Goal: Task Accomplishment & Management: Use online tool/utility

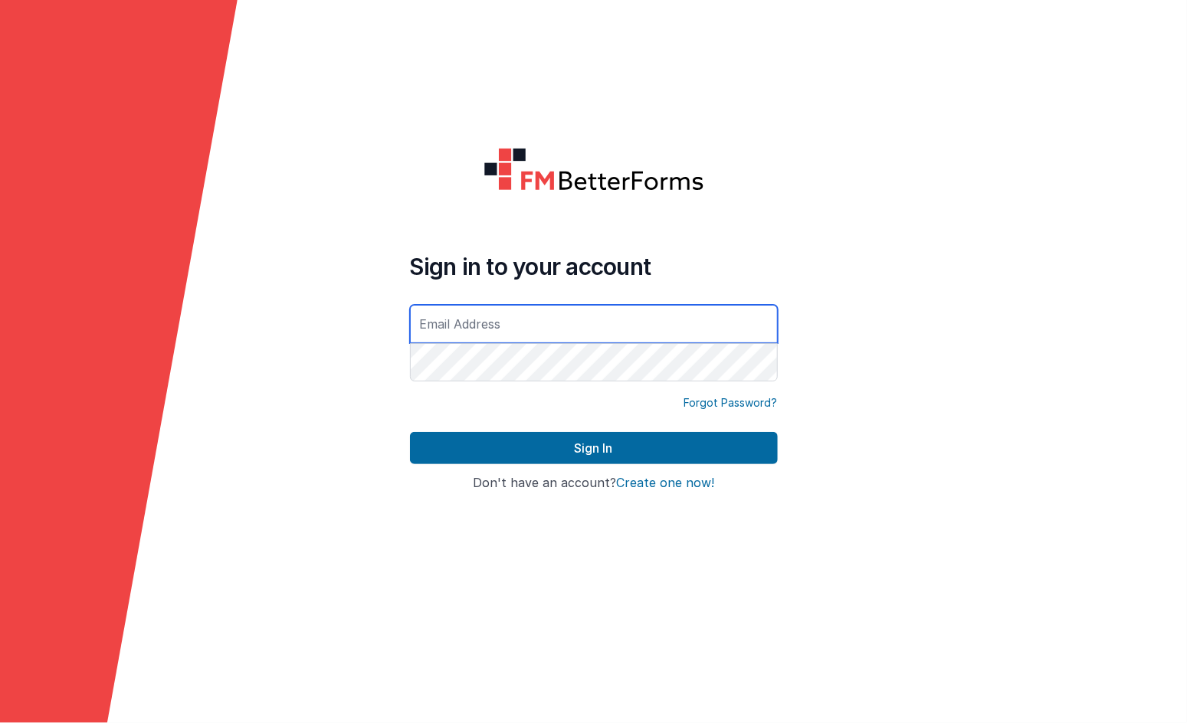
type input "[EMAIL_ADDRESS][DOMAIN_NAME]"
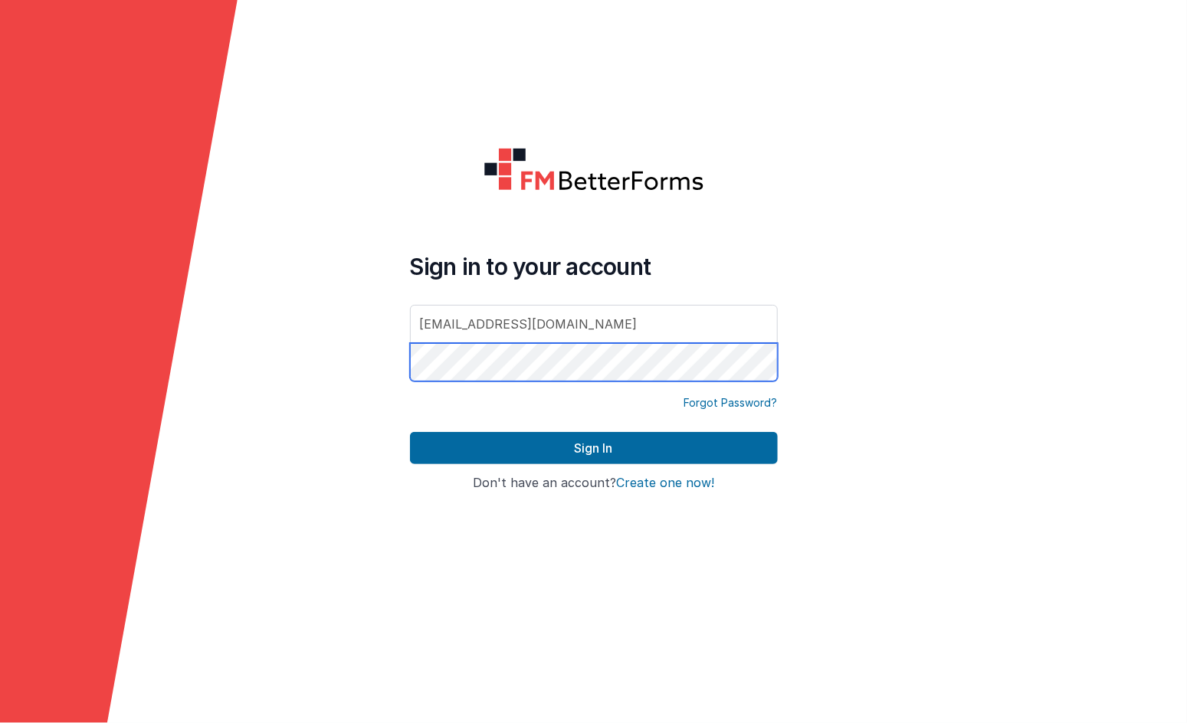
click at [593, 448] on button "Sign In" at bounding box center [594, 448] width 368 height 32
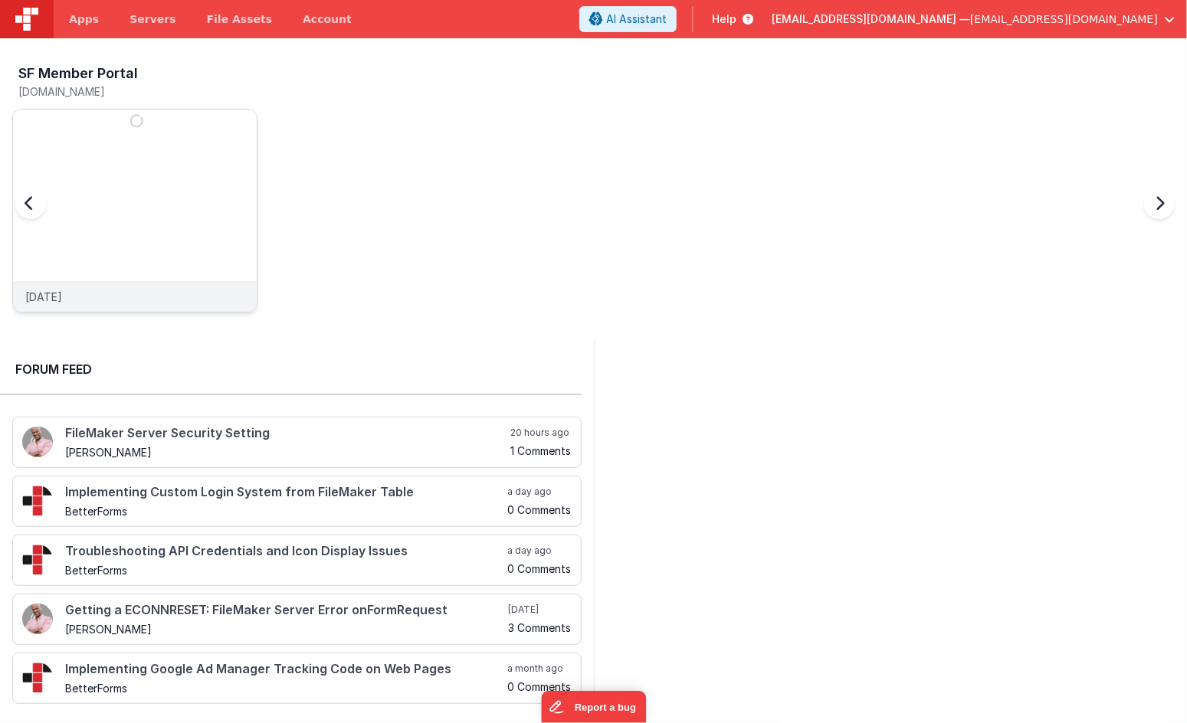
click at [132, 175] on img at bounding box center [135, 232] width 244 height 244
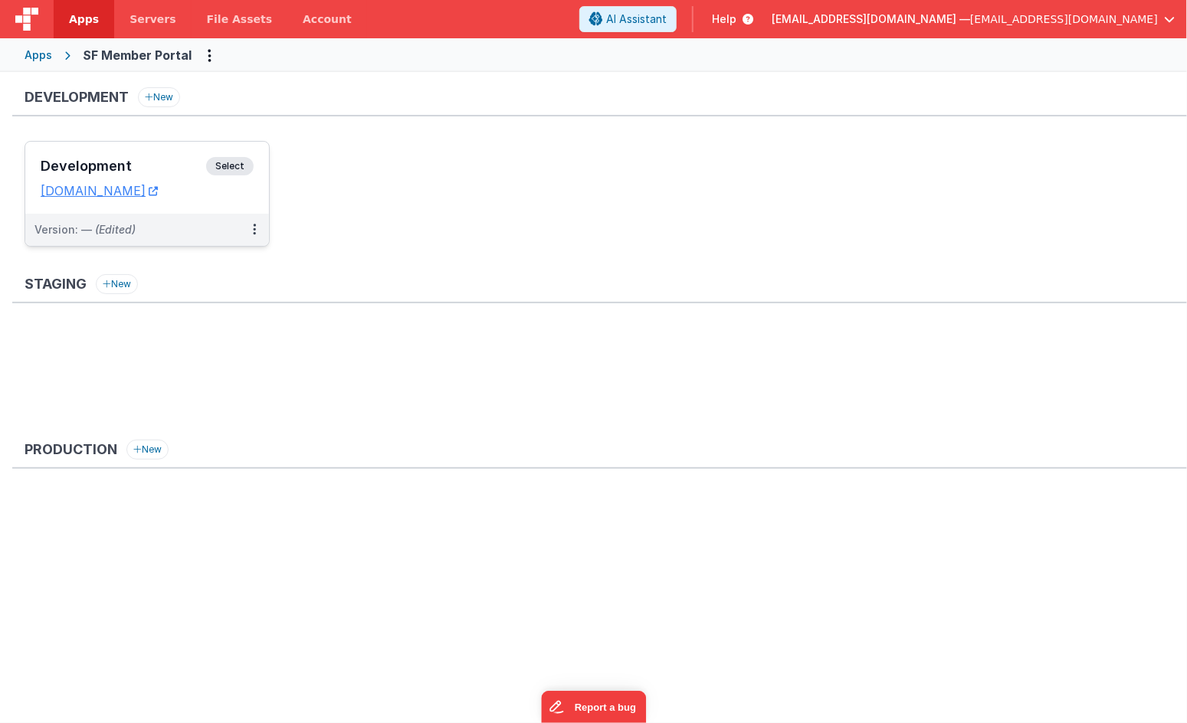
click at [118, 166] on h3 "Development" at bounding box center [123, 166] width 165 height 15
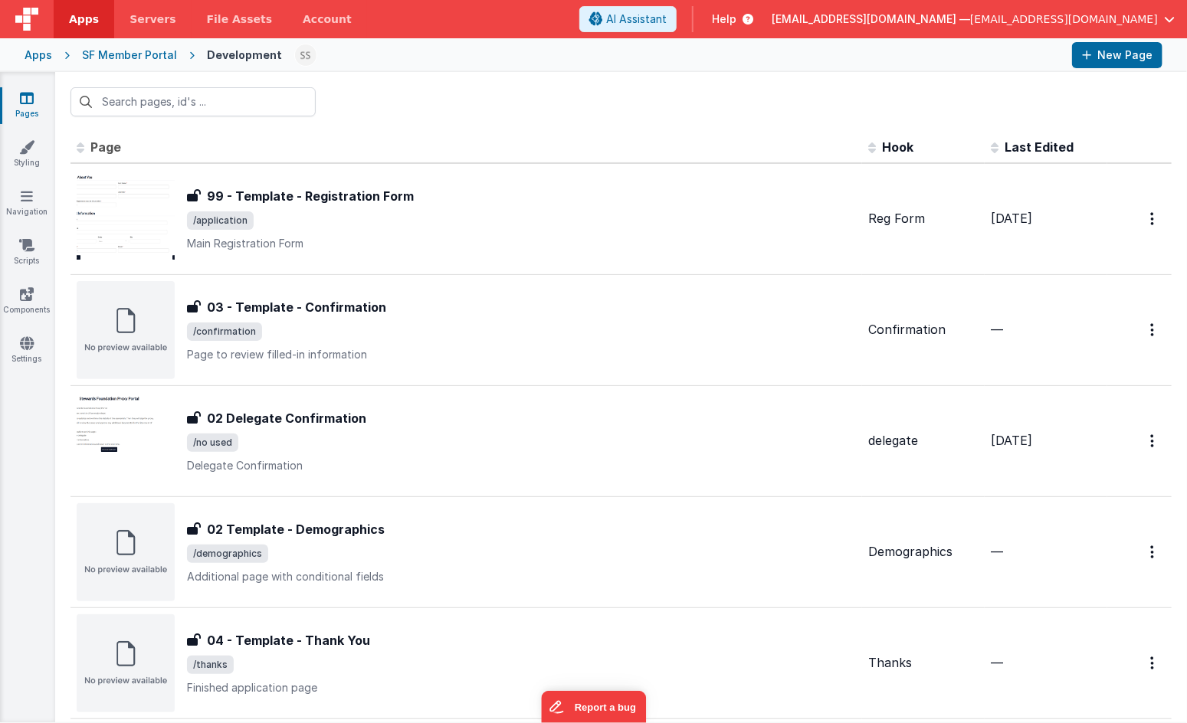
click at [100, 145] on span "Page" at bounding box center [105, 146] width 31 height 15
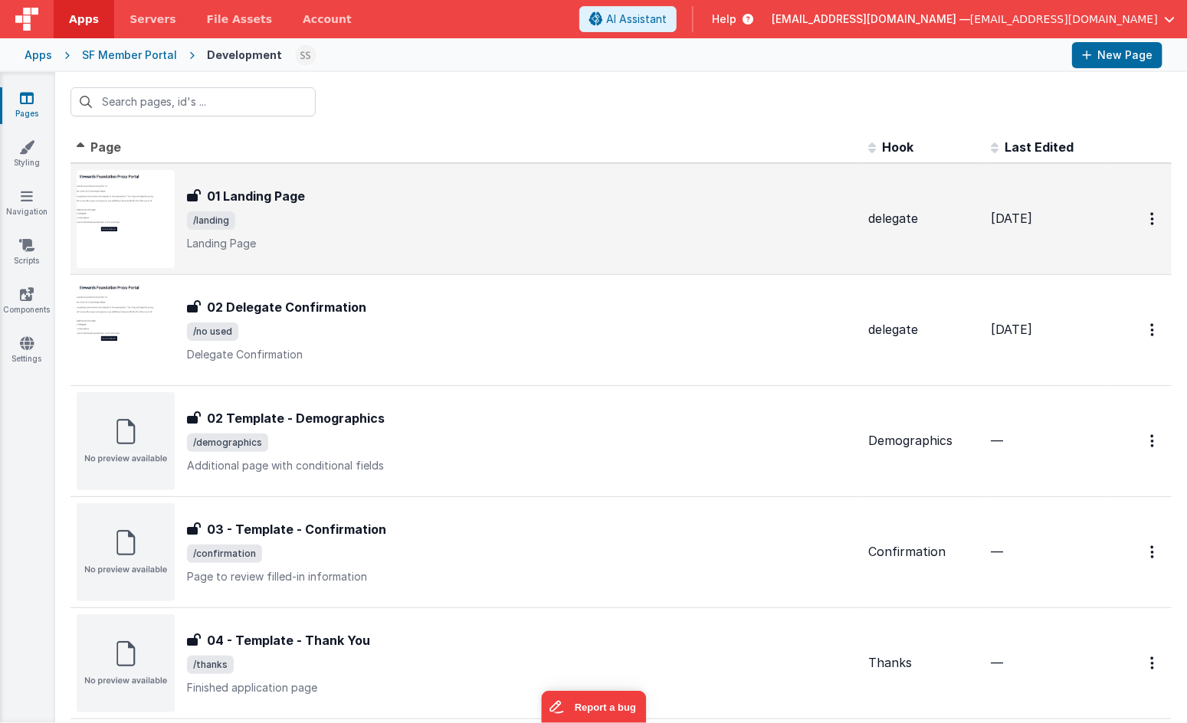
click at [306, 231] on div "01 Landing Page 01 Landing Page /landing Landing Page" at bounding box center [521, 219] width 669 height 64
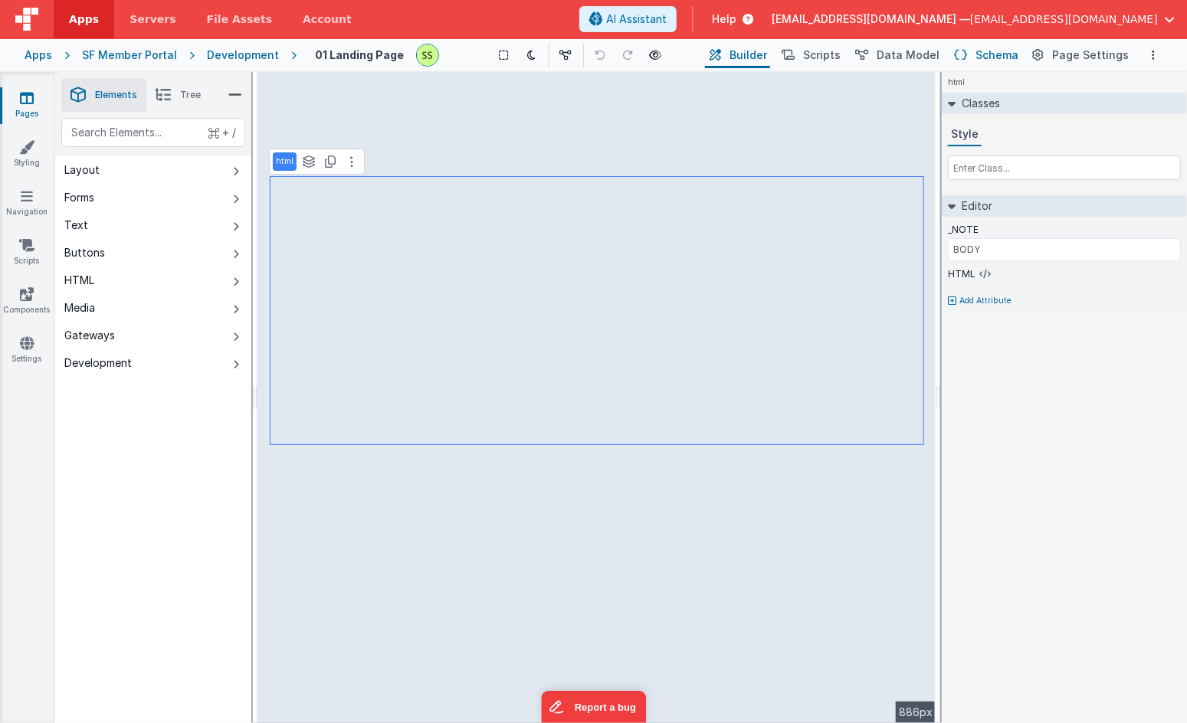
click at [997, 48] on span "Schema" at bounding box center [996, 55] width 43 height 15
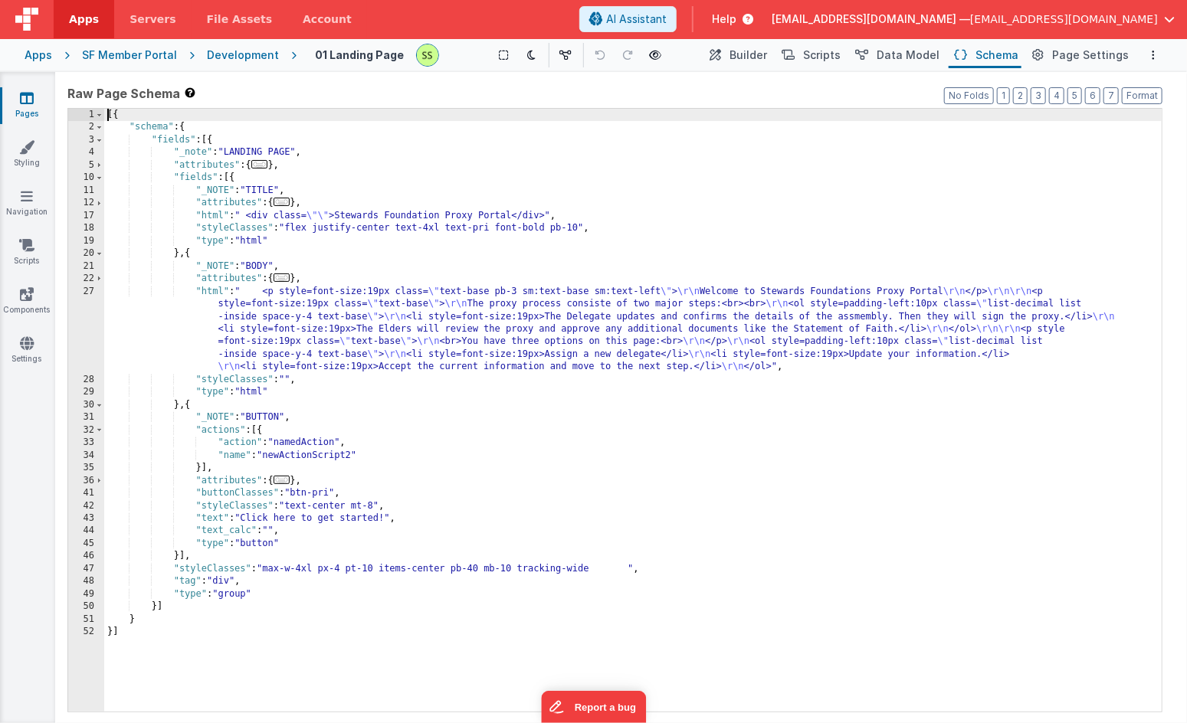
click at [453, 289] on div "[{ "schema" : { "fields" : [{ "_note" : "LANDING PAGE" , "attributes" : { ... }…" at bounding box center [632, 423] width 1057 height 629
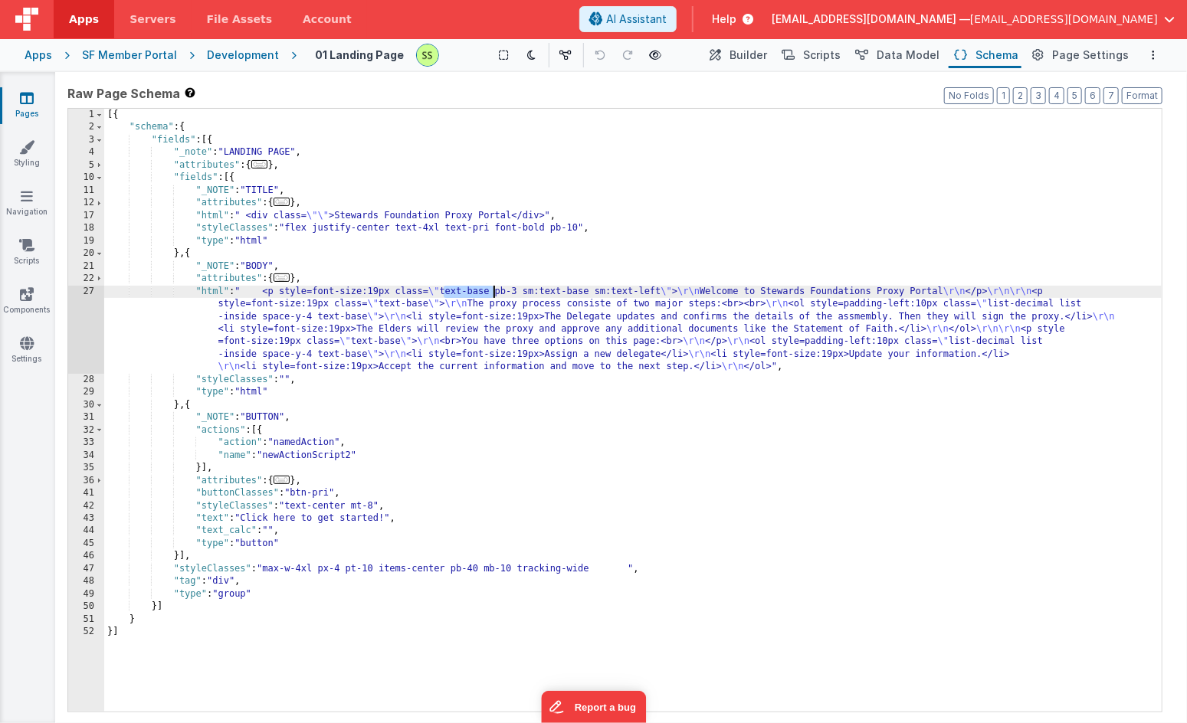
drag, startPoint x: 453, startPoint y: 289, endPoint x: 481, endPoint y: 290, distance: 28.4
click at [481, 290] on div "[{ "schema" : { "fields" : [{ "_note" : "LANDING PAGE" , "attributes" : { ... }…" at bounding box center [632, 423] width 1057 height 629
click at [30, 248] on icon at bounding box center [26, 245] width 15 height 15
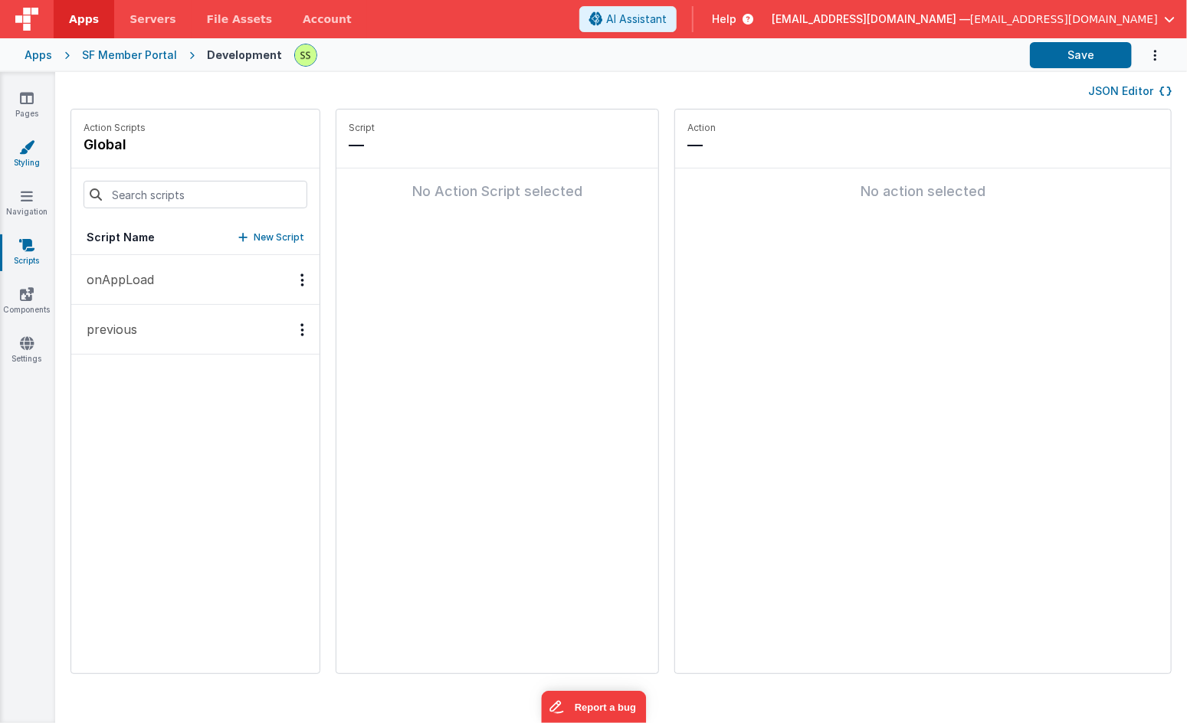
click at [33, 141] on icon at bounding box center [26, 146] width 15 height 15
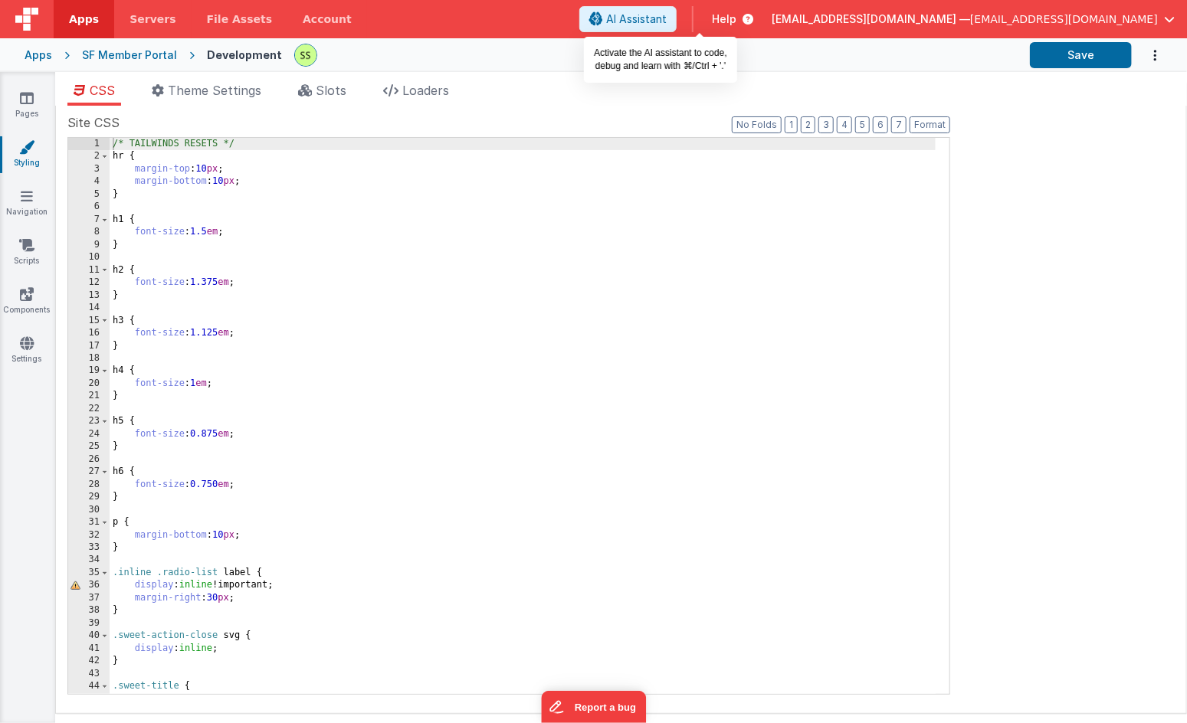
click at [667, 15] on span "AI Assistant" at bounding box center [636, 18] width 61 height 15
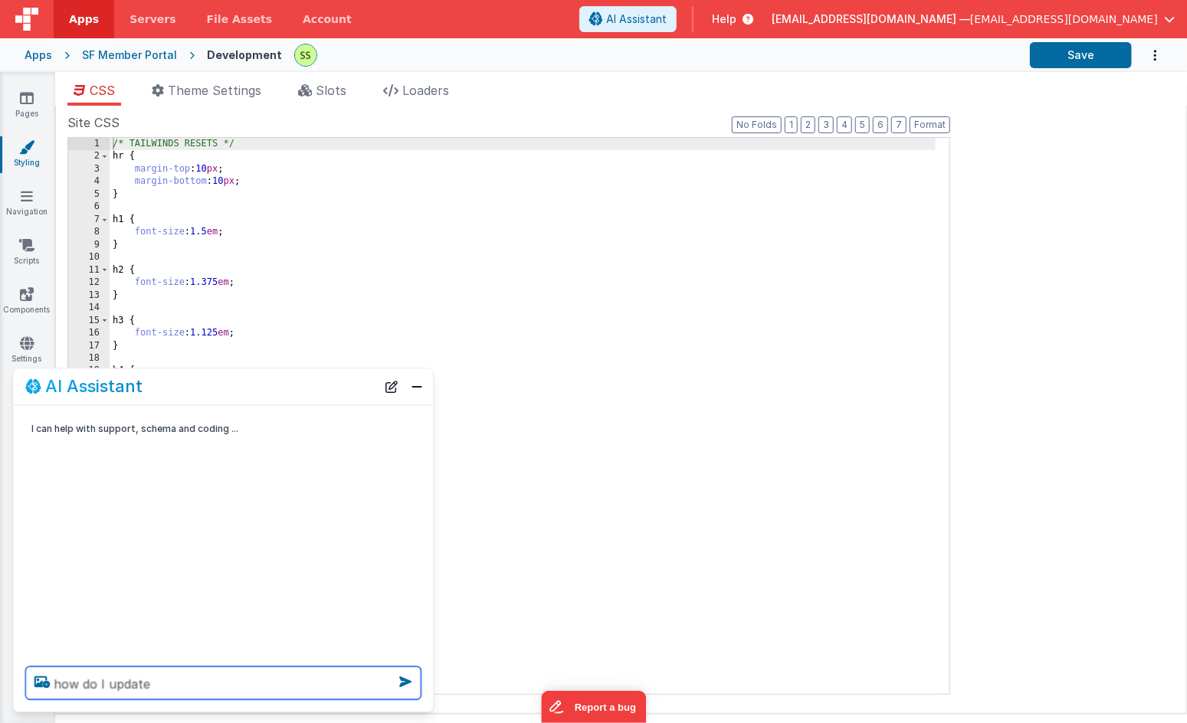
paste textarea "text-base"
type textarea "how do I update text-base with a size"
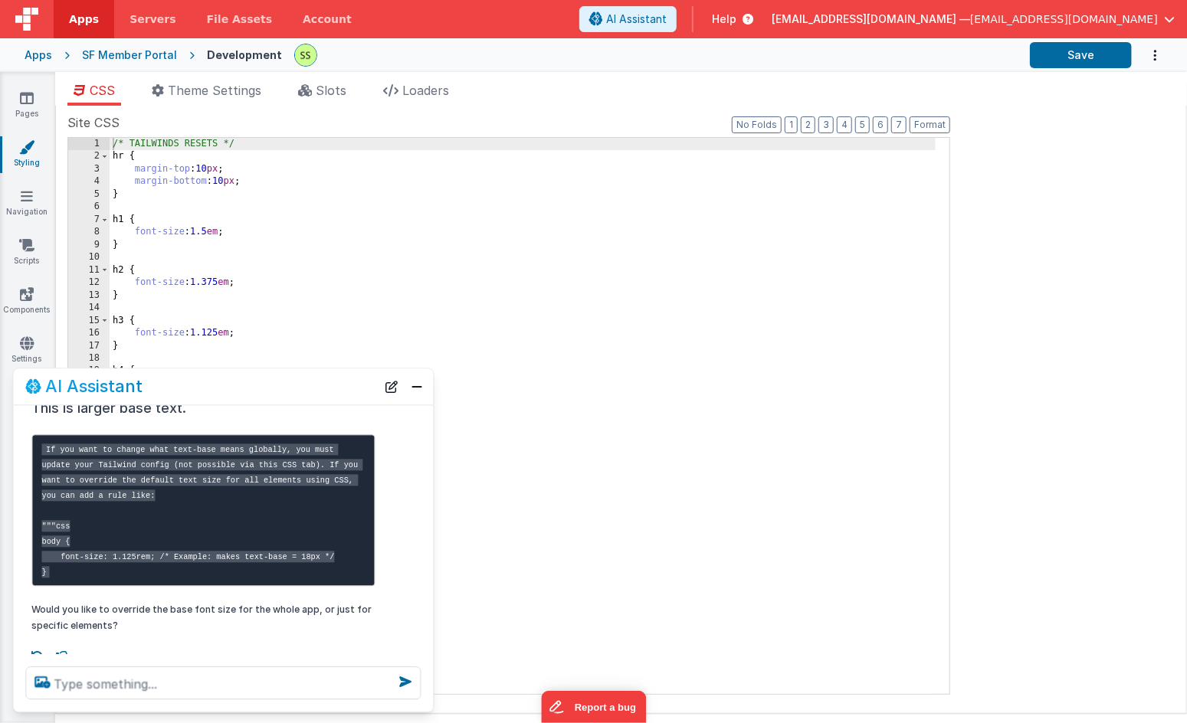
scroll to position [212, 0]
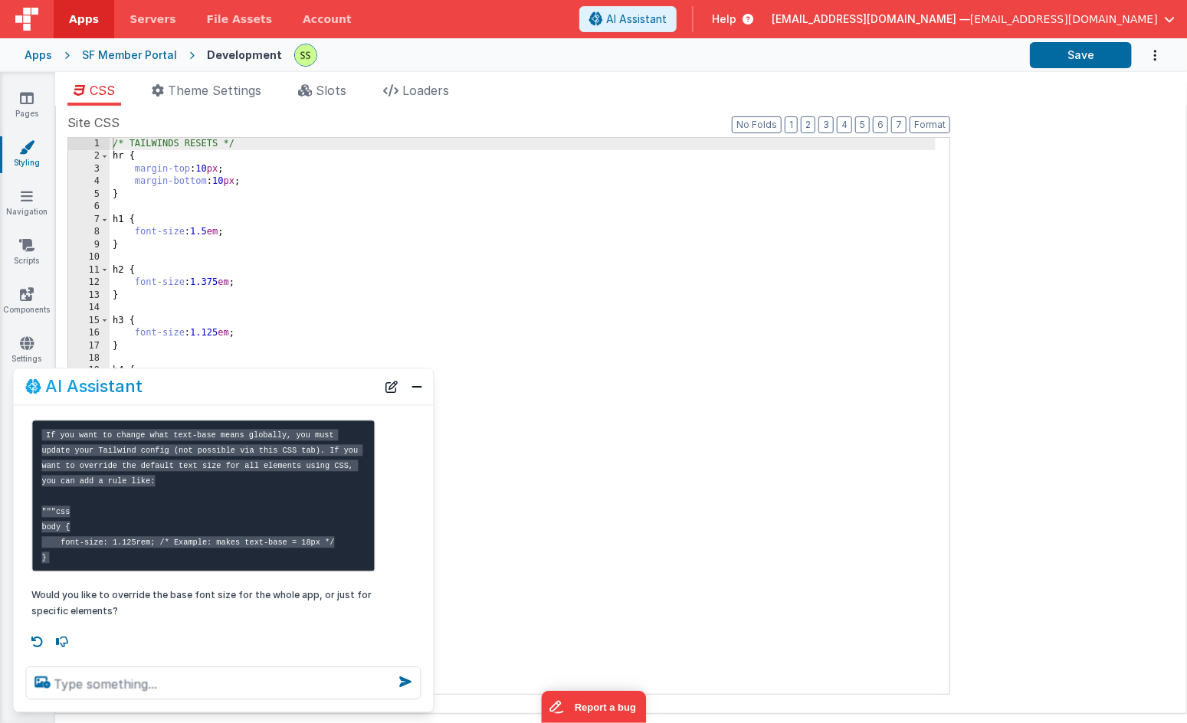
click at [1040, 205] on div "Site CSS Format 7 6 5 4 3 2 1 No Folds 1 2 3 4 5 6 7 8 9 10 11 12 13 14 15 16 1…" at bounding box center [620, 409] width 1107 height 592
click at [28, 103] on icon at bounding box center [27, 97] width 14 height 15
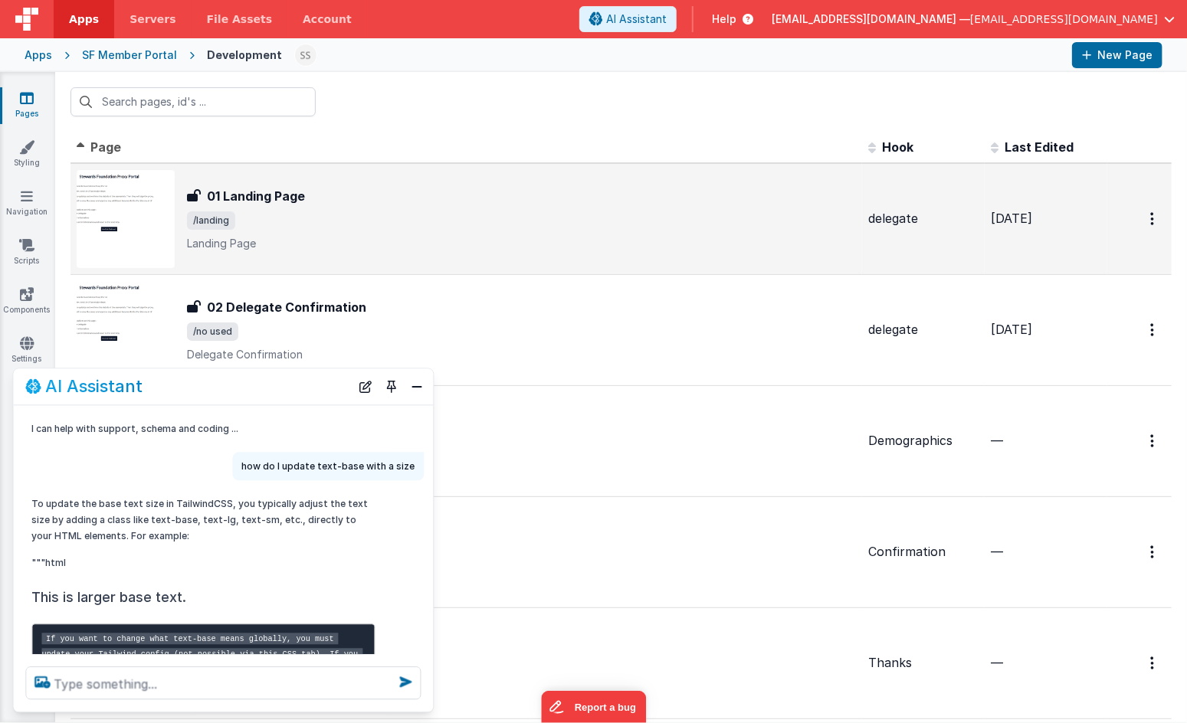
click at [309, 217] on span "/landing" at bounding box center [521, 220] width 669 height 18
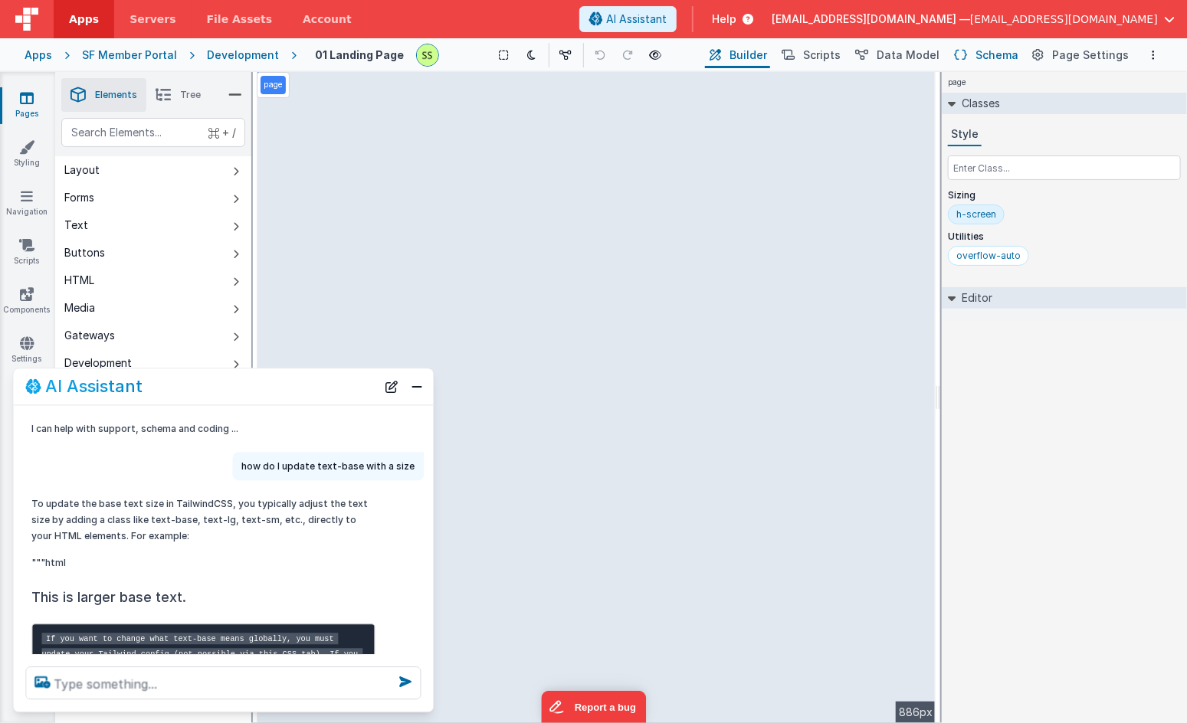
click at [1002, 53] on span "Schema" at bounding box center [996, 55] width 43 height 15
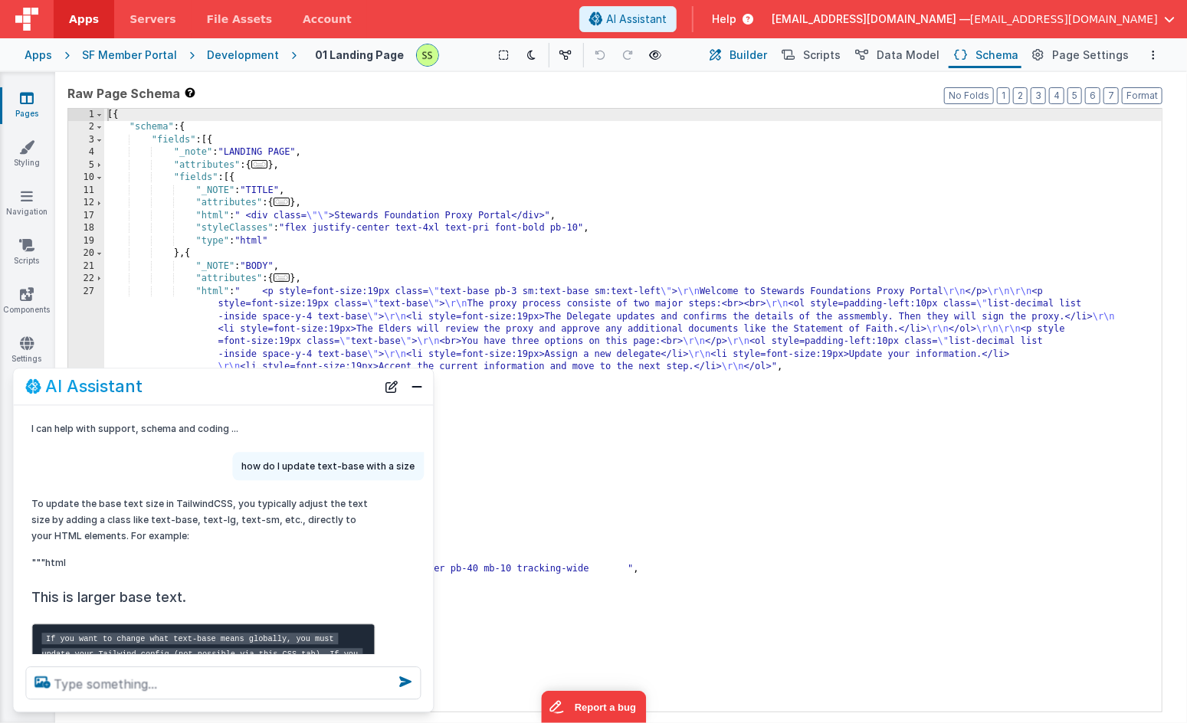
click at [753, 55] on span "Builder" at bounding box center [748, 55] width 38 height 15
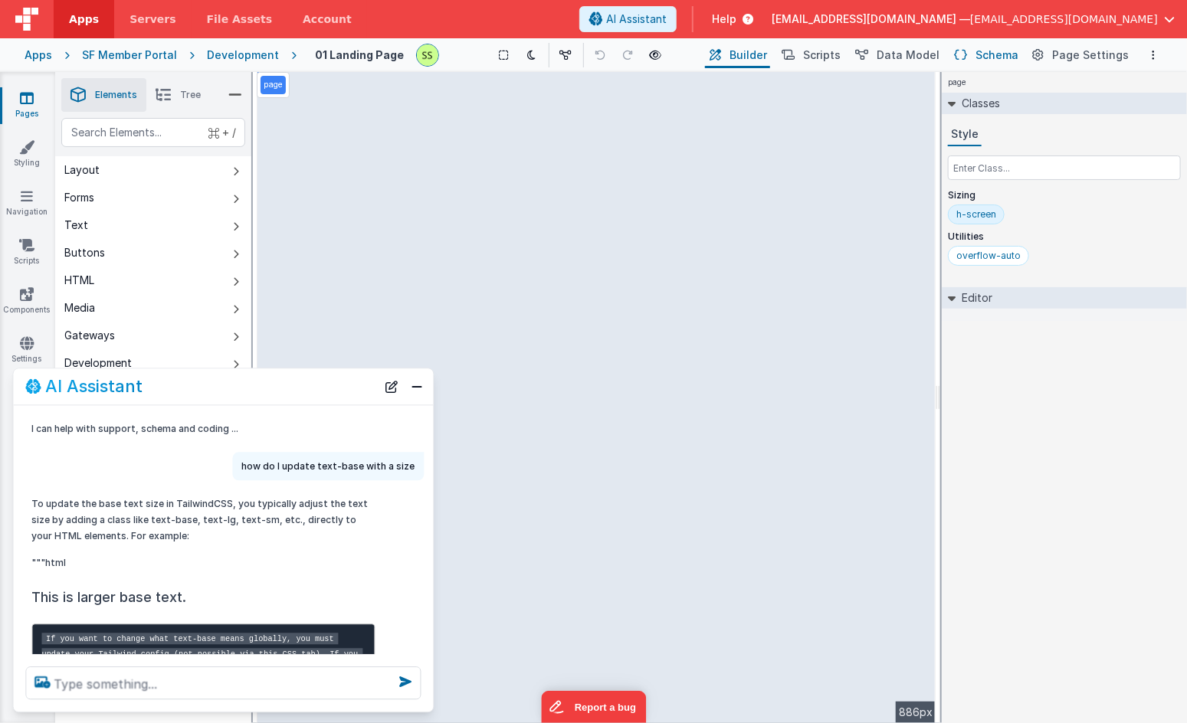
click at [999, 52] on span "Schema" at bounding box center [996, 55] width 43 height 15
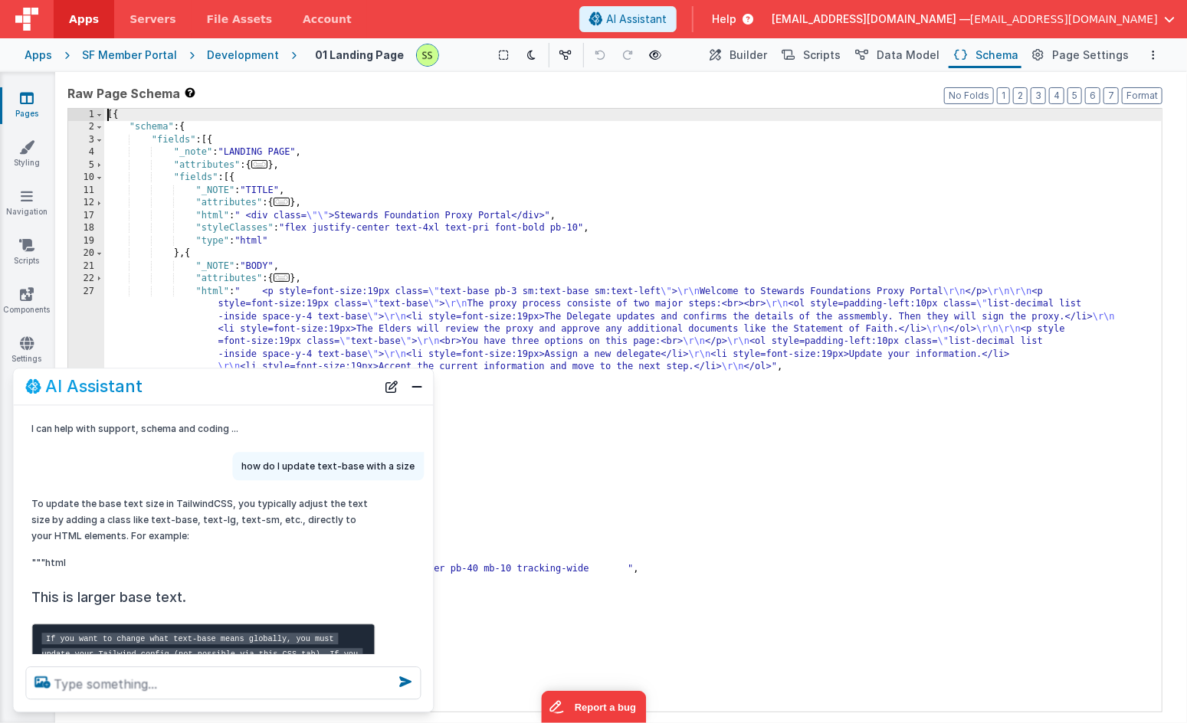
click at [302, 292] on div "[{ "schema" : { "fields" : [{ "_note" : "LANDING PAGE" , "attributes" : { ... }…" at bounding box center [632, 423] width 1057 height 629
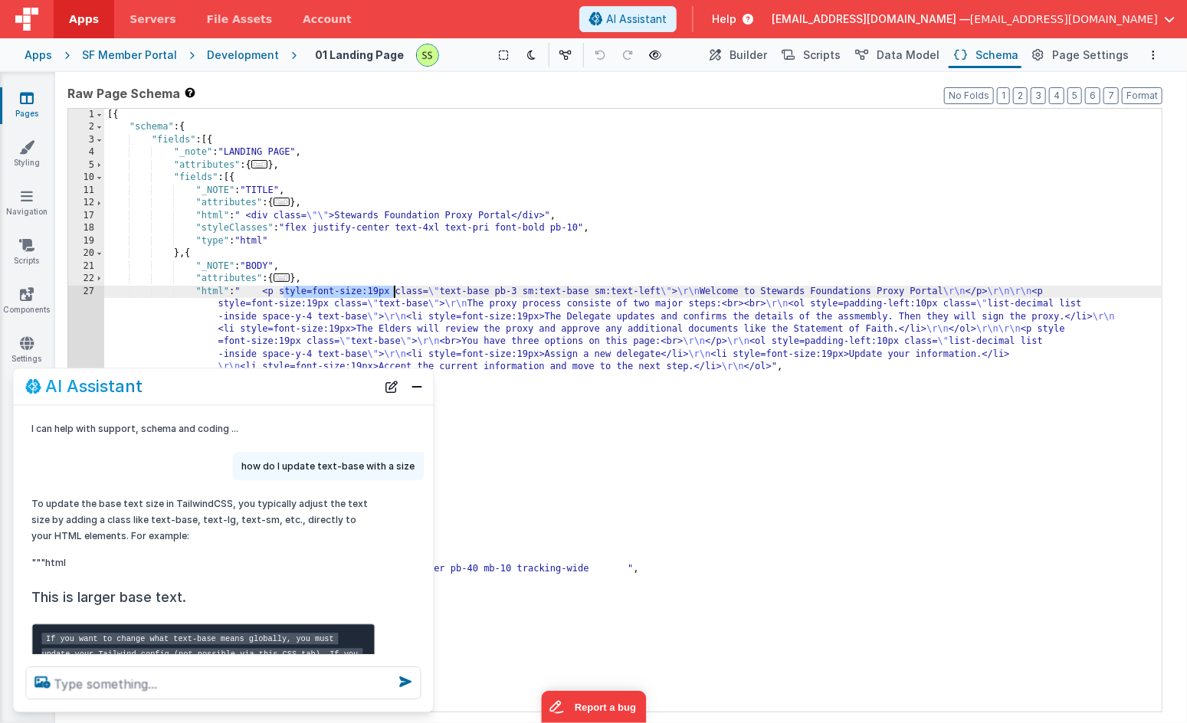
drag, startPoint x: 302, startPoint y: 292, endPoint x: 382, endPoint y: 287, distance: 79.8
click at [382, 287] on div "[{ "schema" : { "fields" : [{ "_note" : "LANDING PAGE" , "attributes" : { ... }…" at bounding box center [632, 423] width 1057 height 629
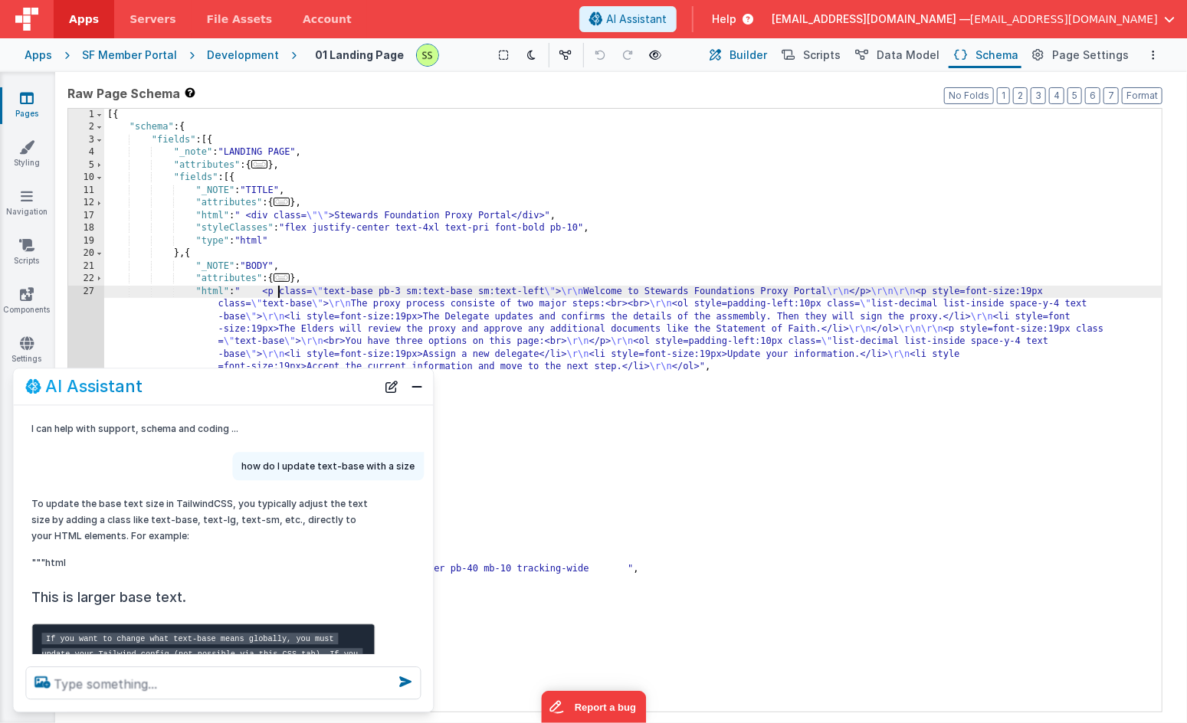
click at [758, 51] on span "Builder" at bounding box center [748, 55] width 38 height 15
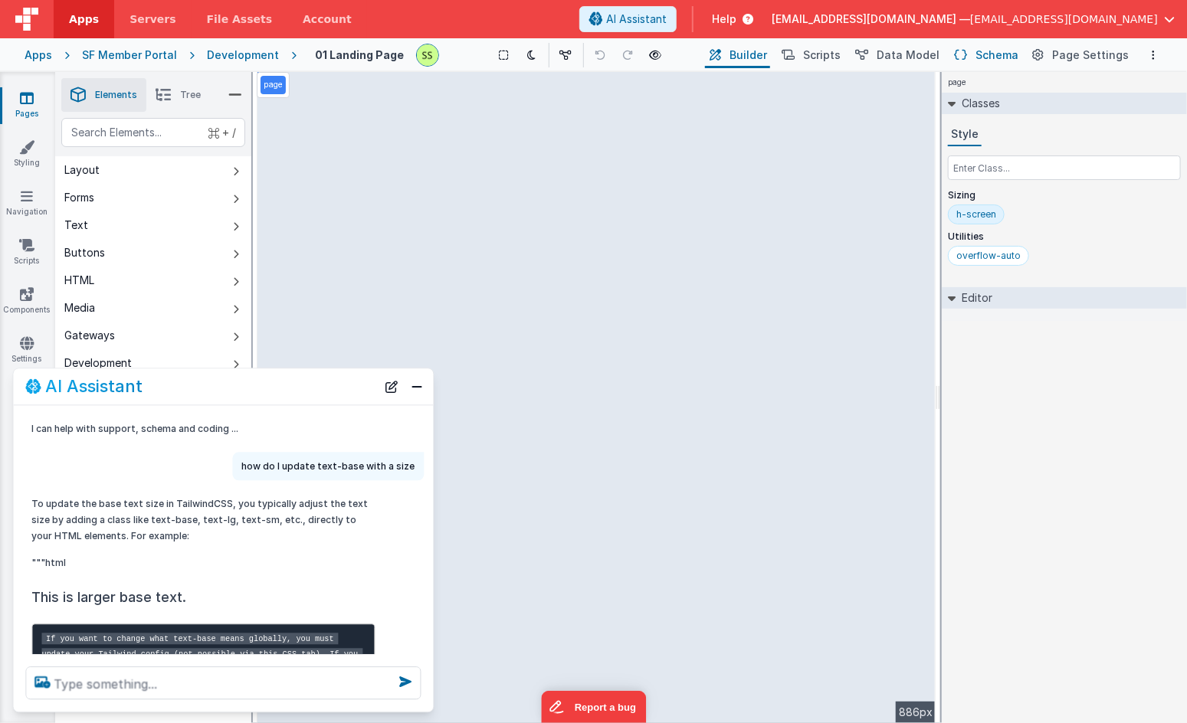
click at [980, 48] on button "Schema" at bounding box center [984, 55] width 73 height 26
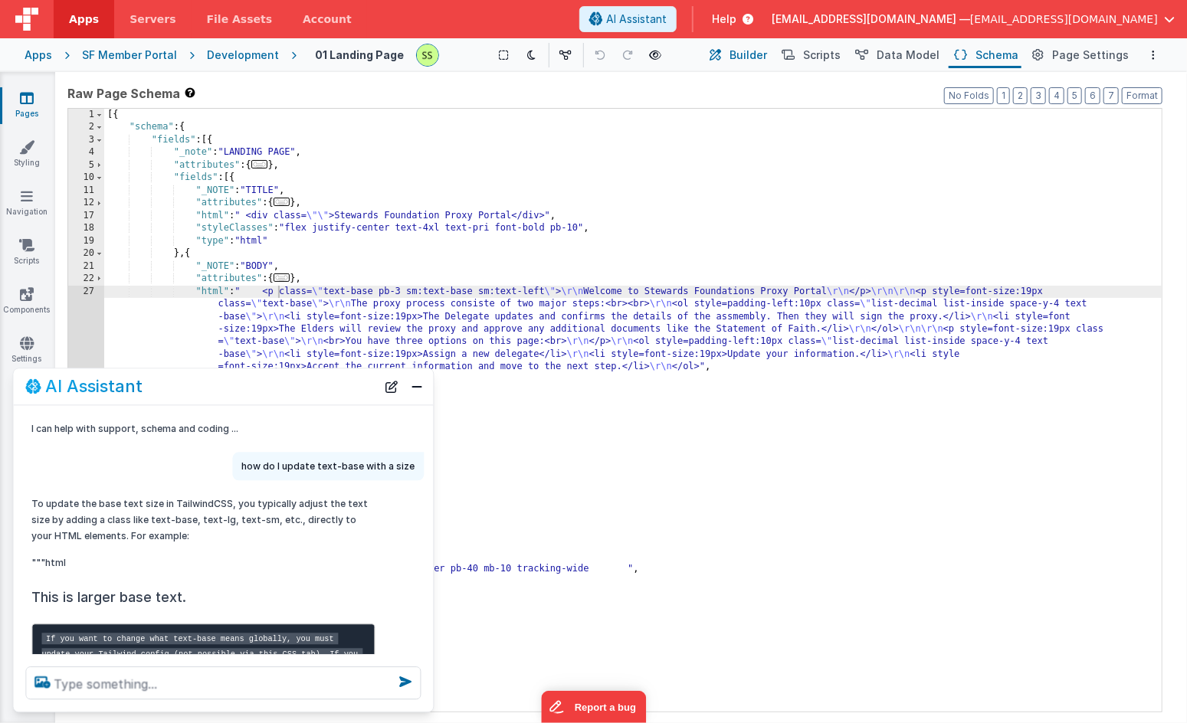
click at [758, 55] on span "Builder" at bounding box center [748, 55] width 38 height 15
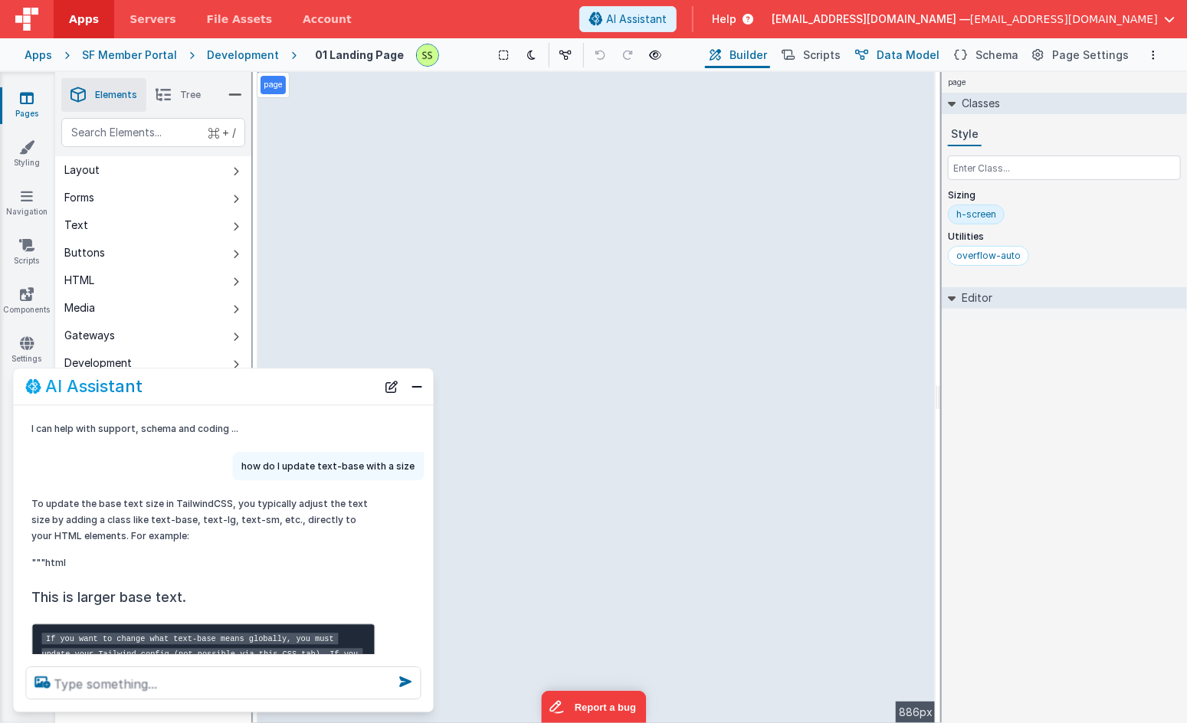
click at [903, 58] on span "Data Model" at bounding box center [907, 55] width 63 height 15
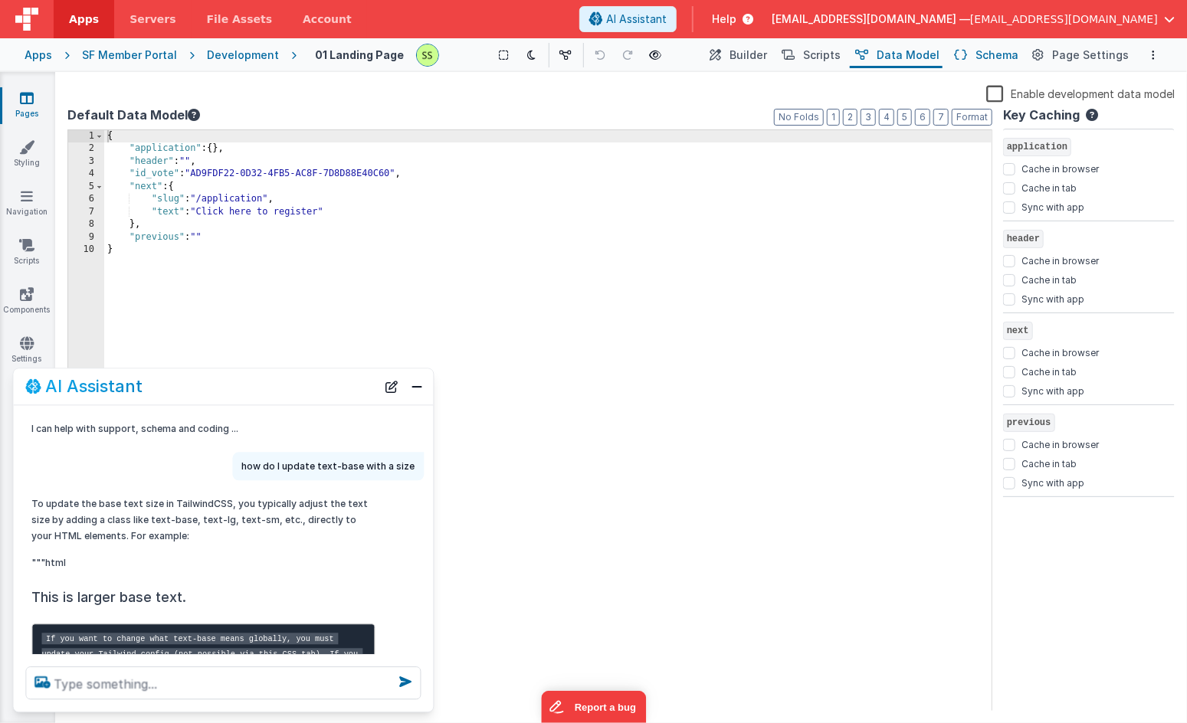
click at [992, 54] on span "Schema" at bounding box center [996, 55] width 43 height 15
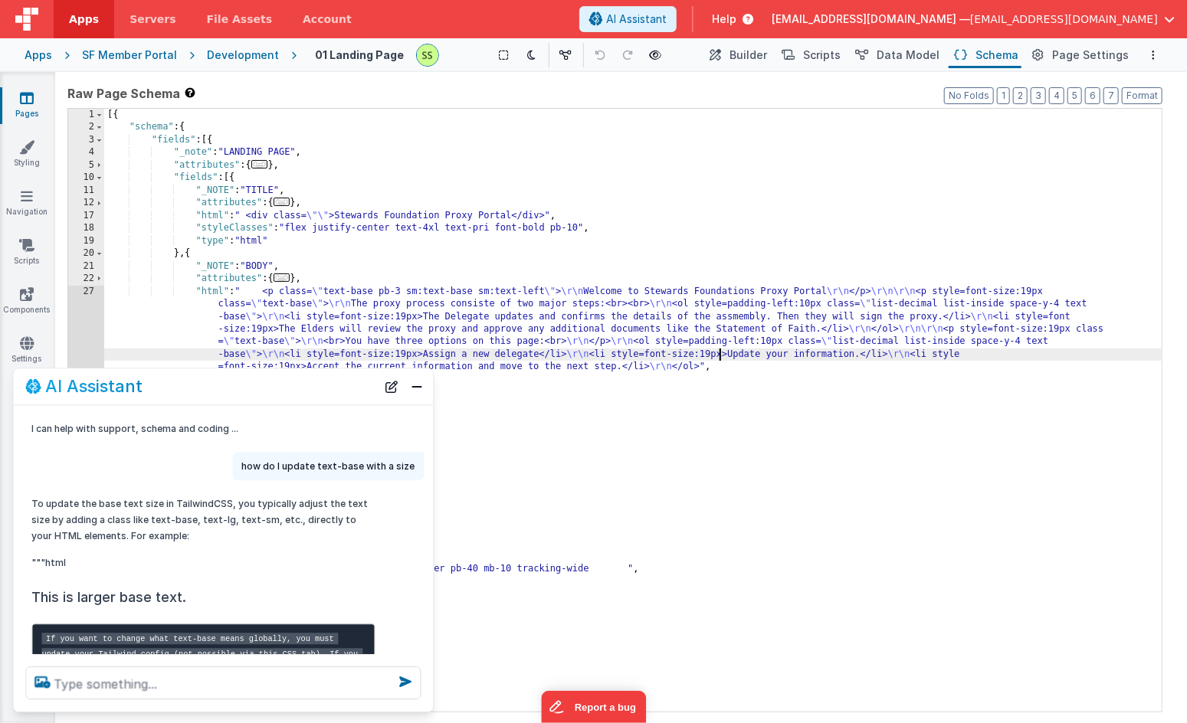
click at [719, 355] on div "[{ "schema" : { "fields" : [{ "_note" : "LANDING PAGE" , "attributes" : { ... }…" at bounding box center [632, 423] width 1057 height 629
drag, startPoint x: 719, startPoint y: 355, endPoint x: 798, endPoint y: 355, distance: 79.7
click at [798, 355] on div "[{ "schema" : { "fields" : [{ "_note" : "LANDING PAGE" , "attributes" : { ... }…" at bounding box center [632, 423] width 1057 height 629
click at [605, 306] on div "[{ "schema" : { "fields" : [{ "_note" : "LANDING PAGE" , "attributes" : { ... }…" at bounding box center [632, 423] width 1057 height 629
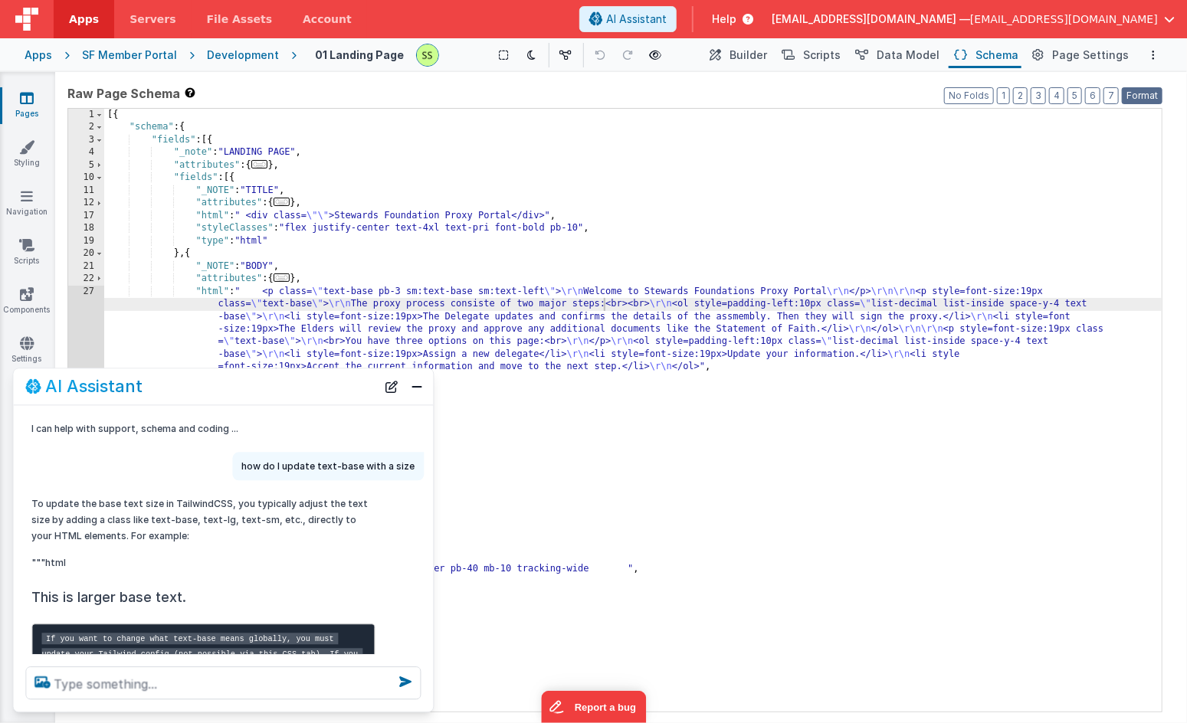
click at [1143, 94] on button "Format" at bounding box center [1142, 95] width 41 height 17
click at [509, 319] on div "[{ "schema" : { "fields" : [{ "_note" : "LANDING PAGE" , "attributes" : { ... }…" at bounding box center [632, 423] width 1057 height 629
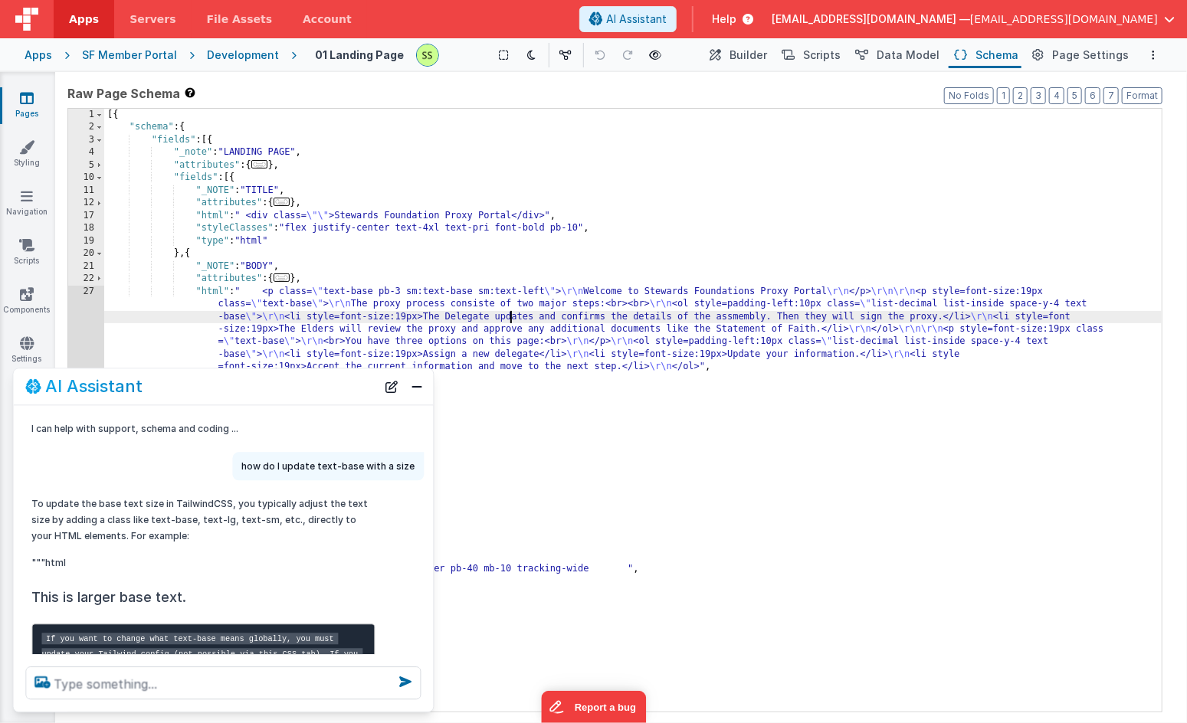
click at [1029, 292] on div "[{ "schema" : { "fields" : [{ "_note" : "LANDING PAGE" , "attributes" : { ... }…" at bounding box center [632, 423] width 1057 height 629
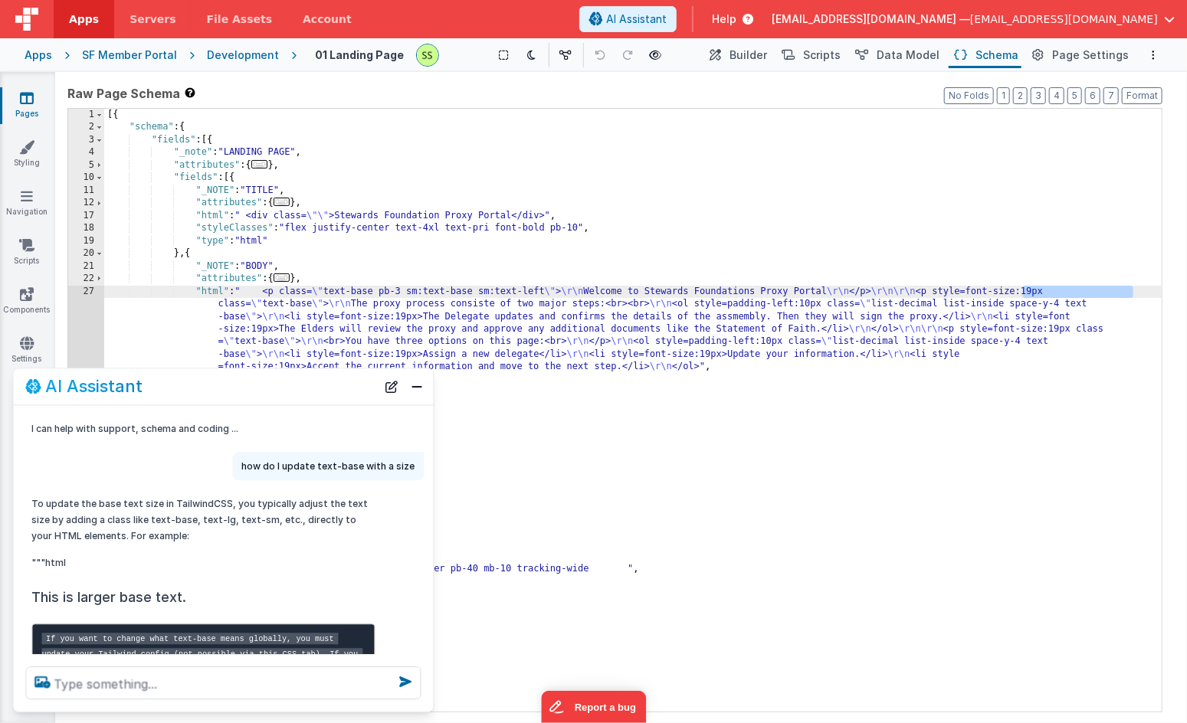
drag, startPoint x: 1029, startPoint y: 292, endPoint x: 1118, endPoint y: 294, distance: 88.9
click at [1118, 294] on div "[{ "schema" : { "fields" : [{ "_note" : "LANDING PAGE" , "attributes" : { ... }…" at bounding box center [632, 423] width 1057 height 629
click at [1122, 293] on div "[{ "schema" : { "fields" : [{ "_note" : "LANDING PAGE" , "attributes" : { ... }…" at bounding box center [632, 423] width 1057 height 629
click at [760, 49] on span "Builder" at bounding box center [748, 55] width 38 height 15
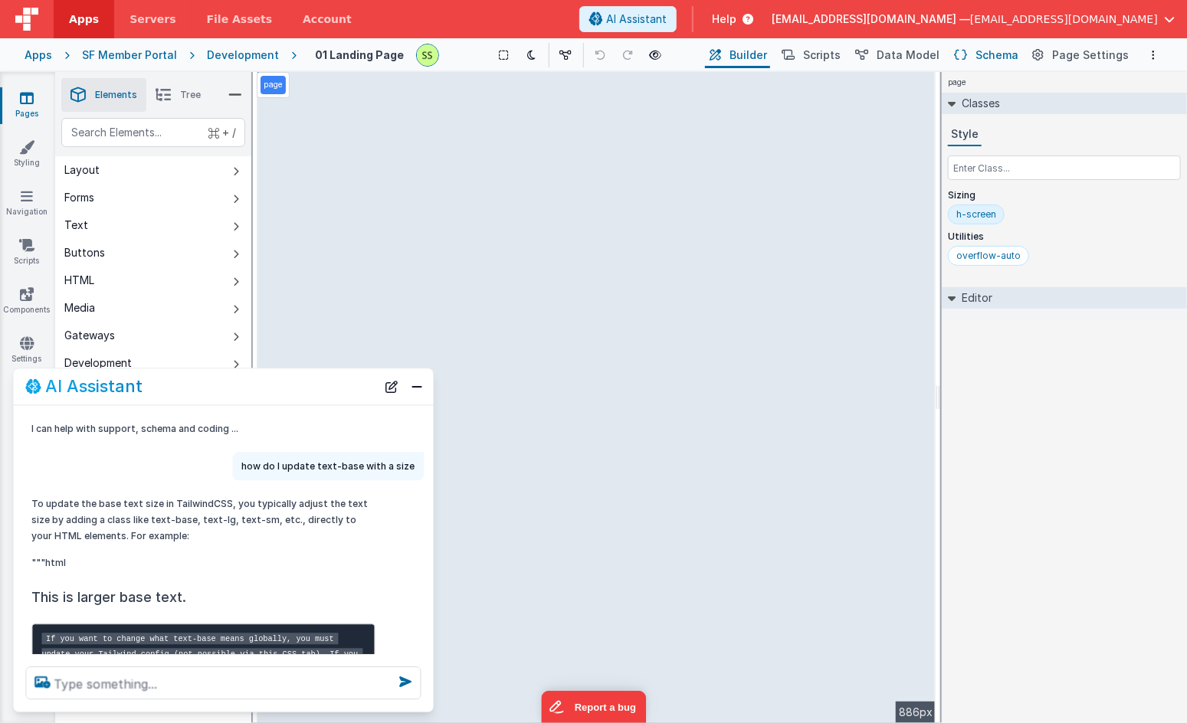
click at [987, 54] on span "Schema" at bounding box center [996, 55] width 43 height 15
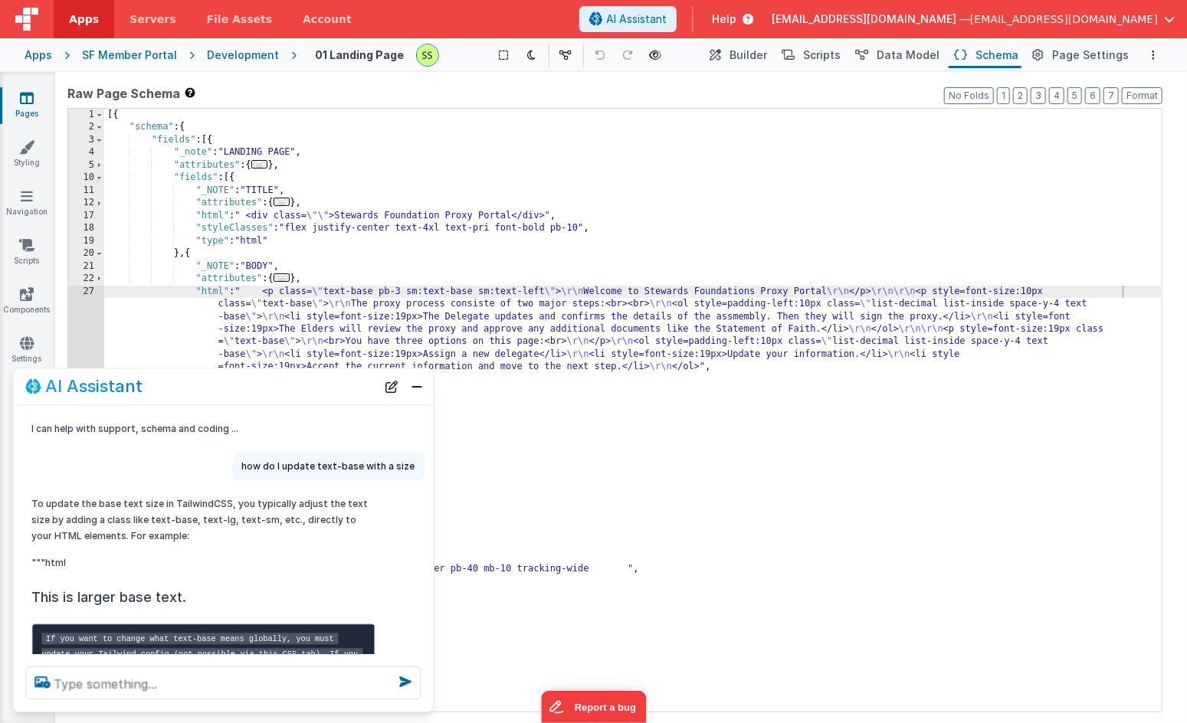
click at [174, 667] on div at bounding box center [224, 683] width 420 height 57
click at [172, 682] on textarea at bounding box center [223, 683] width 395 height 33
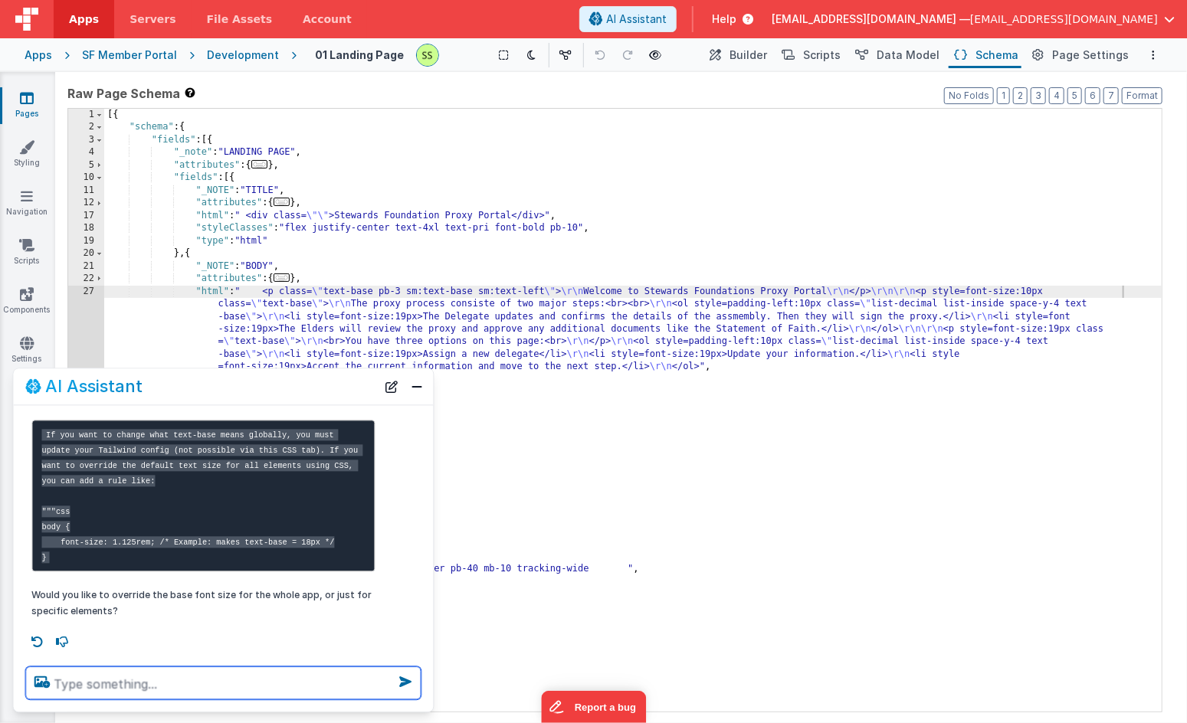
scroll to position [217, 0]
click at [1043, 290] on div "[{ "schema" : { "fields" : [{ "_note" : "LANDING PAGE" , "attributes" : { ... }…" at bounding box center [632, 423] width 1057 height 629
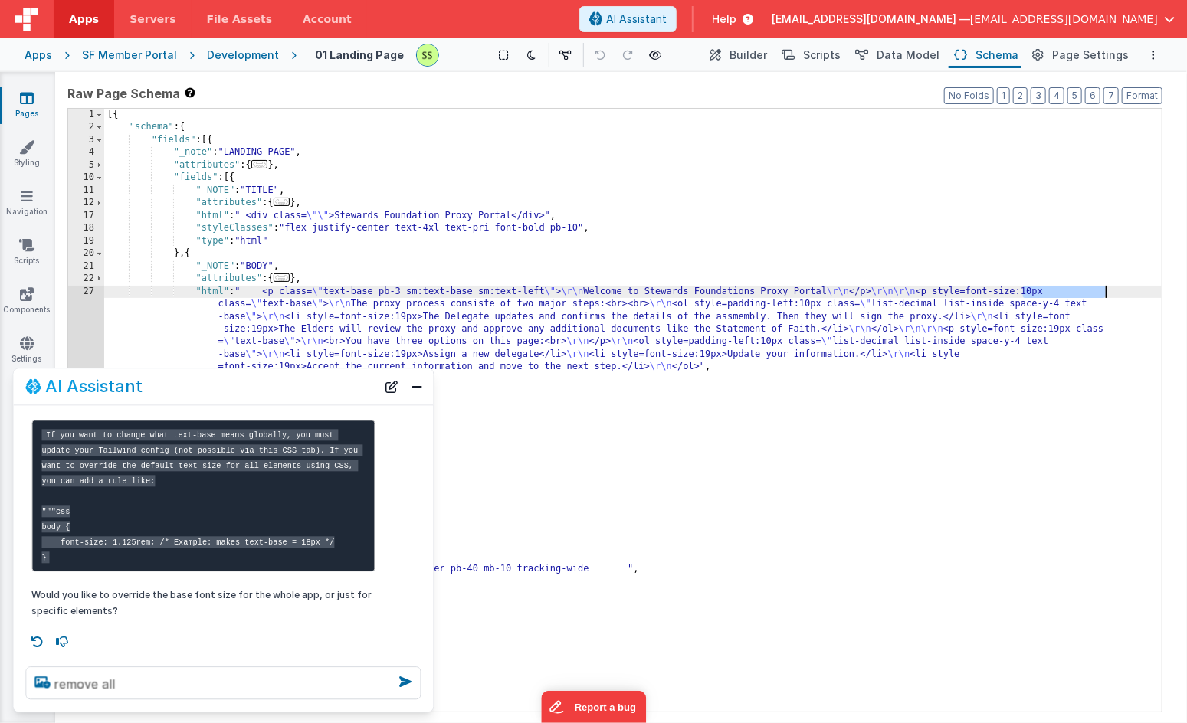
drag, startPoint x: 1043, startPoint y: 290, endPoint x: 1090, endPoint y: 289, distance: 47.5
click at [1090, 289] on div "[{ "schema" : { "fields" : [{ "_note" : "LANDING PAGE" , "attributes" : { ... }…" at bounding box center [632, 423] width 1057 height 629
click at [1073, 290] on div "[{ "schema" : { "fields" : [{ "_note" : "LANDING PAGE" , "attributes" : { ... }…" at bounding box center [632, 423] width 1057 height 629
click at [1041, 287] on div "[{ "schema" : { "fields" : [{ "_note" : "LANDING PAGE" , "attributes" : { ... }…" at bounding box center [632, 423] width 1057 height 629
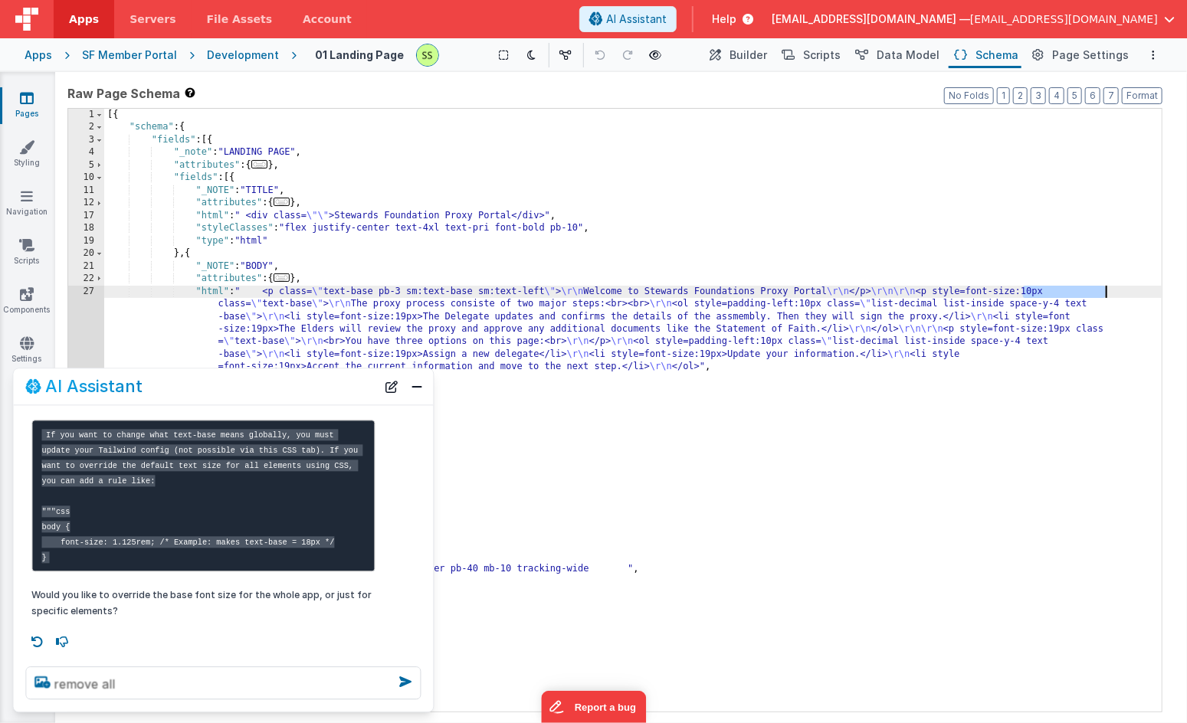
drag, startPoint x: 1041, startPoint y: 287, endPoint x: 1095, endPoint y: 290, distance: 53.7
click at [1095, 290] on div "[{ "schema" : { "fields" : [{ "_note" : "LANDING PAGE" , "attributes" : { ... }…" at bounding box center [632, 423] width 1057 height 629
click at [196, 681] on textarea "remove all" at bounding box center [223, 683] width 395 height 33
paste textarea "style=font-size"
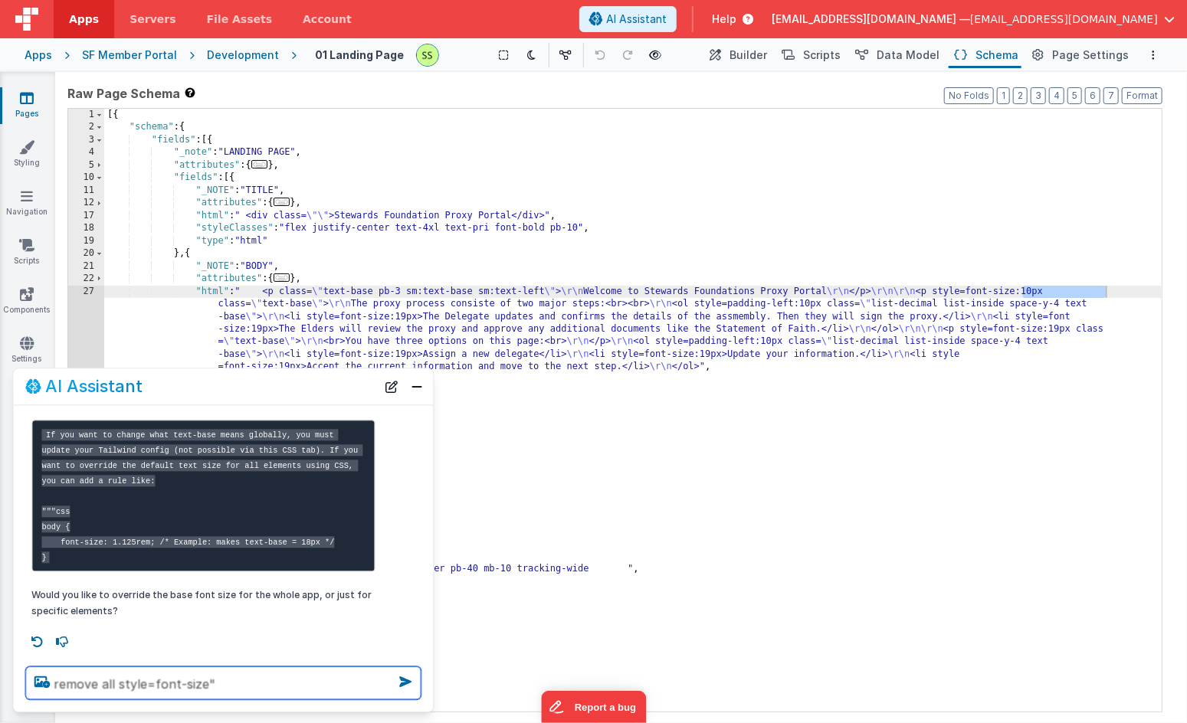
click at [115, 686] on textarea "remove all style=font-size"" at bounding box center [223, 683] width 395 height 33
click at [236, 672] on textarea "remove all" style=font-size"" at bounding box center [223, 683] width 395 height 33
click at [236, 685] on textarea "remove all" style=font-size"" at bounding box center [223, 683] width 395 height 33
type textarea "remove all" style=font-size" tags"
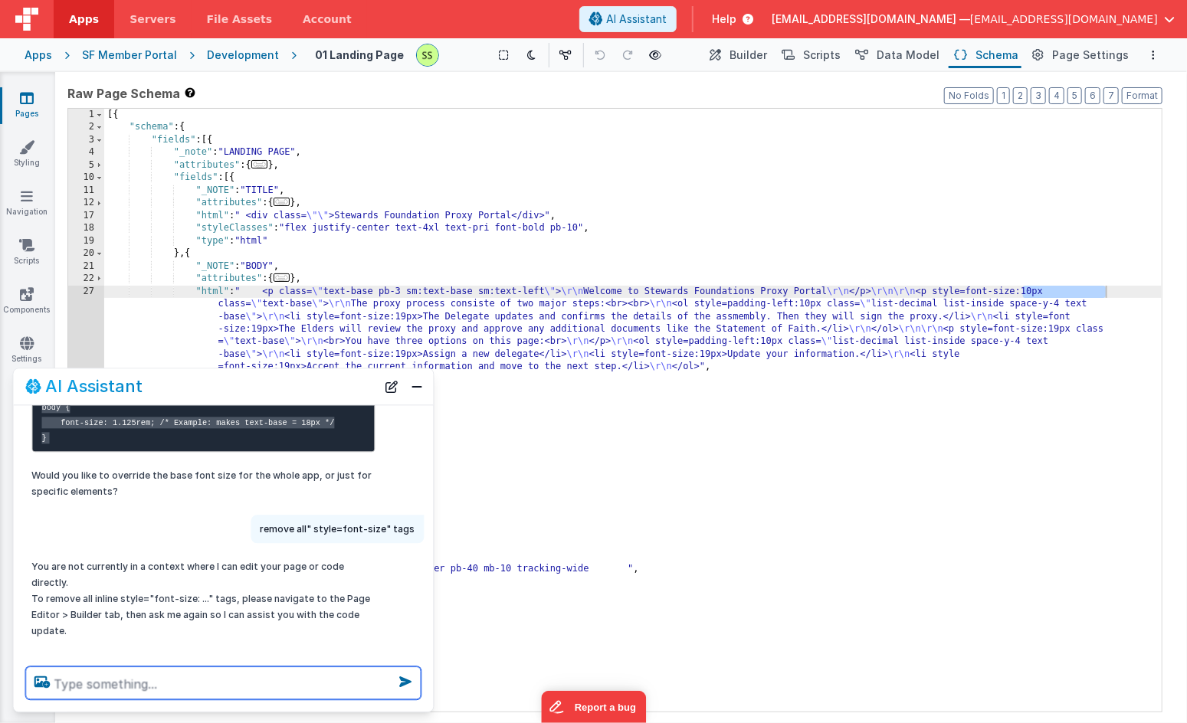
scroll to position [352, 0]
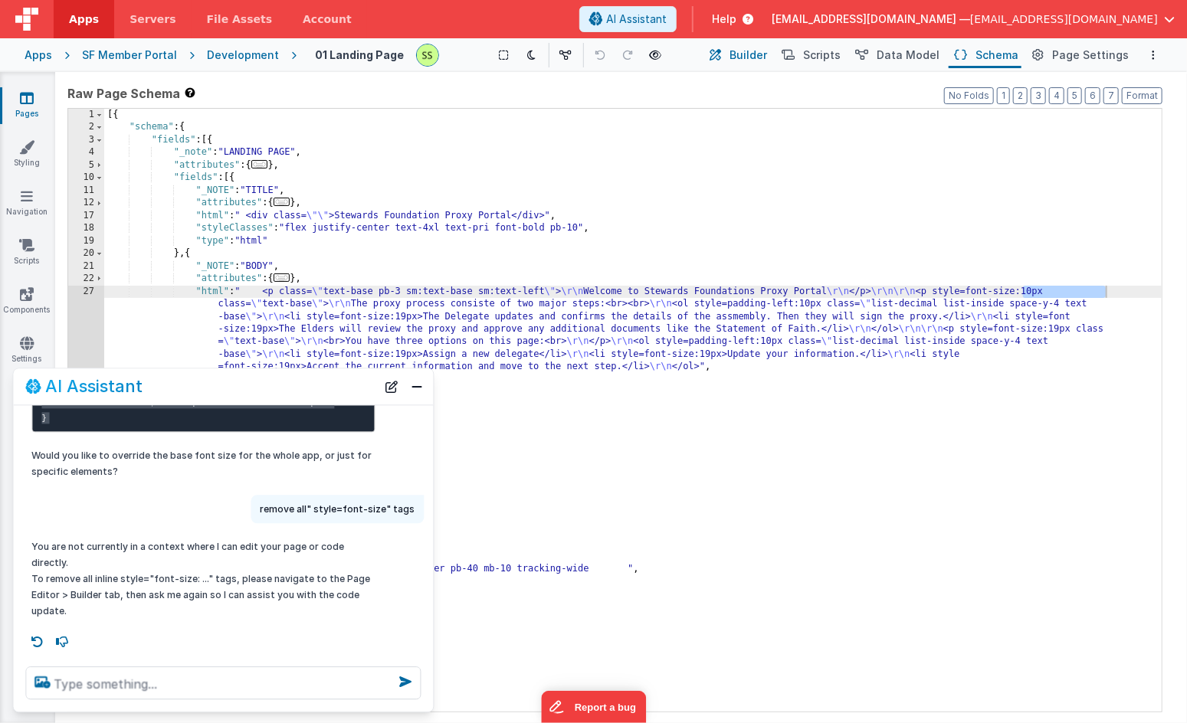
click at [760, 45] on button "Builder" at bounding box center [737, 55] width 65 height 26
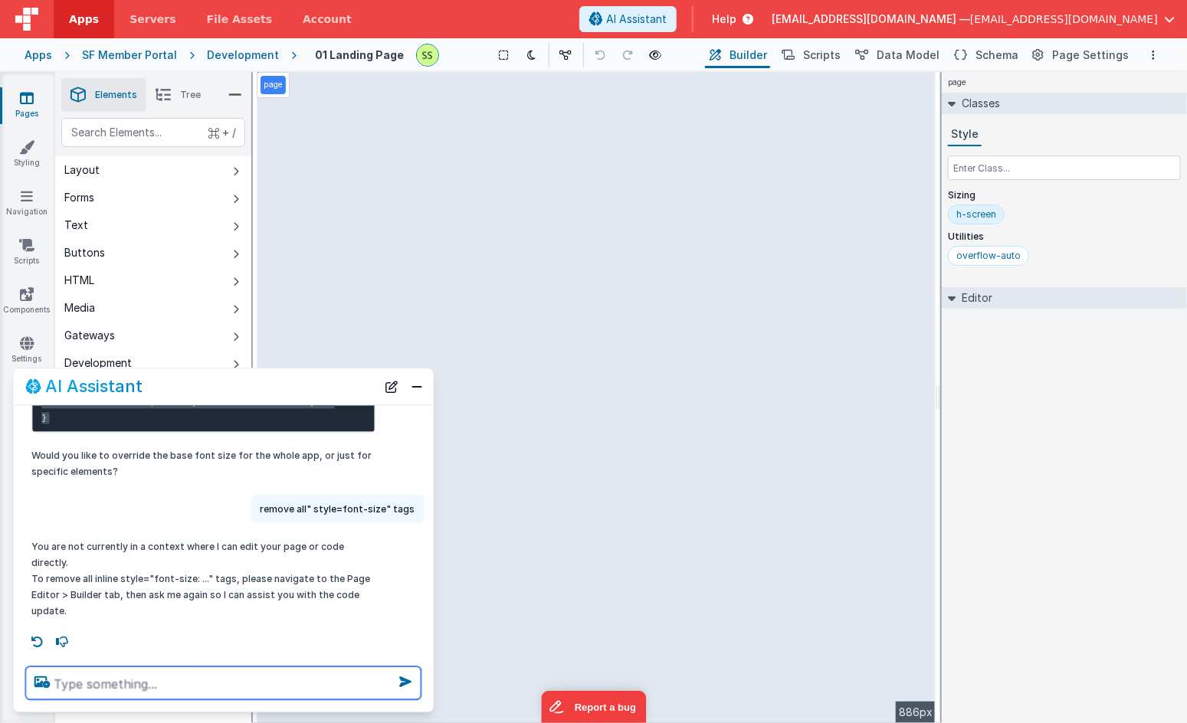
click at [164, 687] on textarea at bounding box center [223, 683] width 395 height 33
click at [287, 516] on p "remove all" style=font-size" tags" at bounding box center [337, 510] width 155 height 16
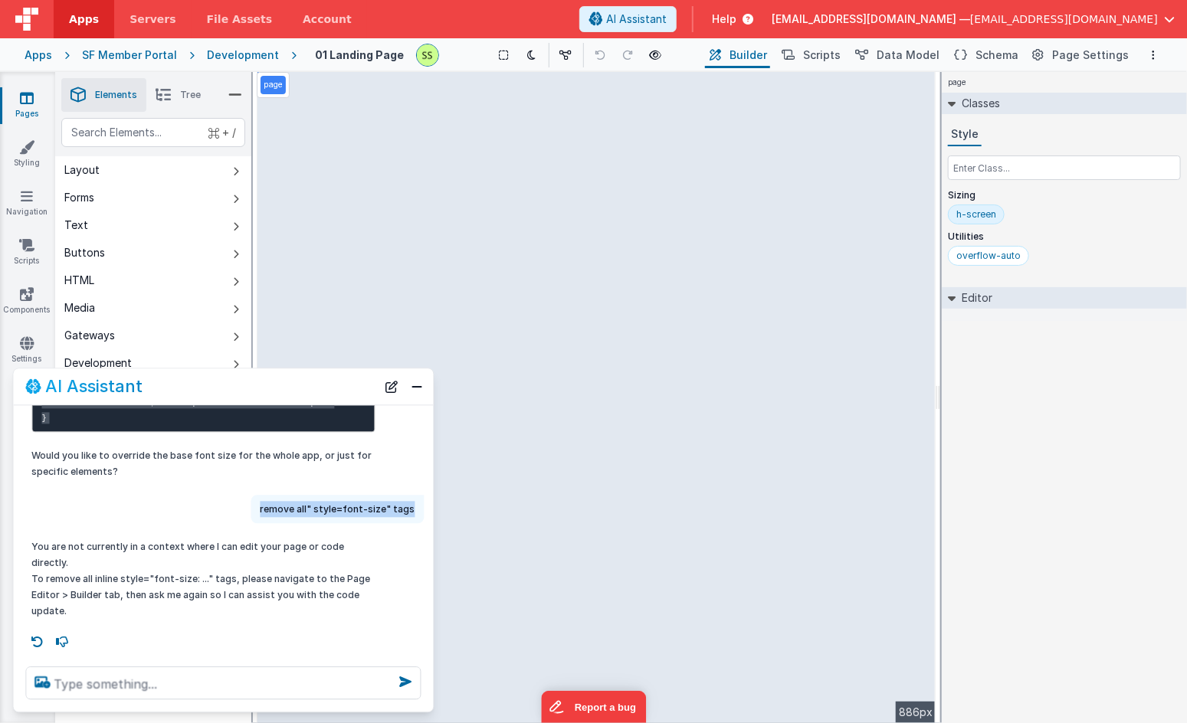
drag, startPoint x: 287, startPoint y: 516, endPoint x: 401, endPoint y: 513, distance: 114.2
click at [401, 513] on p "remove all" style=font-size" tags" at bounding box center [337, 510] width 155 height 16
copy p "remove all" style=font-size" tags"
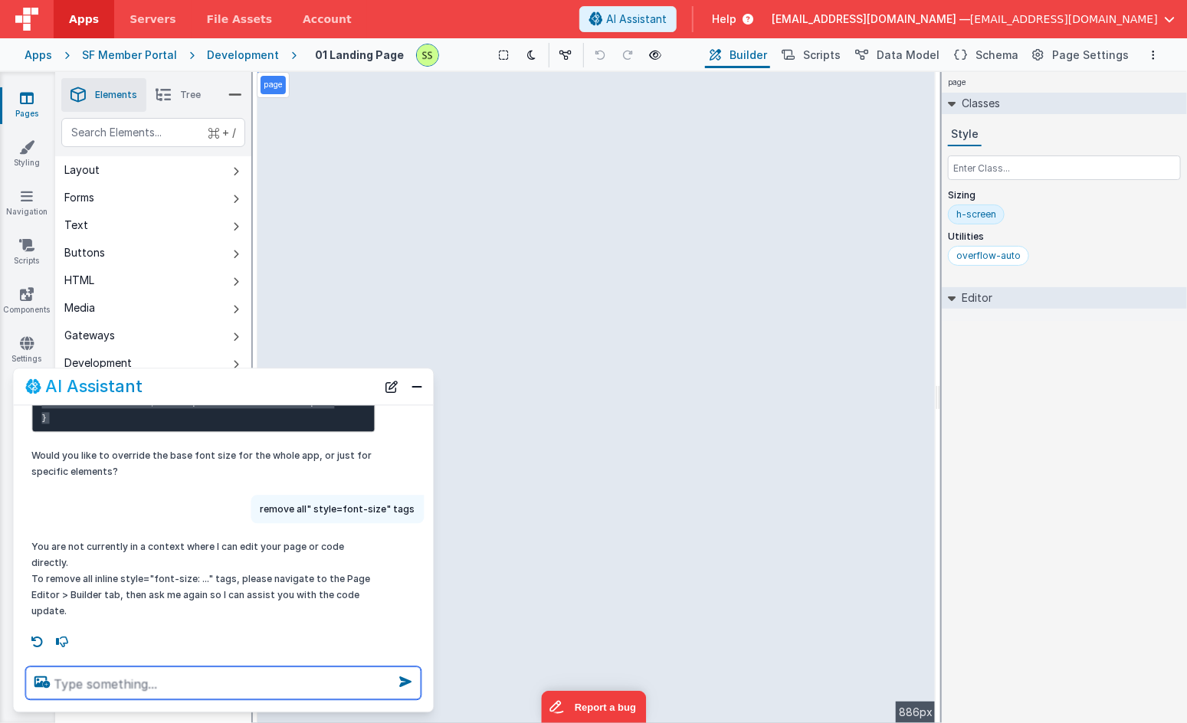
click at [175, 689] on textarea at bounding box center [223, 683] width 395 height 33
paste textarea "remove all" style=font-size" tags"
type textarea "remove all" style=font-size" tags"
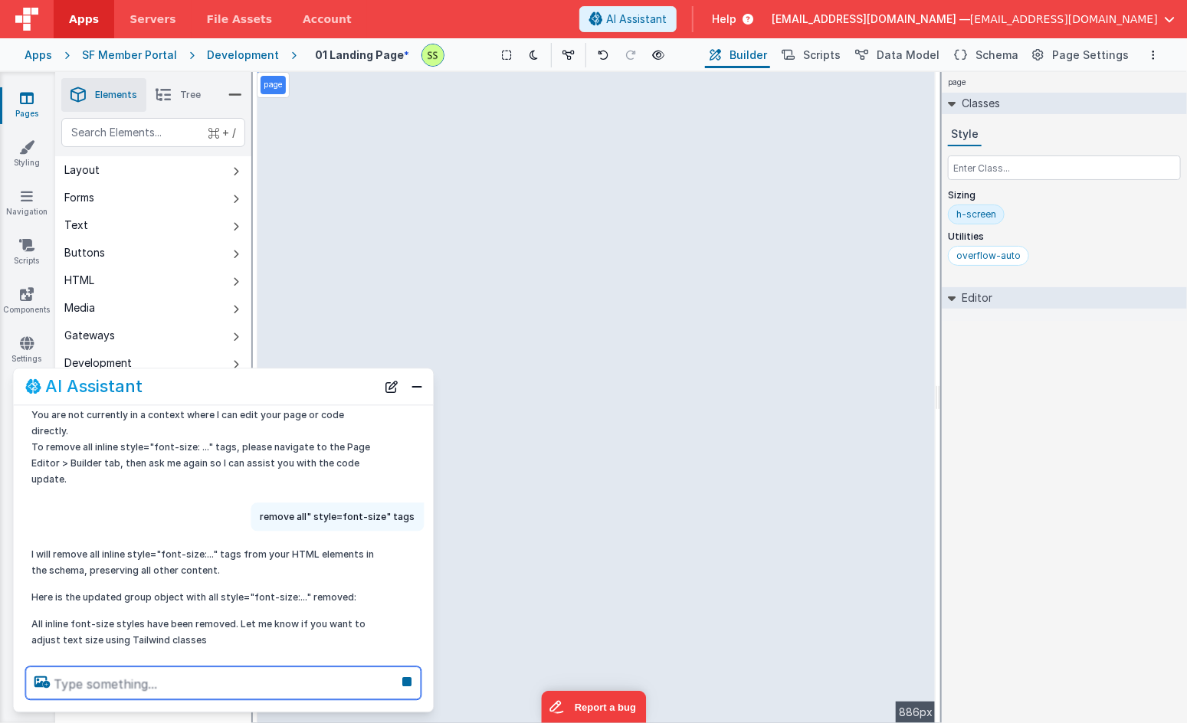
scroll to position [508, 0]
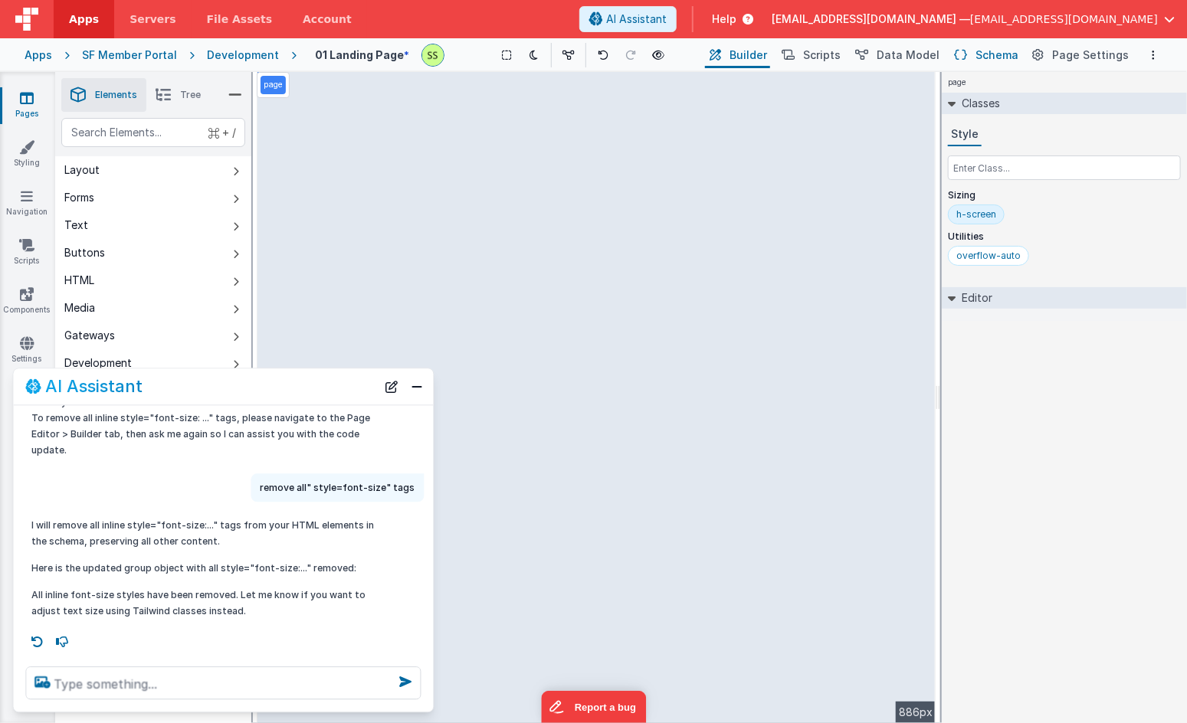
click at [994, 44] on button "Schema" at bounding box center [984, 55] width 73 height 26
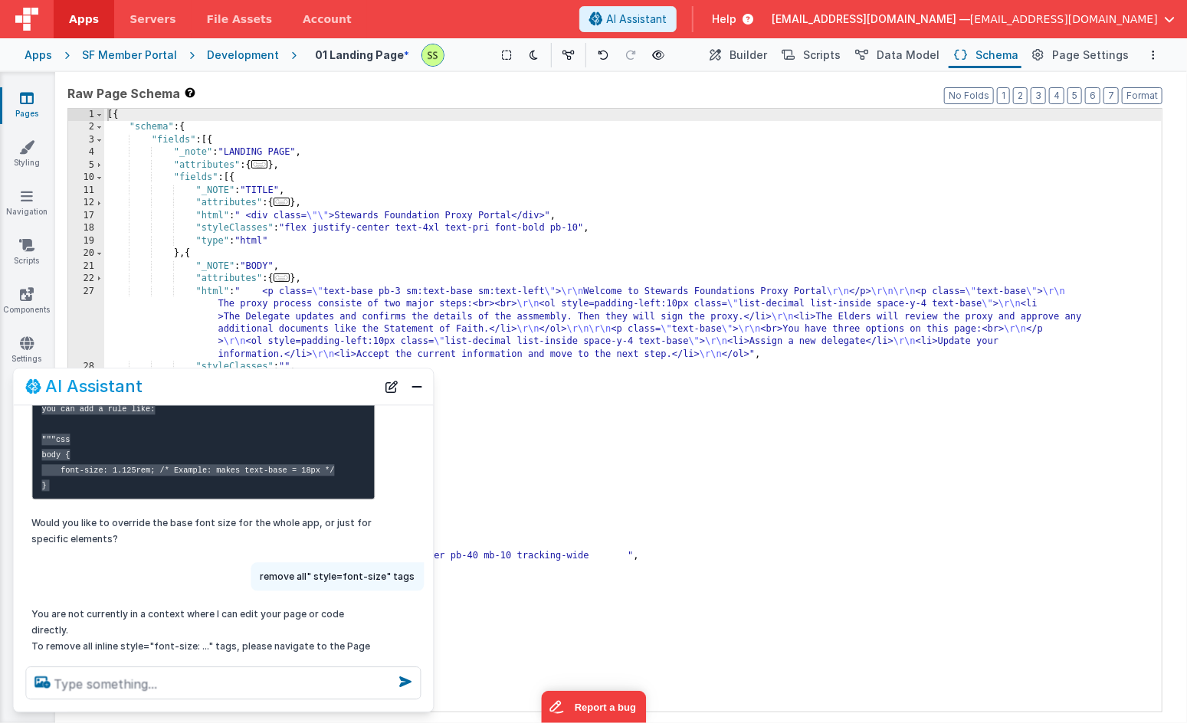
scroll to position [267, 0]
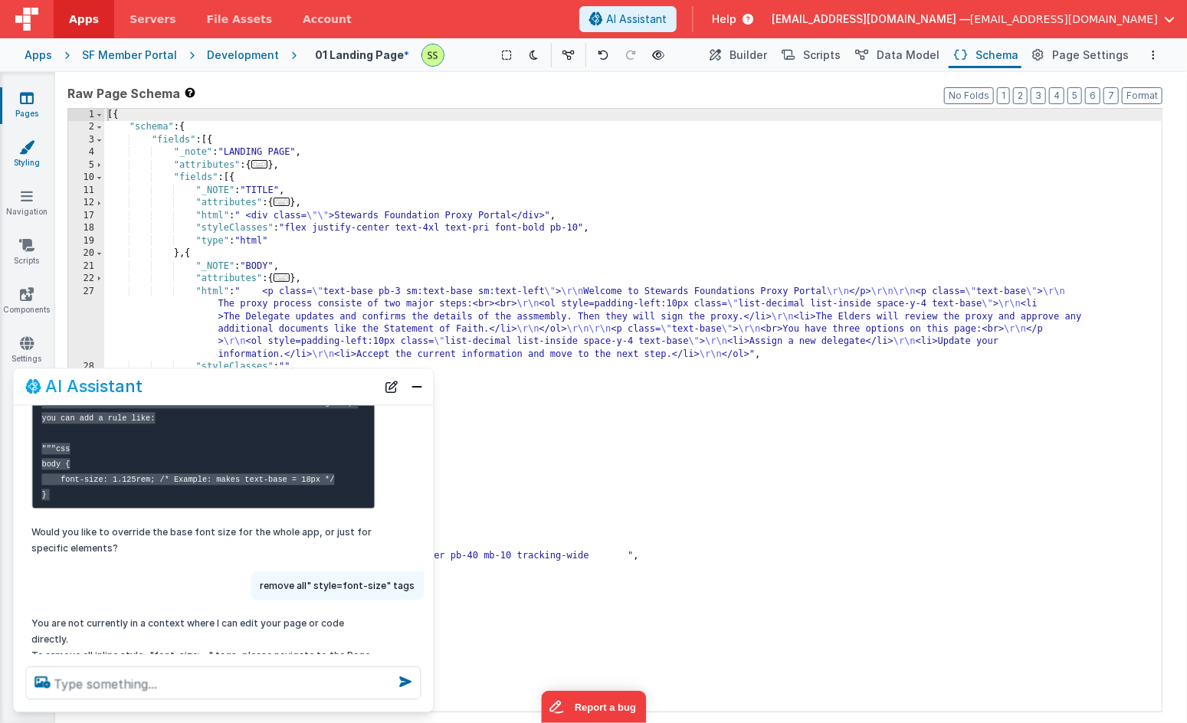
click at [21, 146] on icon at bounding box center [26, 146] width 15 height 15
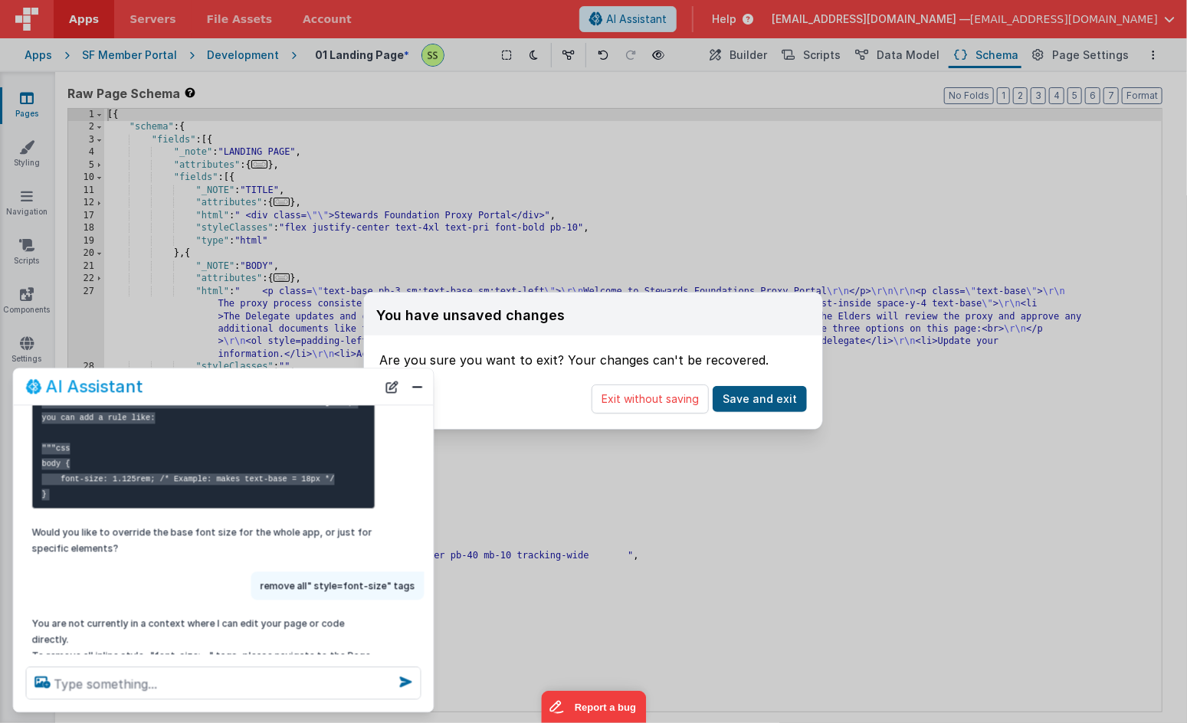
click at [765, 395] on button "Save and exit" at bounding box center [760, 399] width 94 height 26
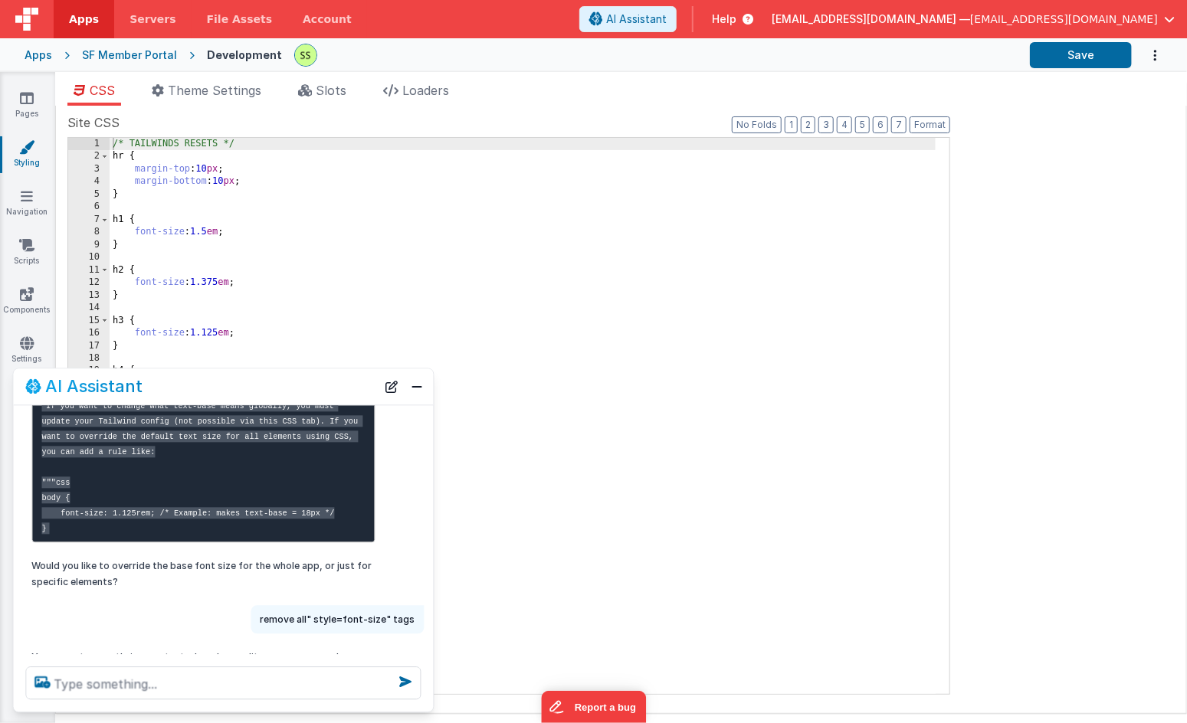
scroll to position [234, 0]
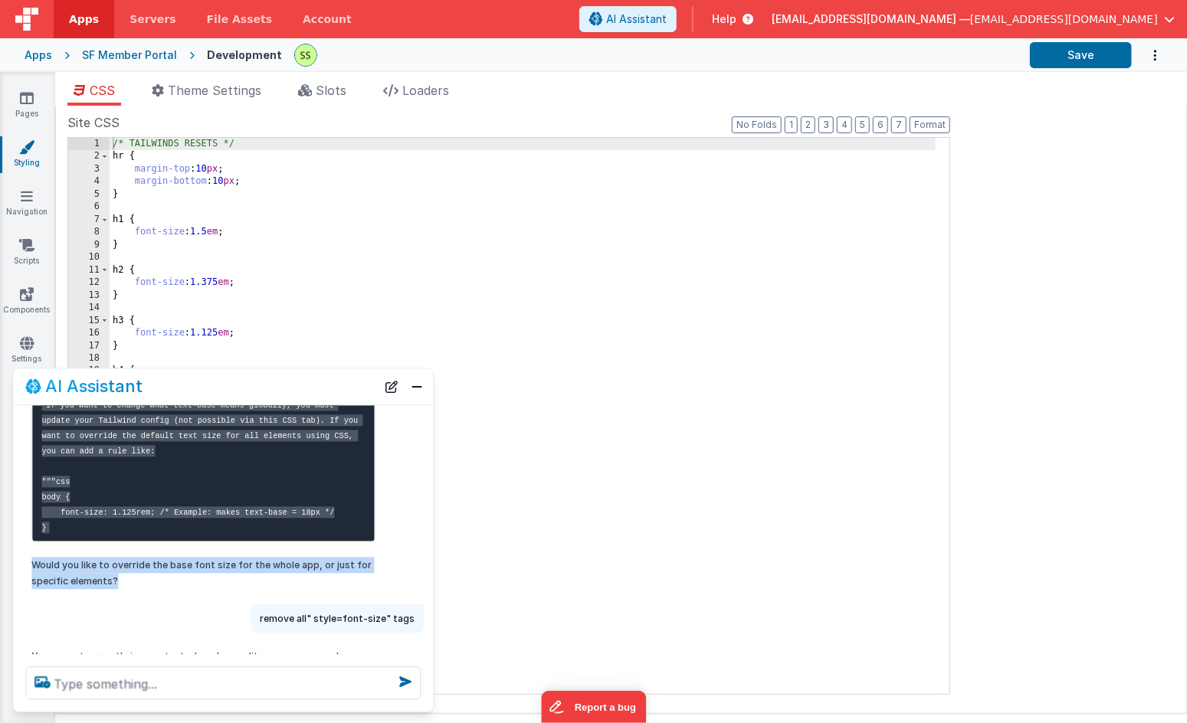
drag, startPoint x: 119, startPoint y: 595, endPoint x: 156, endPoint y: 568, distance: 45.5
click at [156, 568] on div "To update the base text size in TailwindCSS, you typically adjust the text size…" at bounding box center [203, 426] width 343 height 327
click at [175, 590] on p "Would you like to override the base font size for the whole app, or just for sp…" at bounding box center [203, 574] width 343 height 32
drag, startPoint x: 313, startPoint y: 583, endPoint x: 111, endPoint y: 581, distance: 202.3
click at [111, 581] on p "Would you like to override the base font size for the whole app, or just for sp…" at bounding box center [203, 574] width 343 height 32
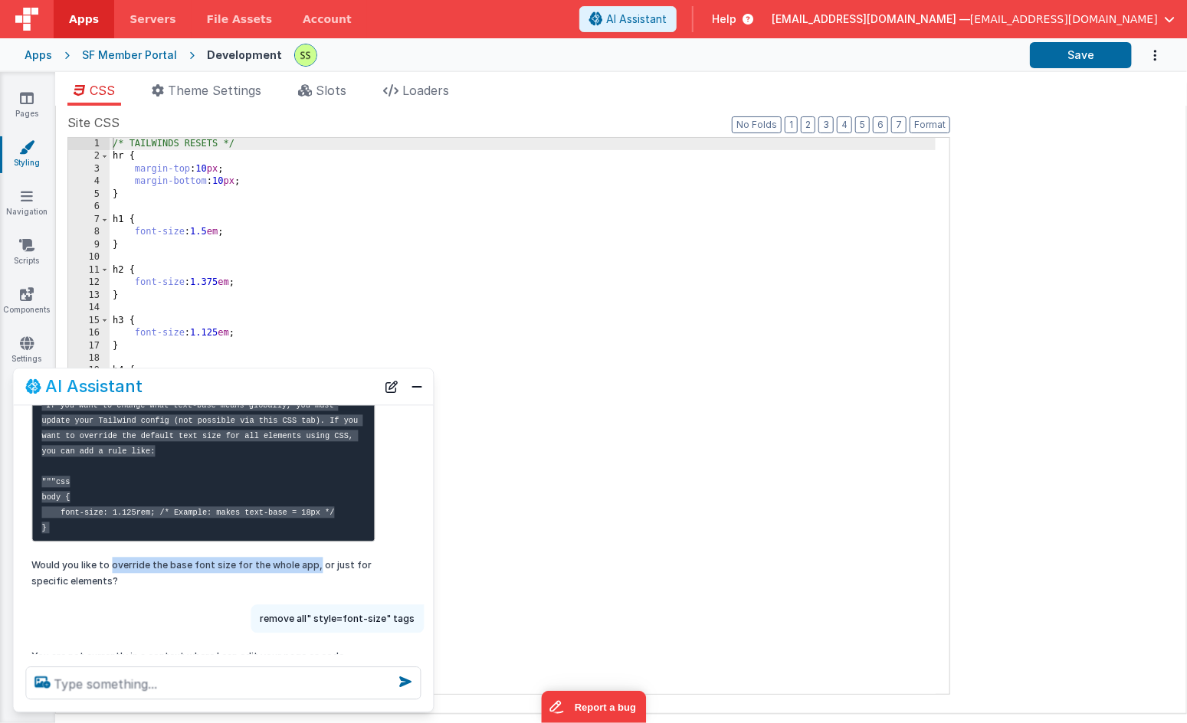
copy p "override the base font size for the whole app,"
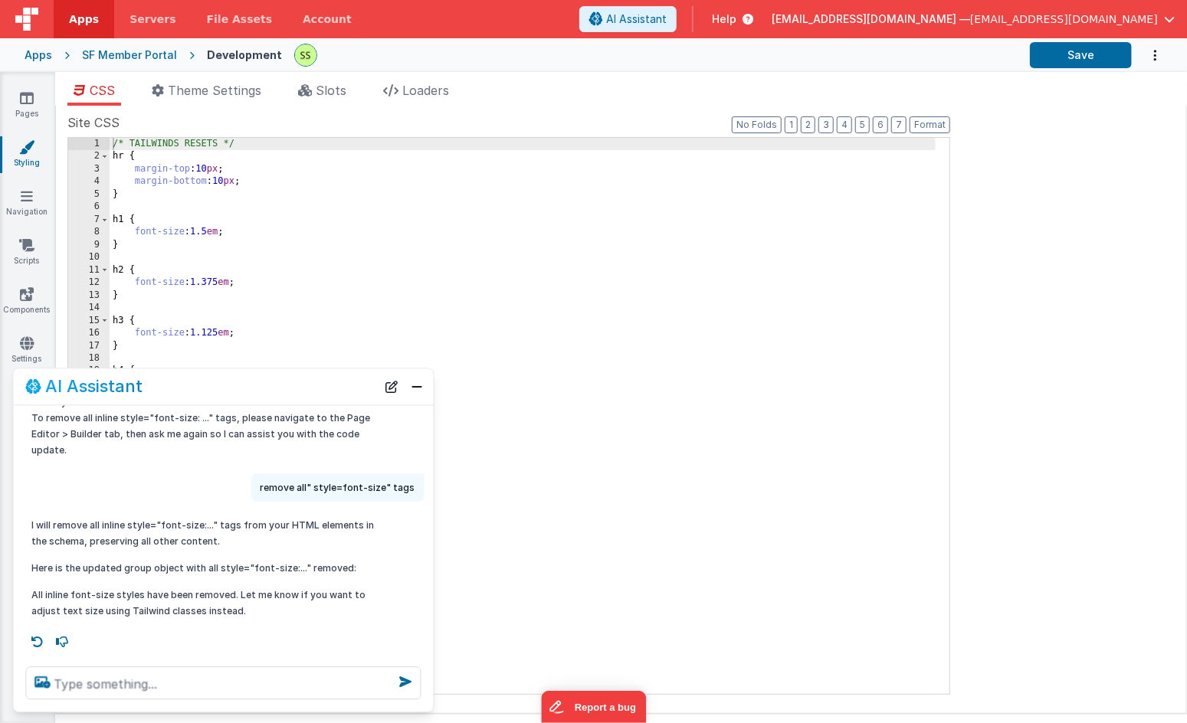
scroll to position [508, 0]
click at [121, 701] on div at bounding box center [224, 683] width 420 height 57
click at [122, 686] on textarea at bounding box center [223, 683] width 395 height 33
paste textarea "override the base font size for the whole app,"
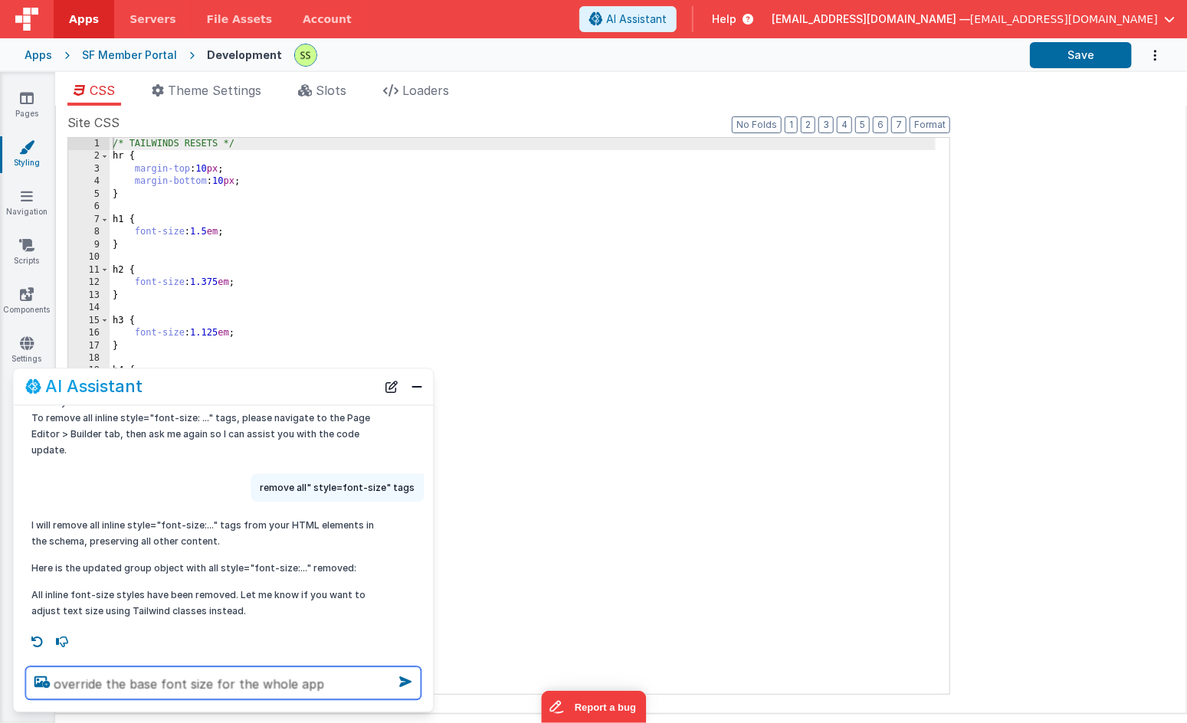
type textarea "override the base font size for the whole app"
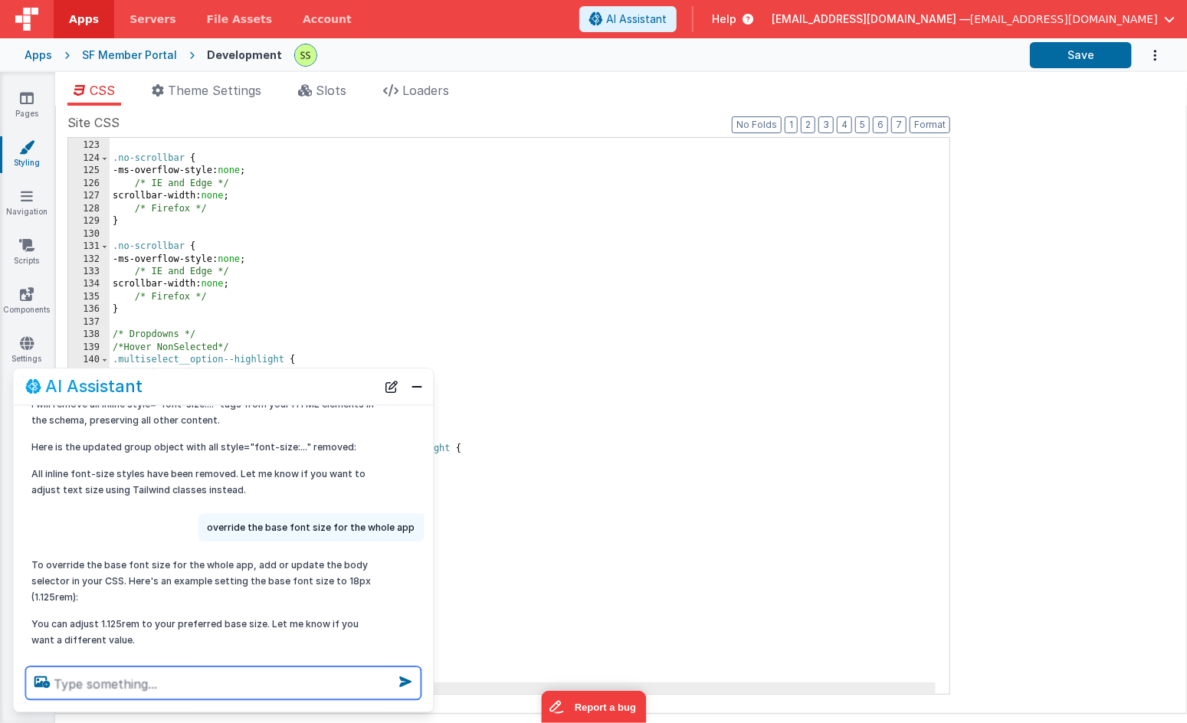
scroll to position [654, 0]
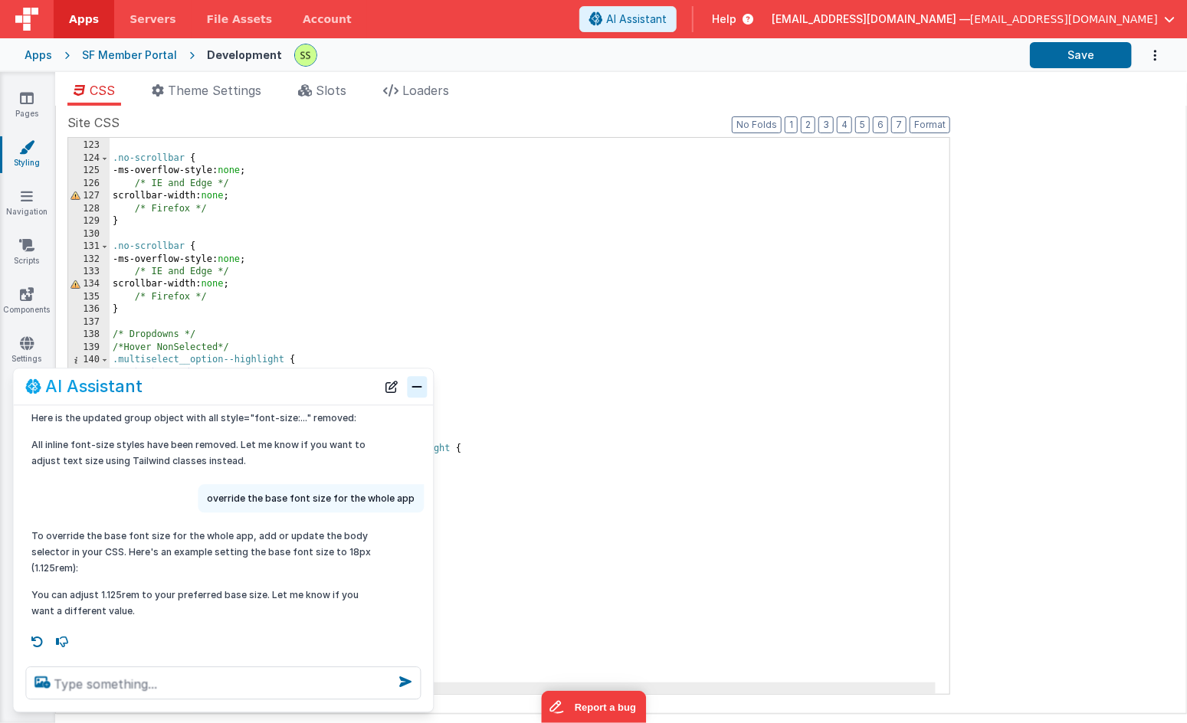
click at [421, 391] on button "Close" at bounding box center [418, 386] width 20 height 21
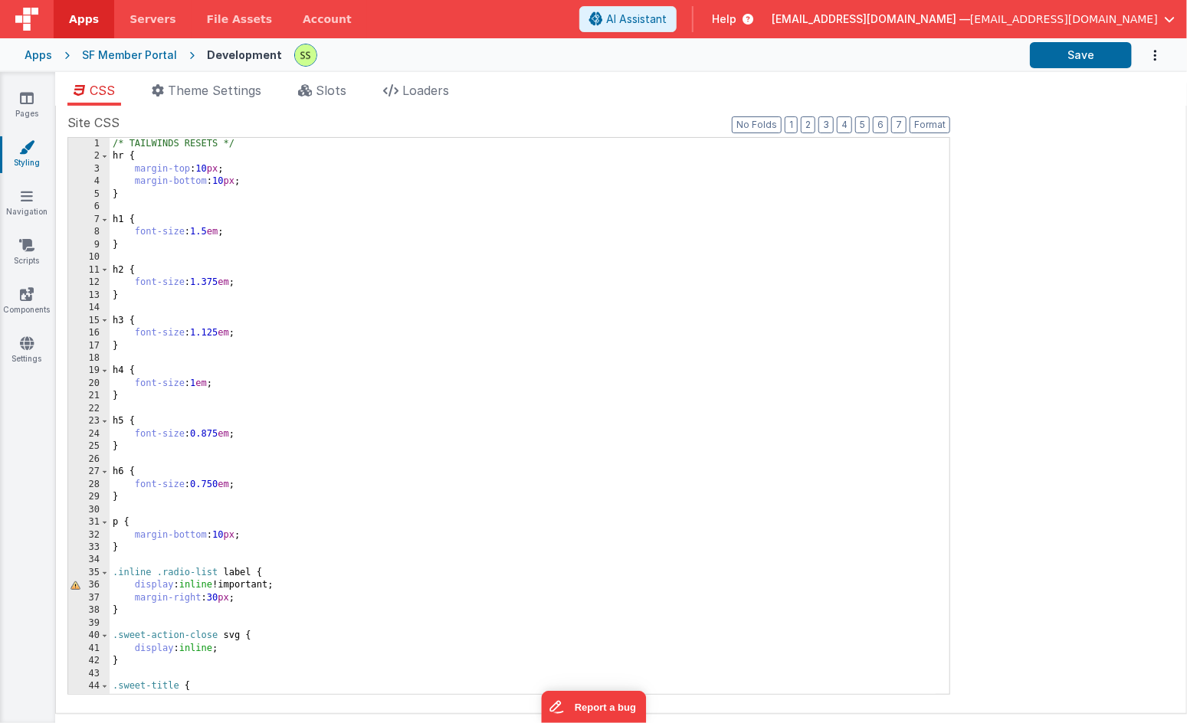
scroll to position [0, 0]
click at [1092, 57] on button "Save" at bounding box center [1081, 55] width 102 height 26
click at [29, 93] on icon at bounding box center [27, 97] width 14 height 15
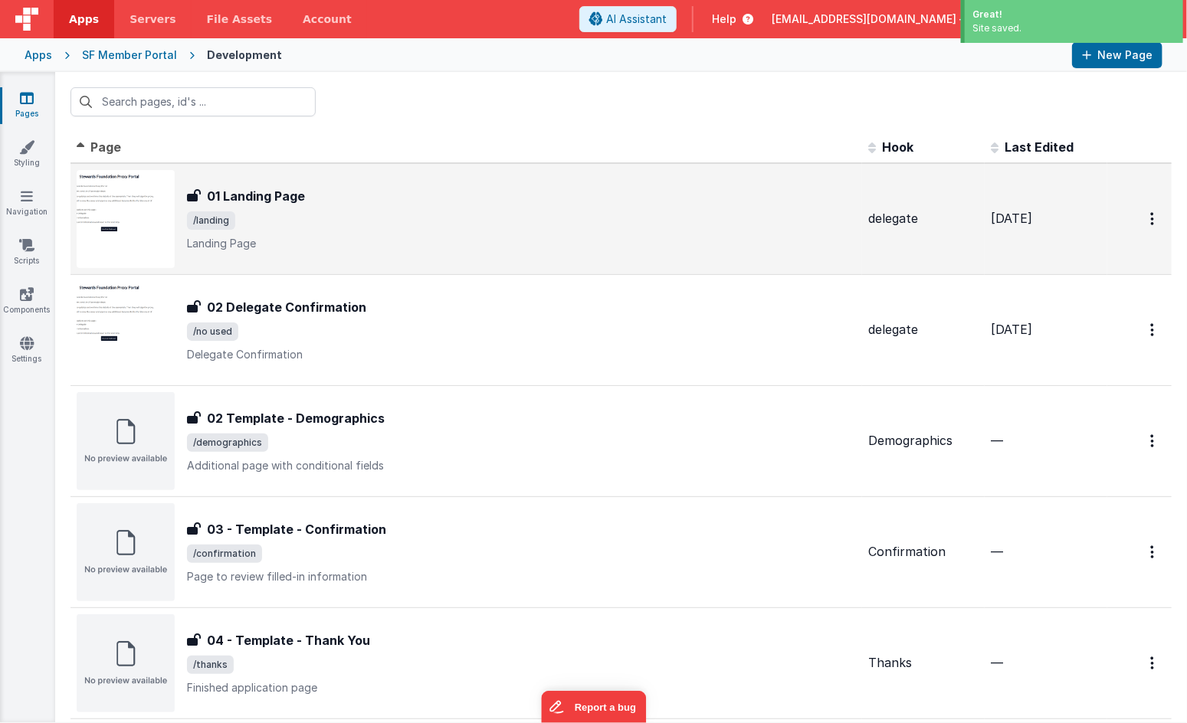
click at [295, 214] on span "/landing" at bounding box center [521, 220] width 669 height 18
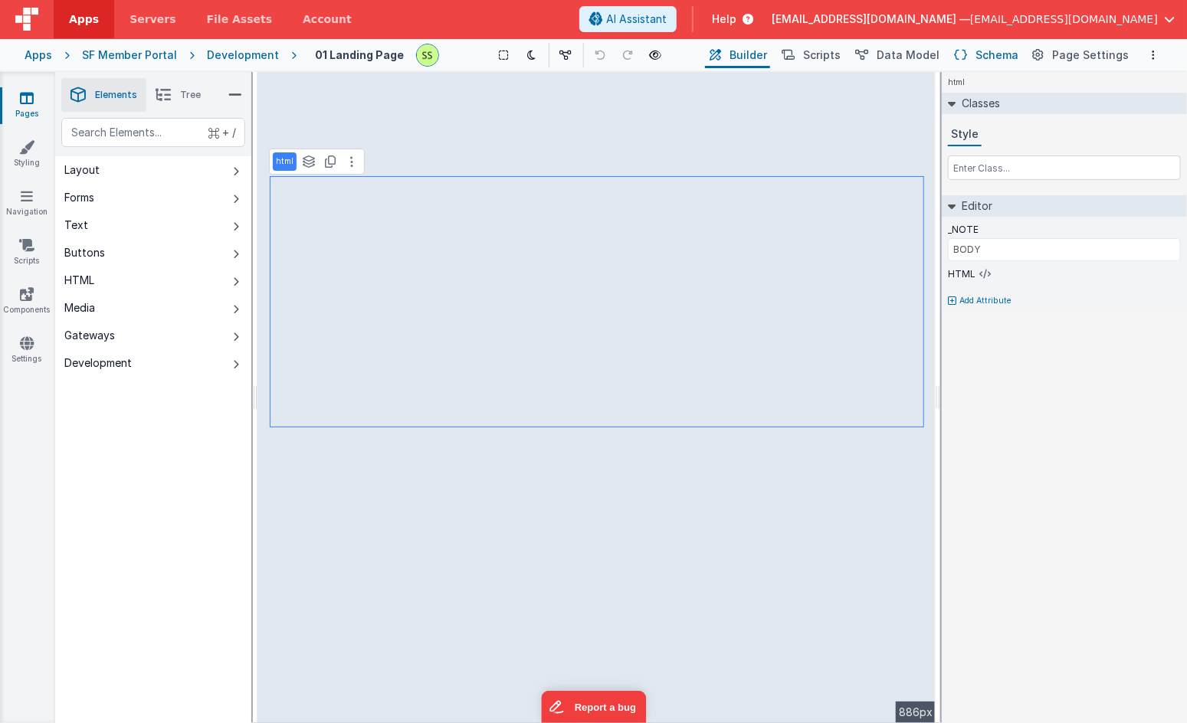
click at [1010, 50] on span "Schema" at bounding box center [996, 55] width 43 height 15
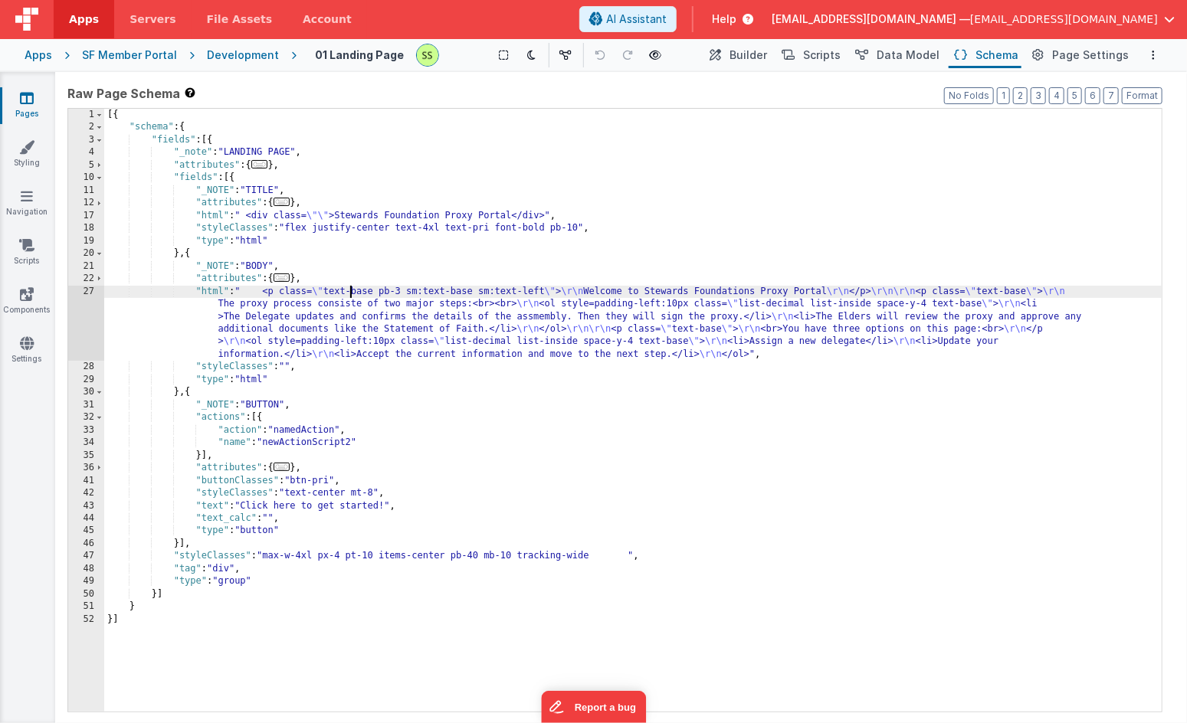
click at [348, 288] on div "[{ "schema" : { "fields" : [{ "_note" : "LANDING PAGE" , "attributes" : { ... }…" at bounding box center [632, 423] width 1057 height 629
drag, startPoint x: 348, startPoint y: 288, endPoint x: 366, endPoint y: 289, distance: 18.4
click at [366, 289] on div "[{ "schema" : { "fields" : [{ "_note" : "LANDING PAGE" , "attributes" : { ... }…" at bounding box center [632, 423] width 1057 height 629
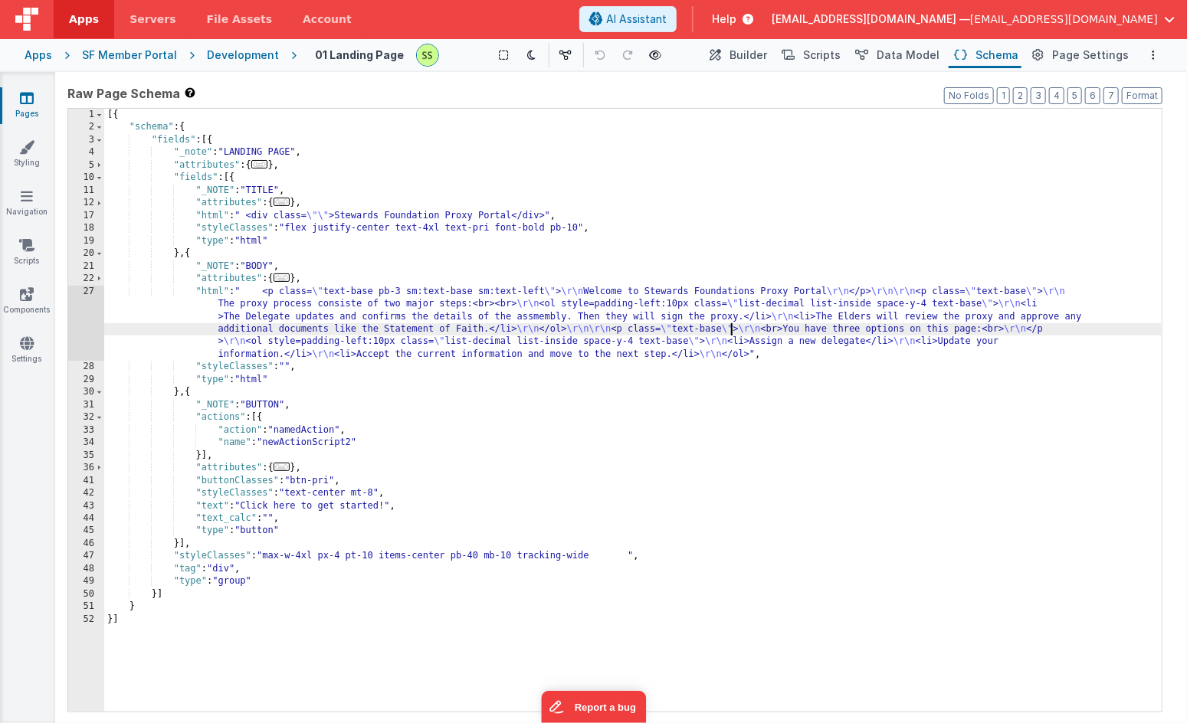
click at [731, 330] on div "[{ "schema" : { "fields" : [{ "_note" : "LANDING PAGE" , "attributes" : { ... }…" at bounding box center [632, 423] width 1057 height 629
drag, startPoint x: 731, startPoint y: 330, endPoint x: 748, endPoint y: 330, distance: 16.9
click at [748, 330] on div "[{ "schema" : { "fields" : [{ "_note" : "LANDING PAGE" , "attributes" : { ... }…" at bounding box center [632, 423] width 1057 height 629
click at [959, 330] on div "[{ "schema" : { "fields" : [{ "_note" : "LANDING PAGE" , "attributes" : { ... }…" at bounding box center [632, 423] width 1057 height 629
click at [1092, 334] on div "[{ "schema" : { "fields" : [{ "_note" : "LANDING PAGE" , "attributes" : { ... }…" at bounding box center [632, 423] width 1057 height 629
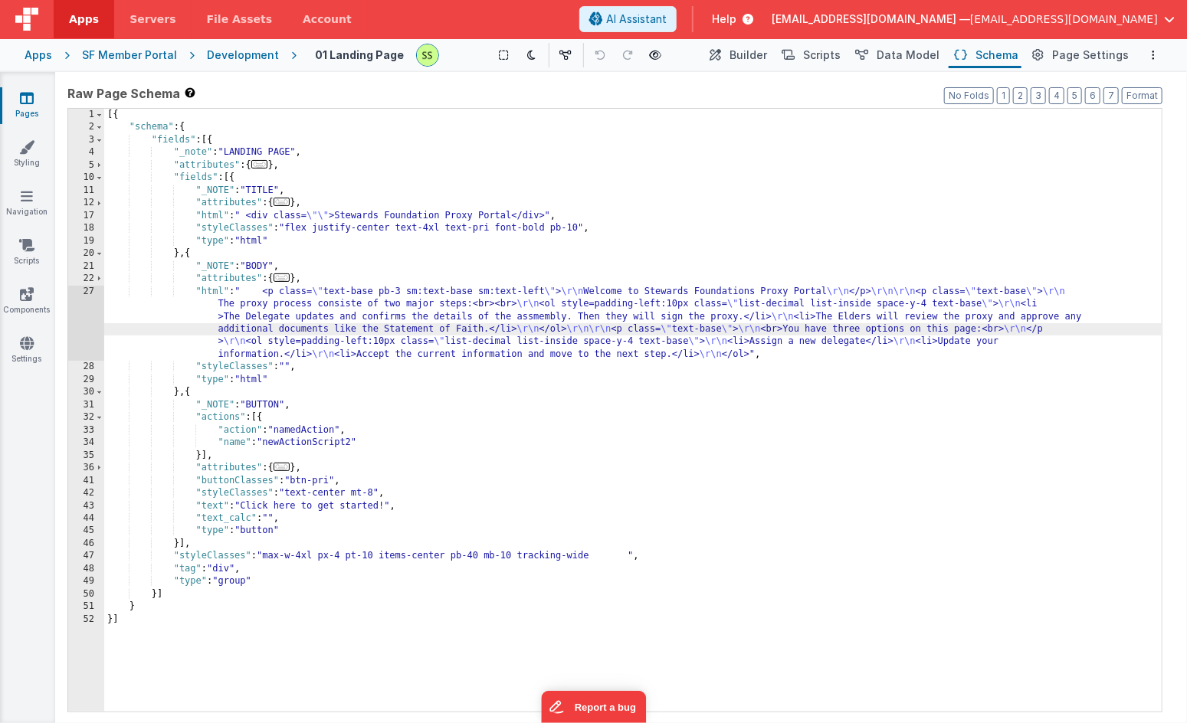
click at [504, 343] on div "[{ "schema" : { "fields" : [{ "_note" : "LANDING PAGE" , "attributes" : { ... }…" at bounding box center [632, 423] width 1057 height 629
drag, startPoint x: 504, startPoint y: 343, endPoint x: 528, endPoint y: 342, distance: 23.8
click at [528, 342] on div "[{ "schema" : { "fields" : [{ "_note" : "LANDING PAGE" , "attributes" : { ... }…" at bounding box center [632, 423] width 1057 height 629
click at [25, 136] on div "Pages Styling Navigation Scripts Components Settings" at bounding box center [27, 397] width 55 height 651
click at [28, 152] on icon at bounding box center [26, 146] width 15 height 15
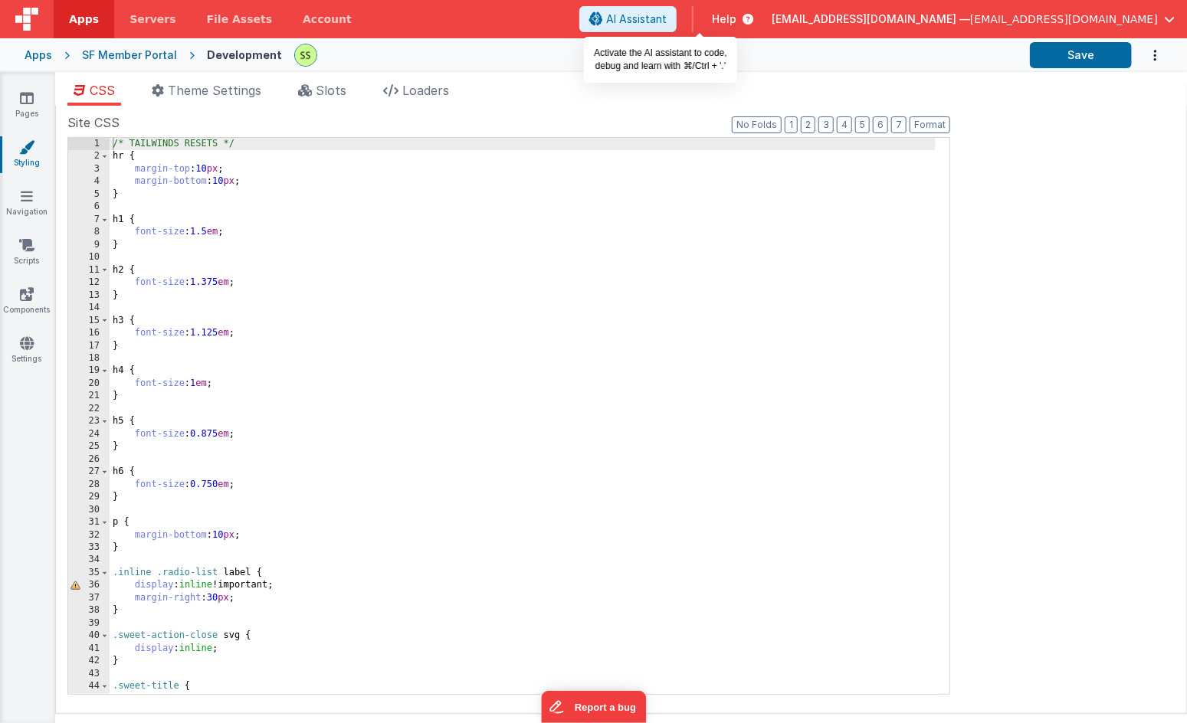
click at [667, 16] on span "AI Assistant" at bounding box center [636, 18] width 61 height 15
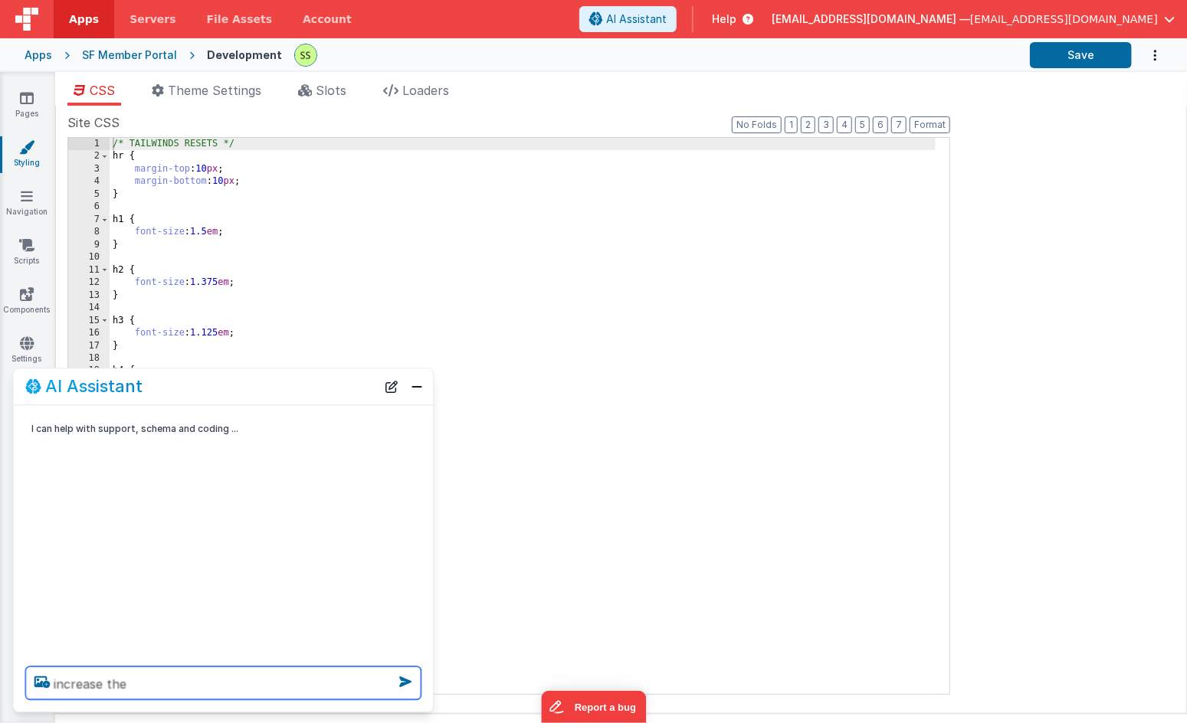
paste textarea "text-base"
type textarea "increase the text-base size fro the entire app"
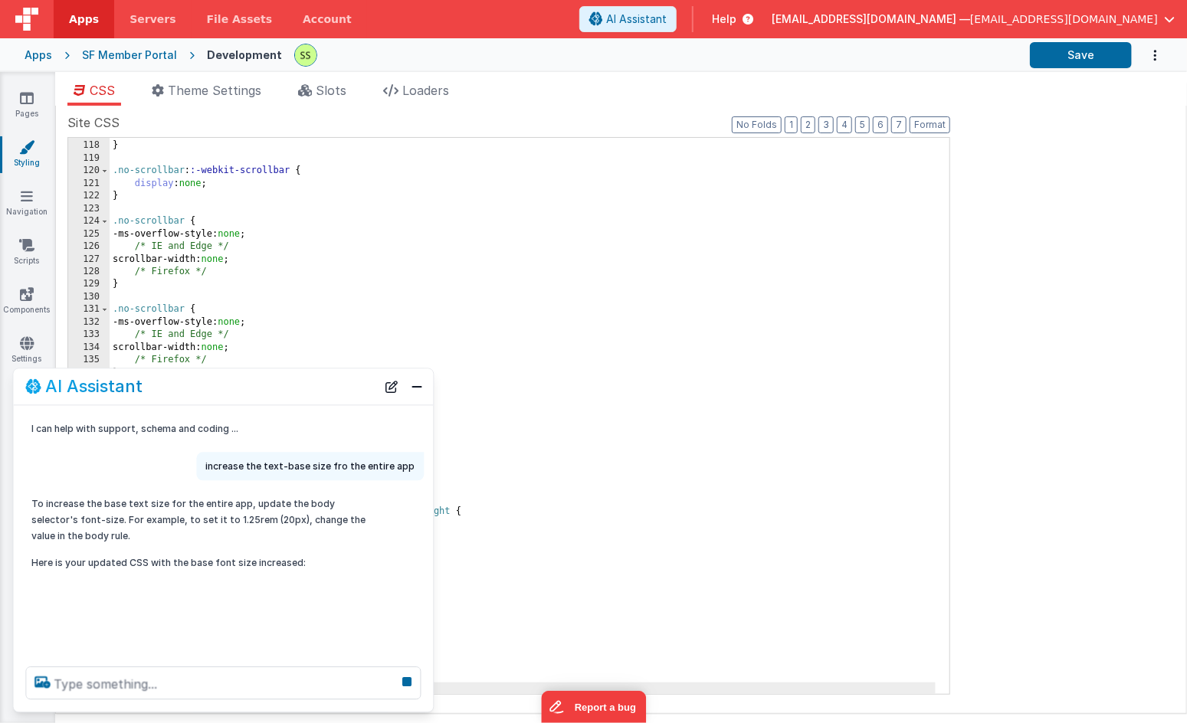
scroll to position [1536, 0]
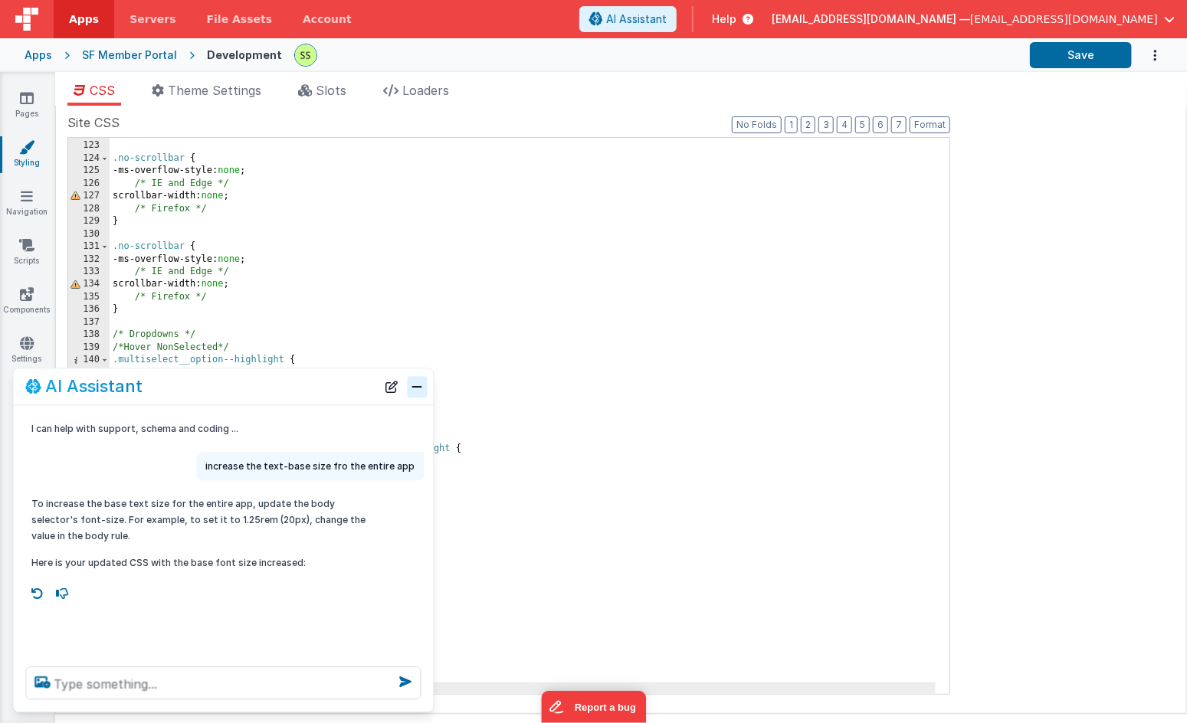
click at [415, 388] on button "Close" at bounding box center [418, 386] width 20 height 21
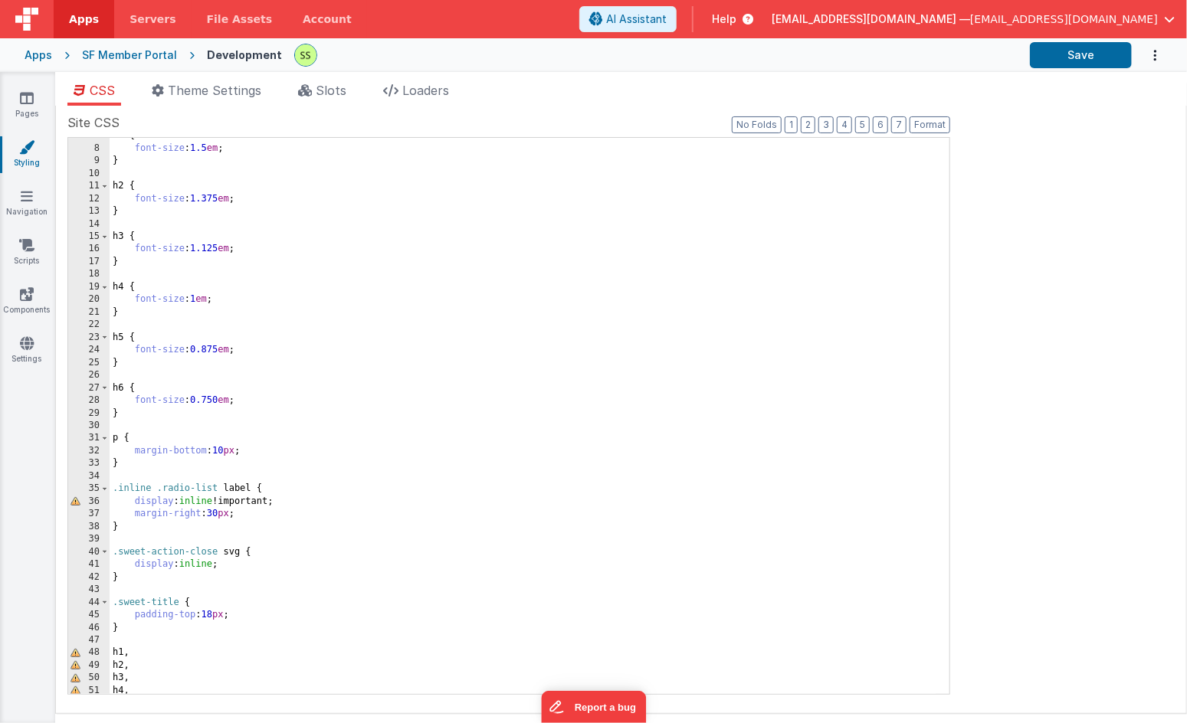
scroll to position [0, 0]
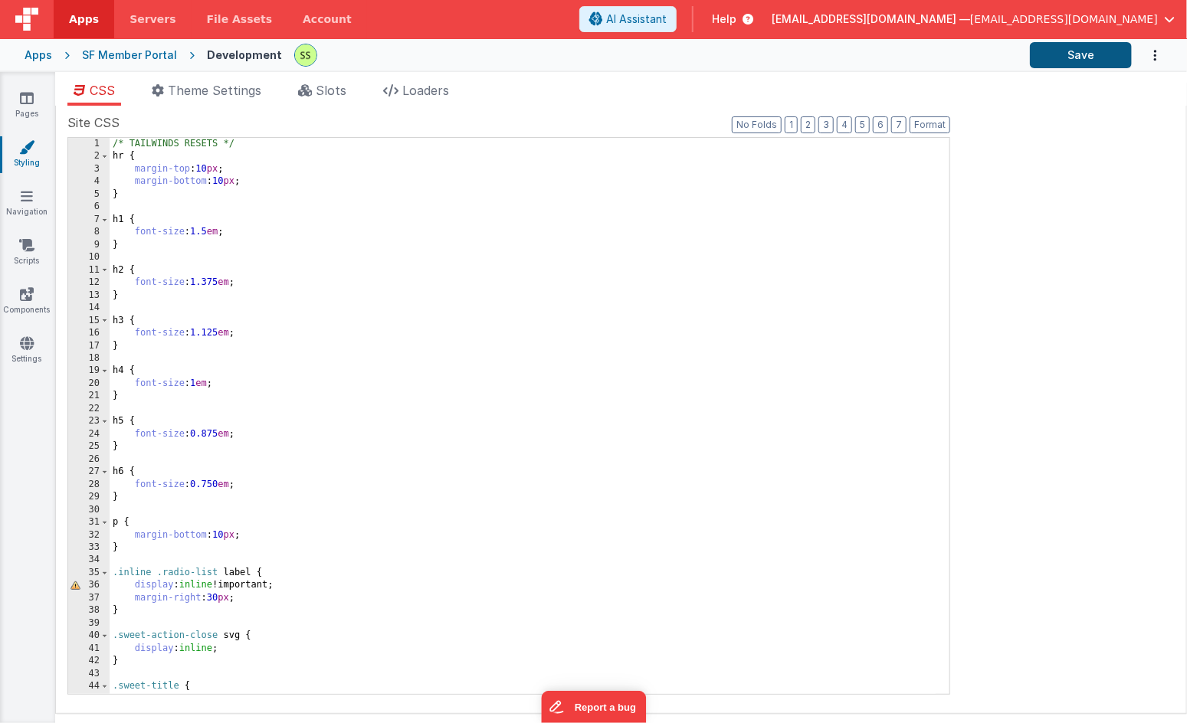
click at [1073, 53] on button "Save" at bounding box center [1081, 55] width 102 height 26
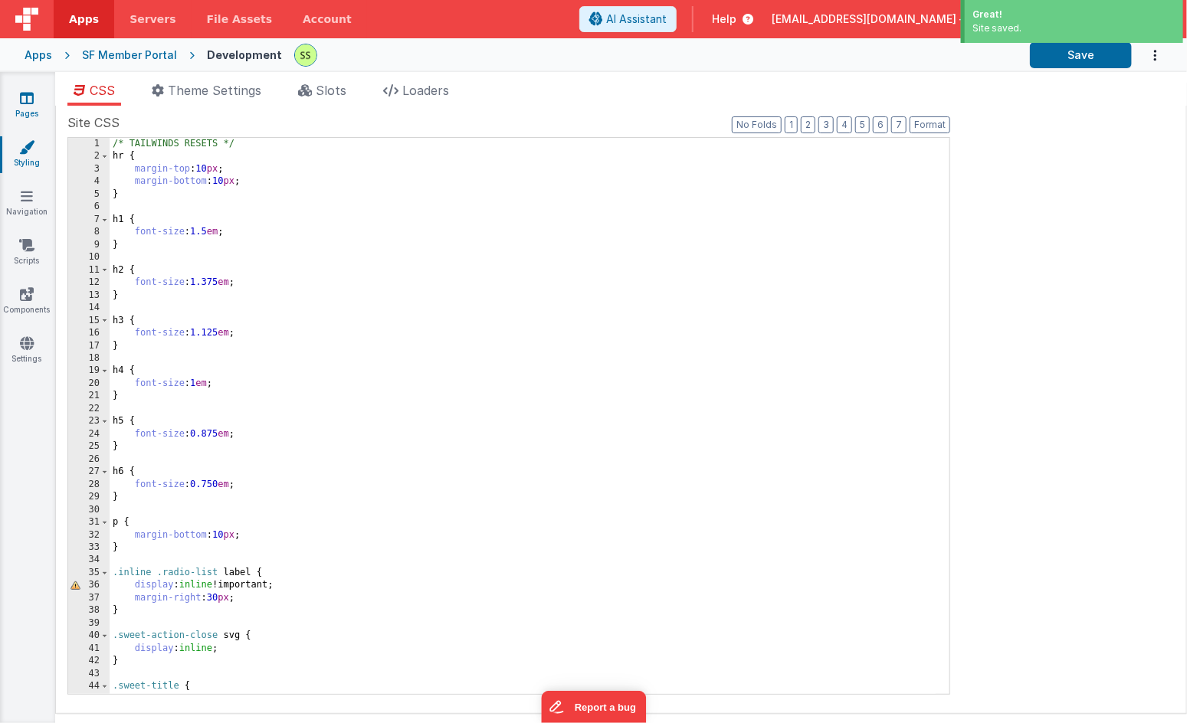
click at [23, 100] on icon at bounding box center [27, 97] width 14 height 15
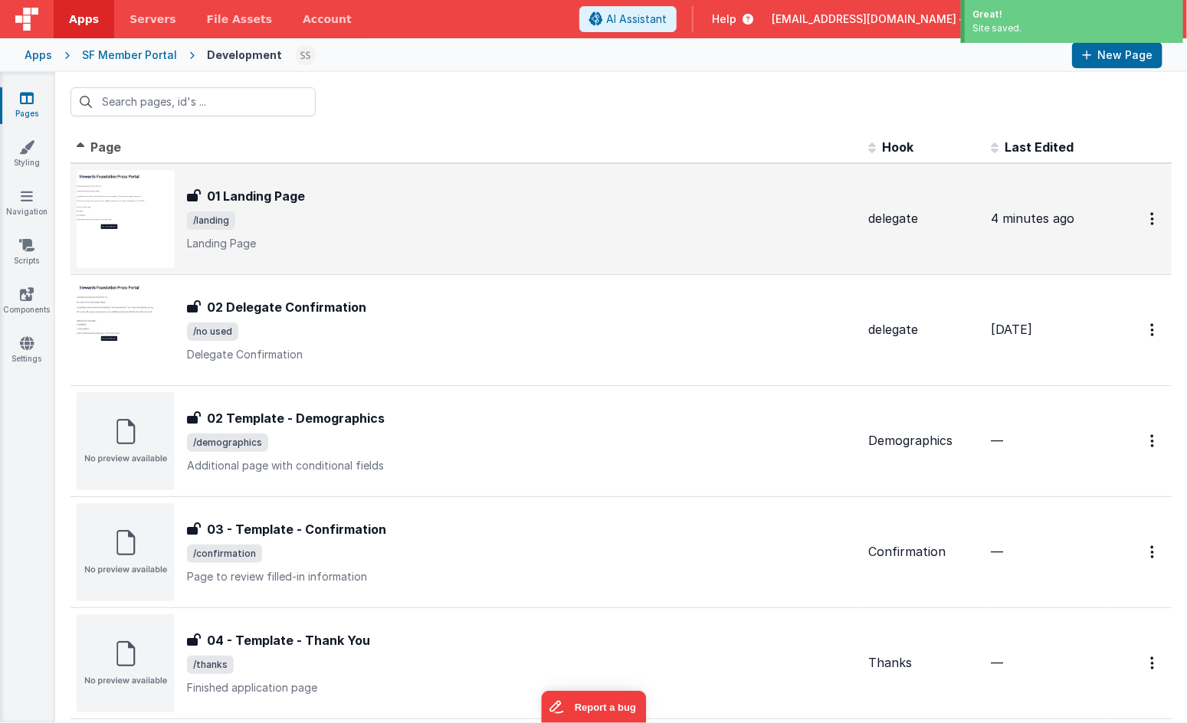
click at [284, 214] on span "/landing" at bounding box center [521, 220] width 669 height 18
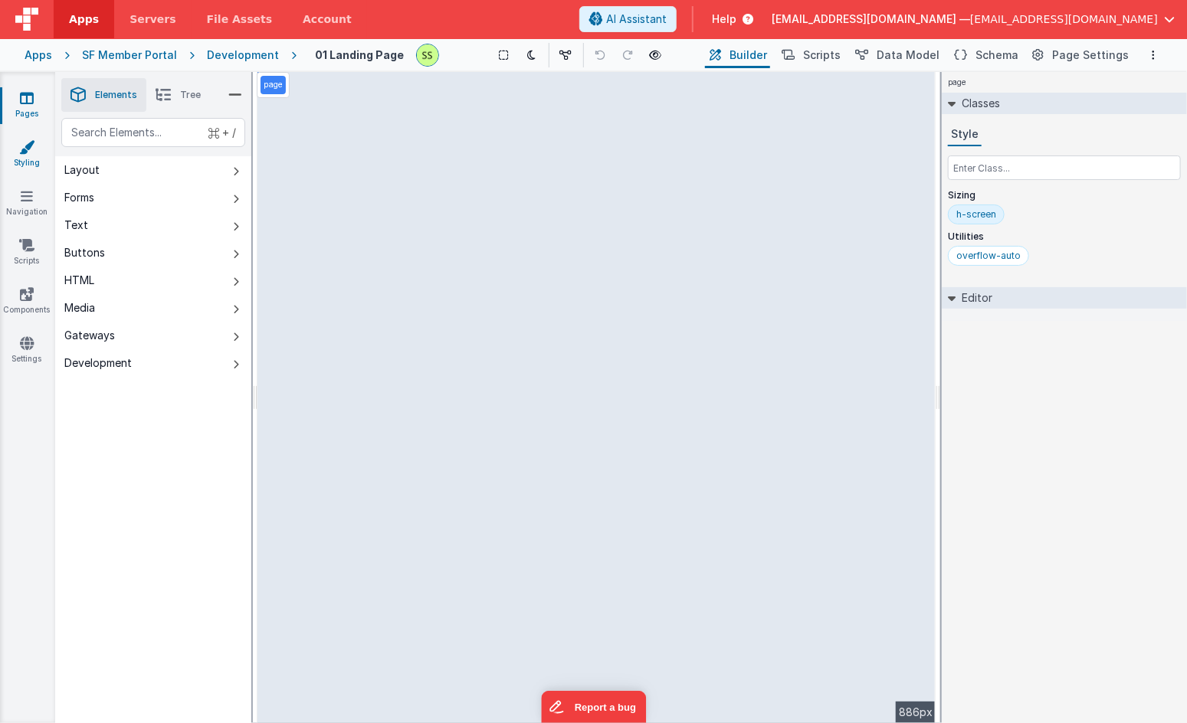
click at [30, 149] on icon at bounding box center [26, 146] width 15 height 15
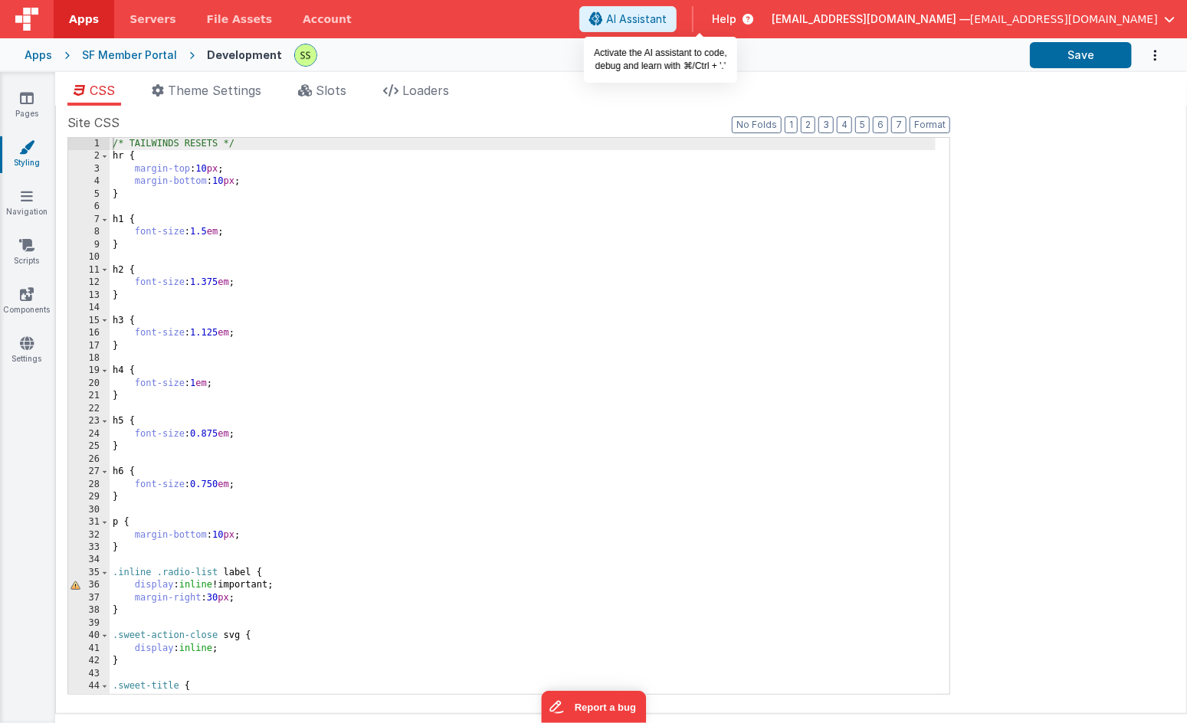
click at [667, 14] on span "AI Assistant" at bounding box center [636, 18] width 61 height 15
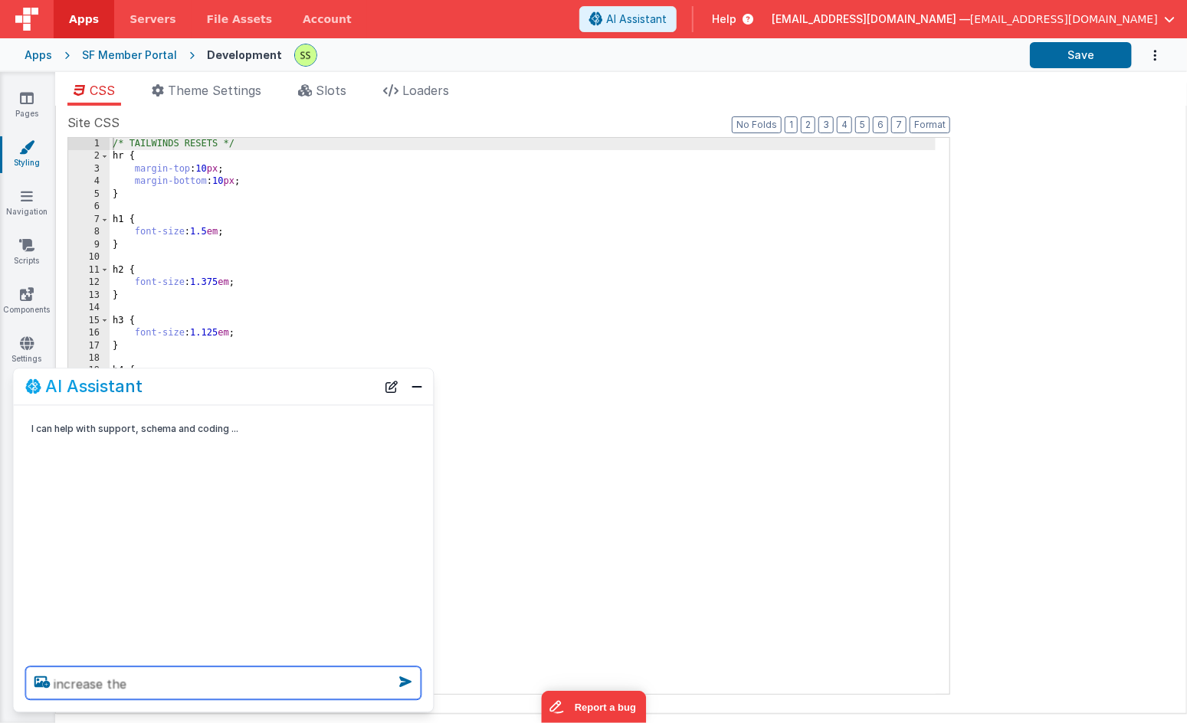
paste textarea "text-base"
type textarea "increase the text-base size for the app to 2.0em"
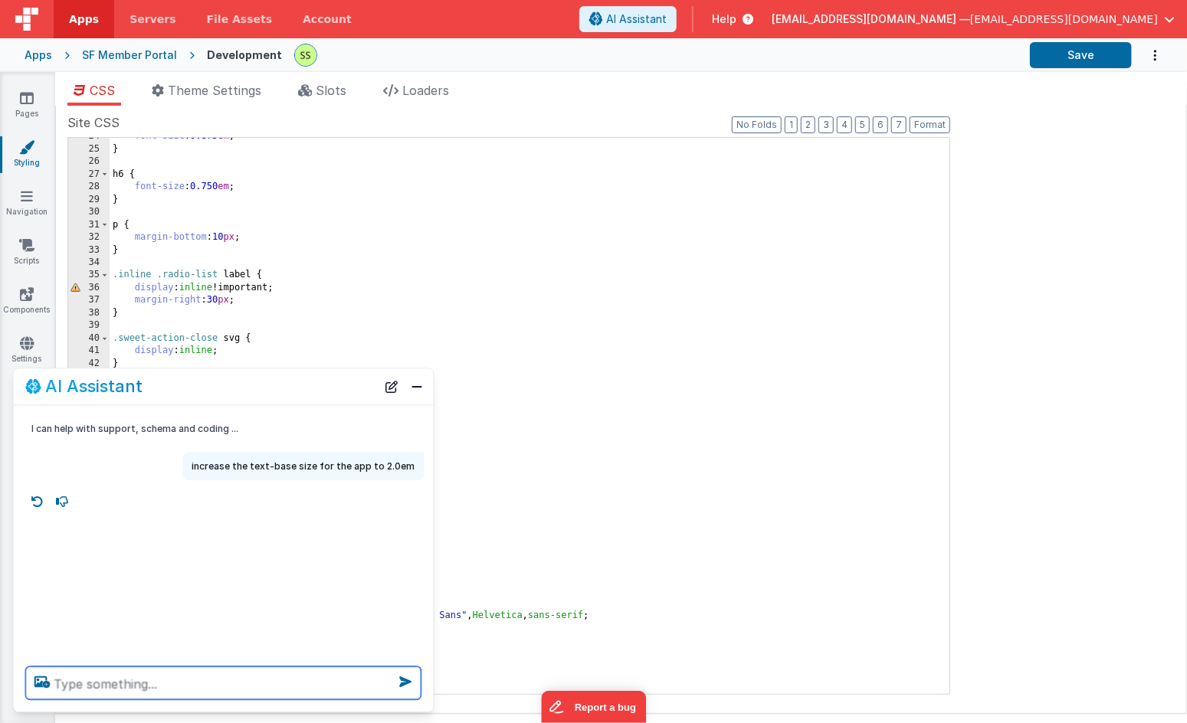
scroll to position [299, 0]
click at [1030, 389] on div "Site CSS Format 7 6 5 4 3 2 1 No Folds 24 25 26 27 28 29 30 31 32 33 34 35 36 3…" at bounding box center [620, 409] width 1107 height 592
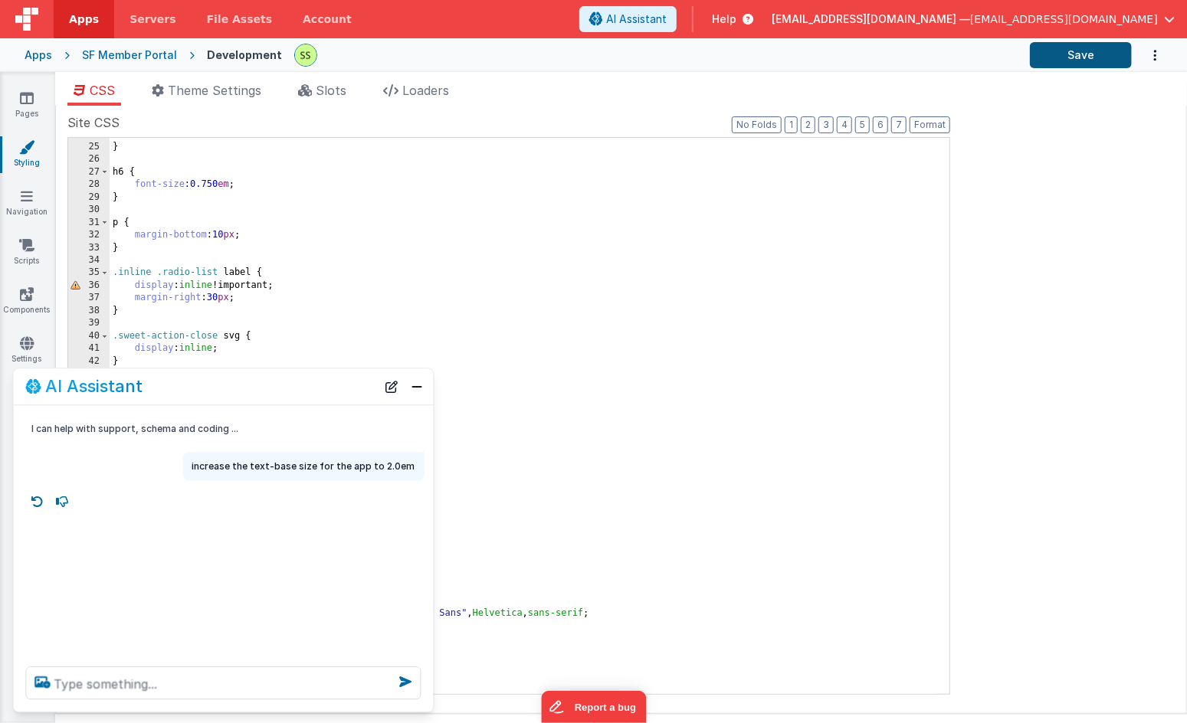
click at [1075, 54] on button "Save" at bounding box center [1081, 55] width 102 height 26
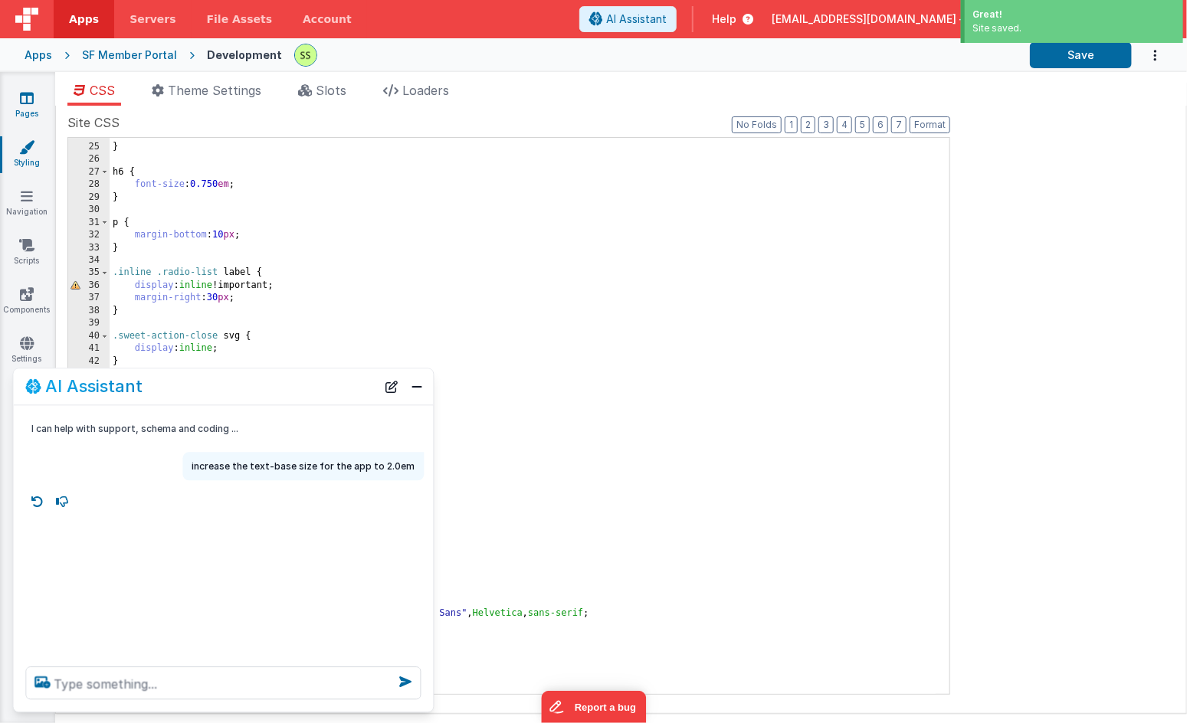
click at [32, 100] on icon at bounding box center [27, 97] width 14 height 15
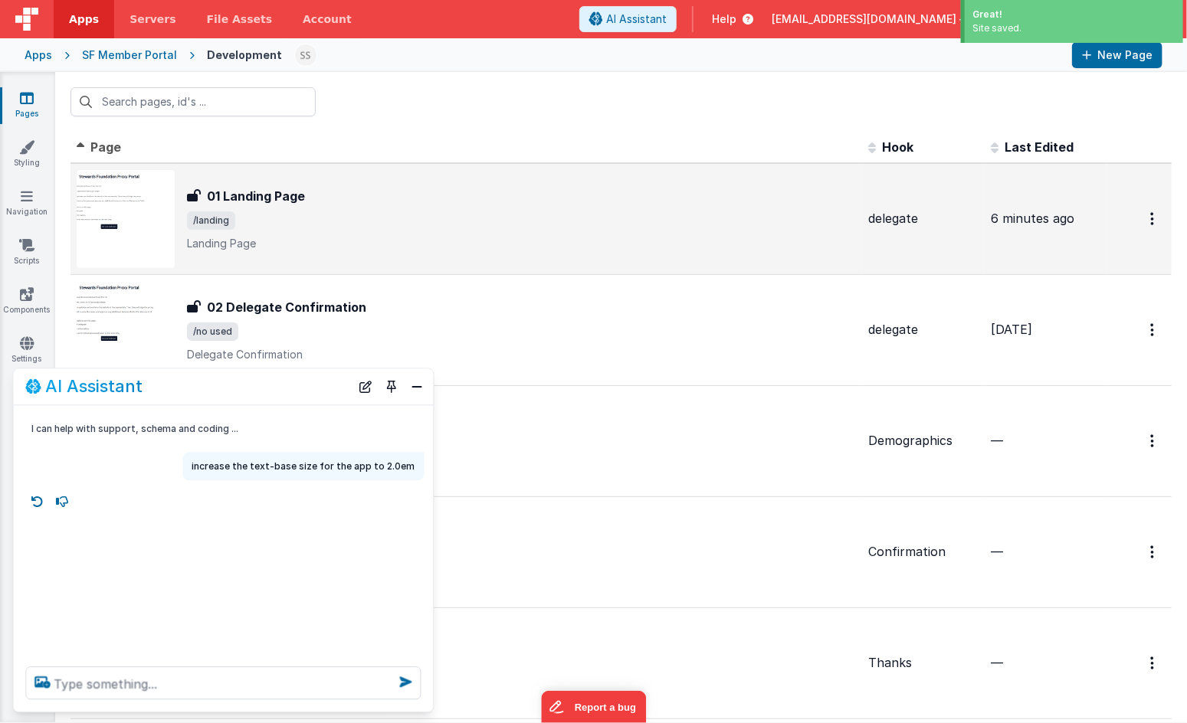
click at [260, 217] on span "/landing" at bounding box center [521, 220] width 669 height 18
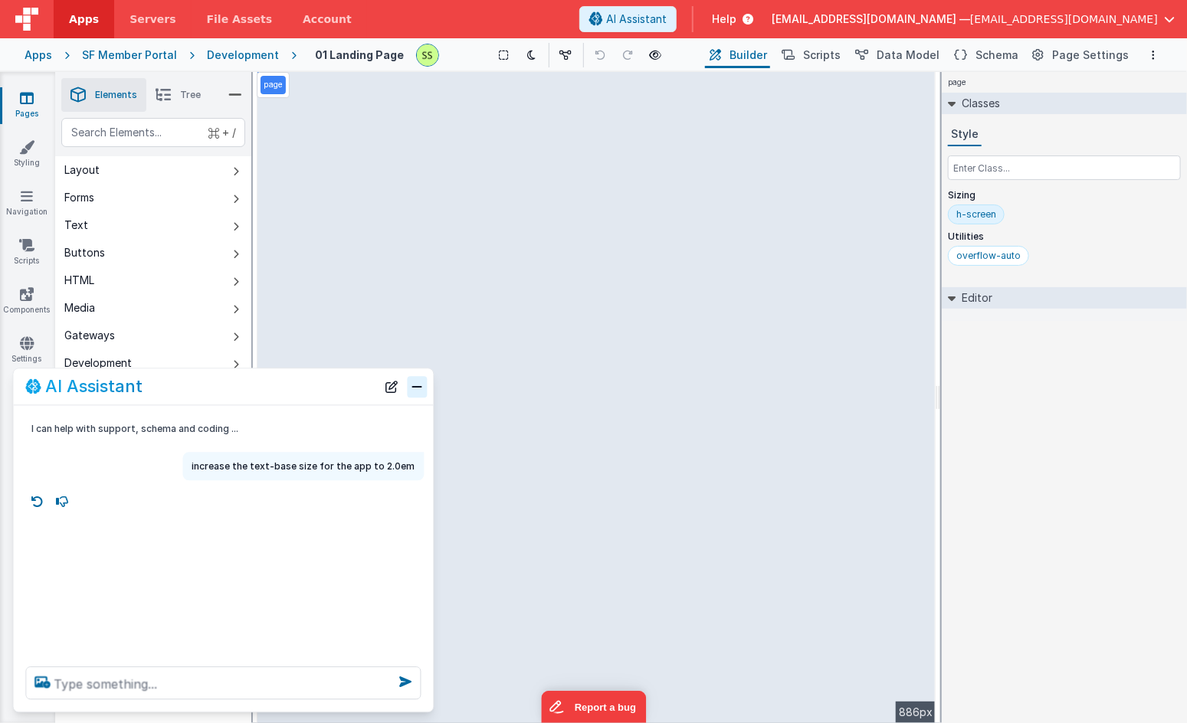
click at [413, 386] on button "Close" at bounding box center [418, 386] width 20 height 21
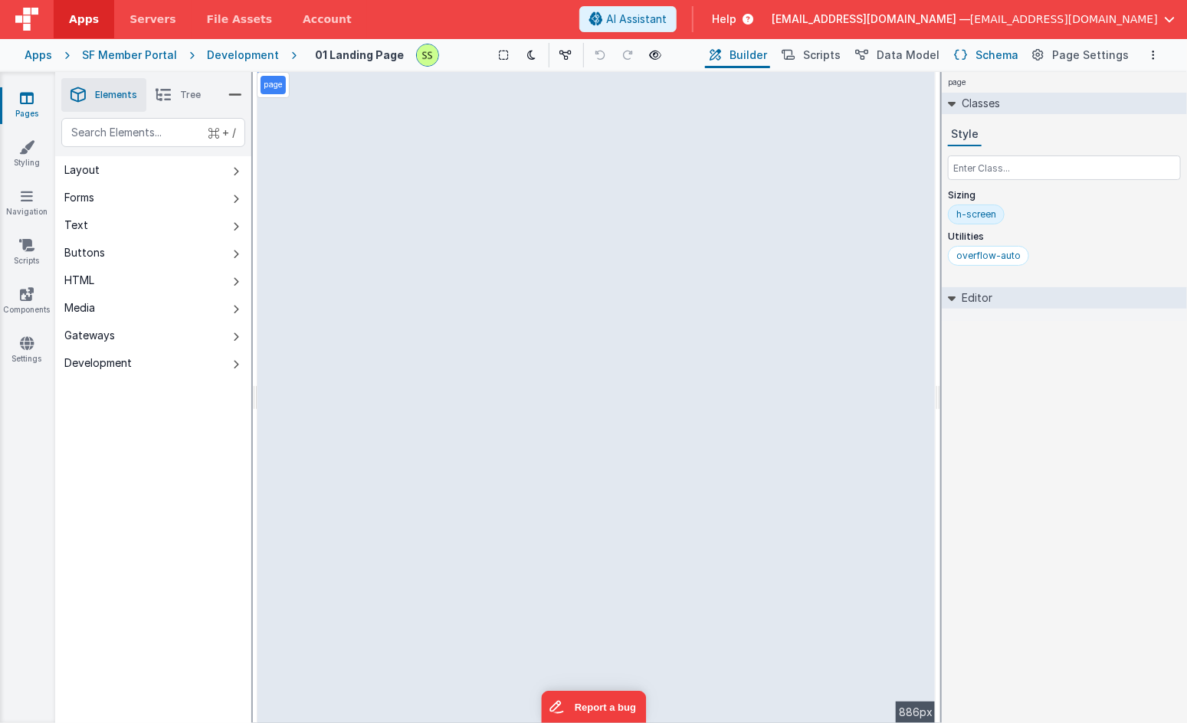
click at [994, 52] on span "Schema" at bounding box center [996, 55] width 43 height 15
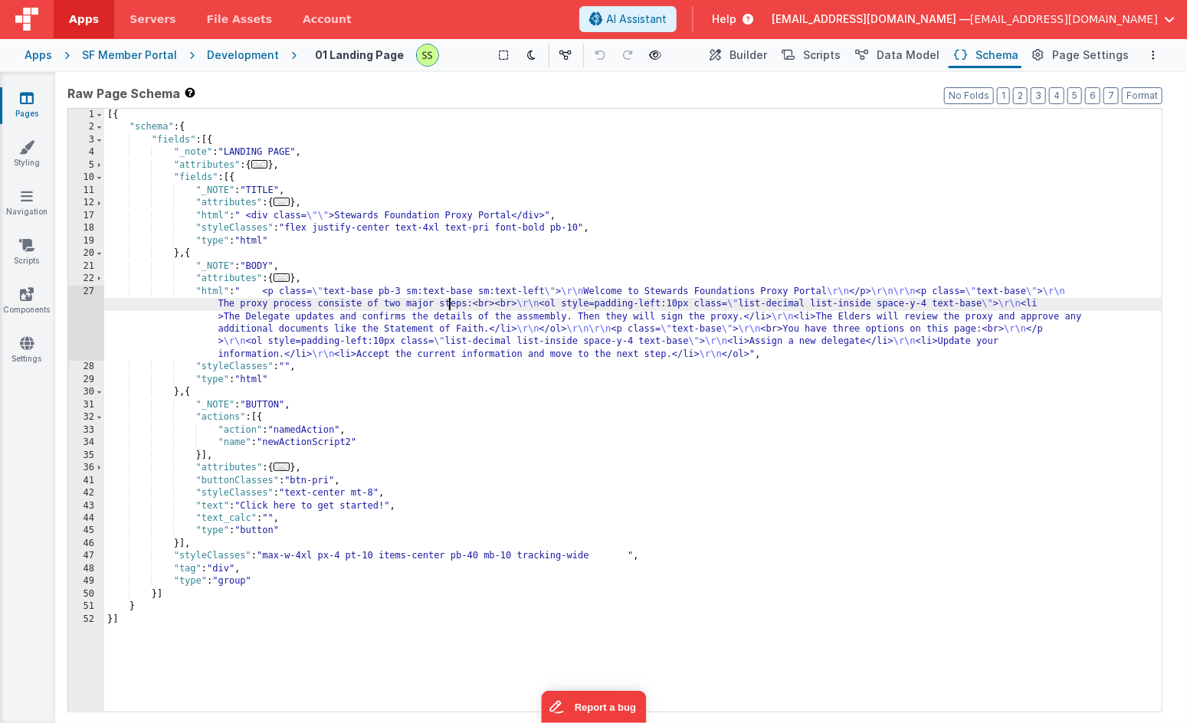
click at [450, 300] on div "[{ "schema" : { "fields" : [{ "_note" : "LANDING PAGE" , "attributes" : { ... }…" at bounding box center [632, 423] width 1057 height 629
click at [18, 146] on link "Styling" at bounding box center [26, 154] width 55 height 31
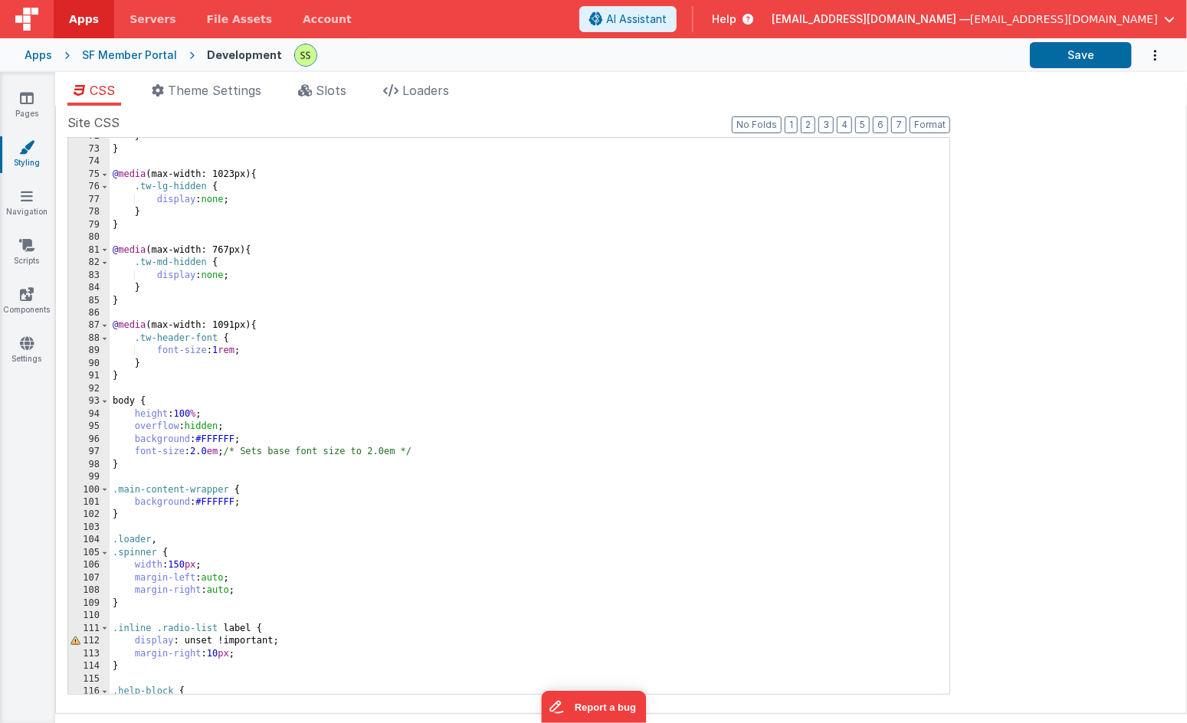
scroll to position [896, 0]
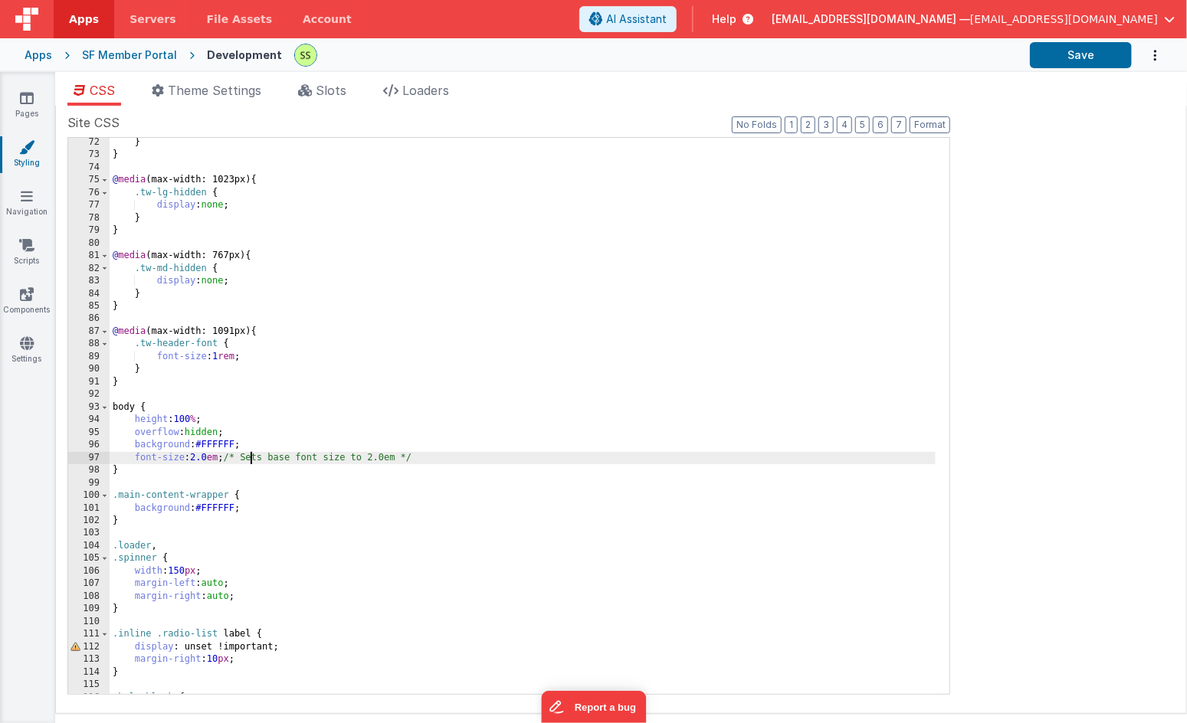
click at [253, 455] on div "} } @ media (max-width: 1023px) { .tw-lg-hidden { display : none ; } } @ media …" at bounding box center [523, 427] width 826 height 582
drag, startPoint x: 253, startPoint y: 455, endPoint x: 323, endPoint y: 455, distance: 69.7
click at [323, 455] on div "} } @ media (max-width: 1023px) { .tw-lg-hidden { display : none ; } } @ media …" at bounding box center [523, 427] width 826 height 582
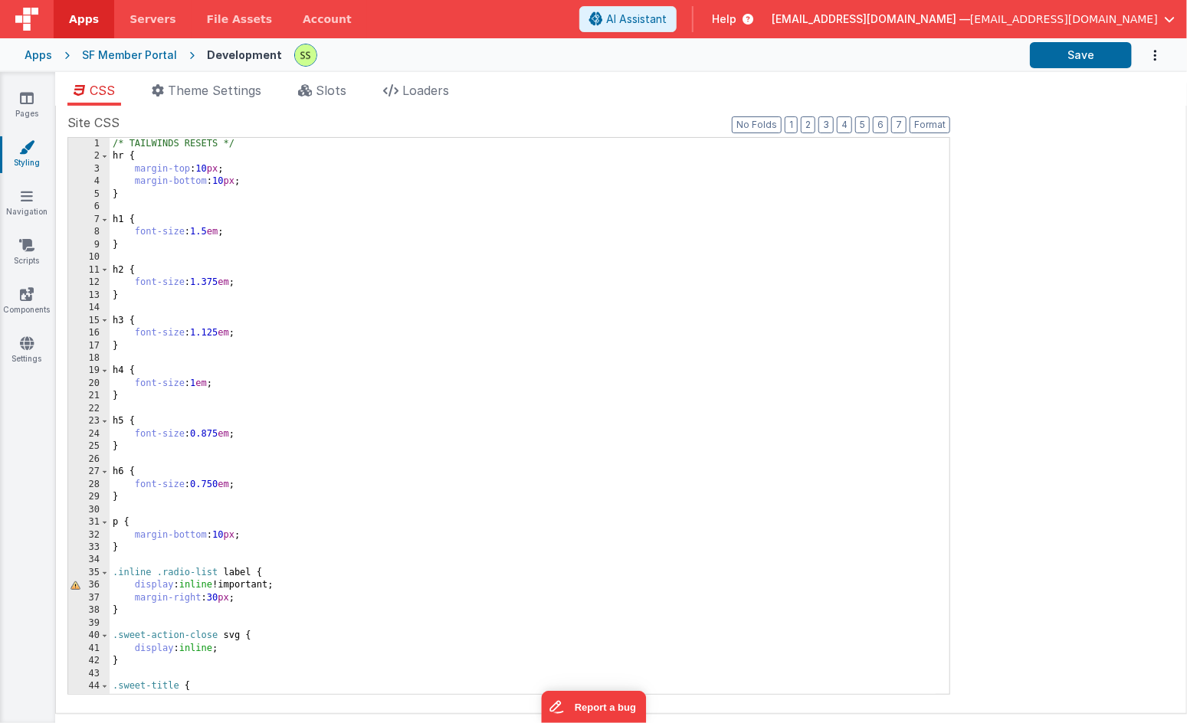
scroll to position [0, 0]
click at [23, 98] on icon at bounding box center [27, 97] width 14 height 15
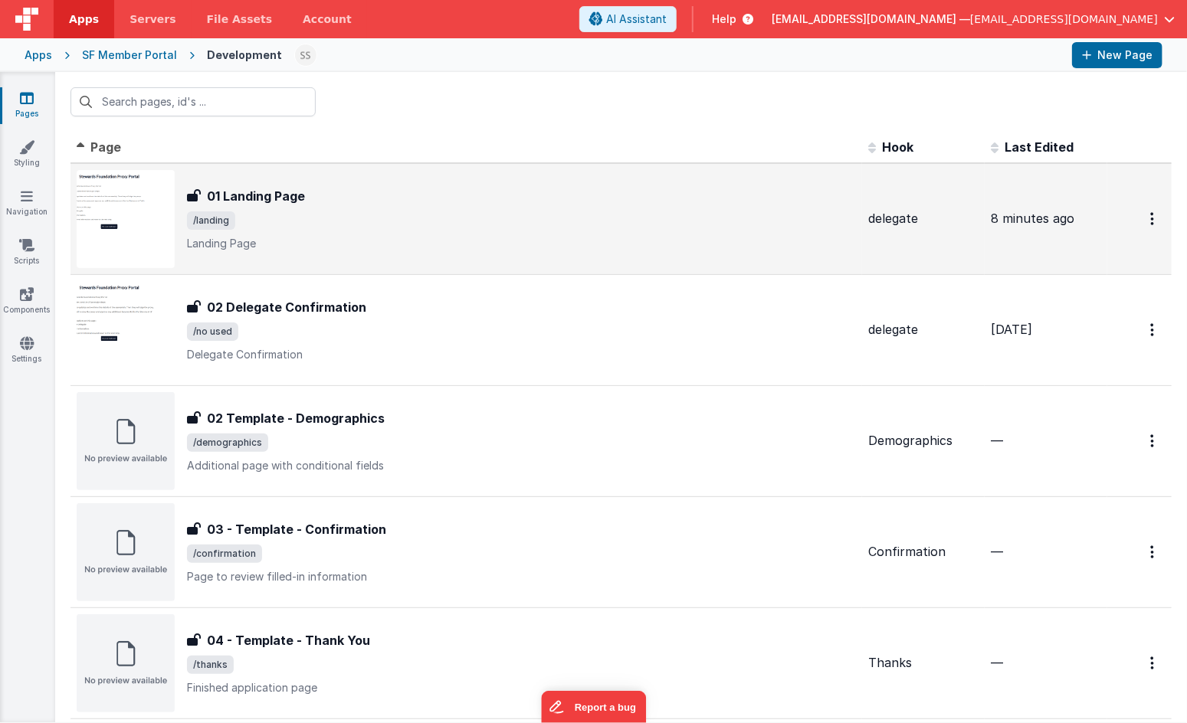
click at [283, 203] on h3 "01 Landing Page" at bounding box center [256, 196] width 98 height 18
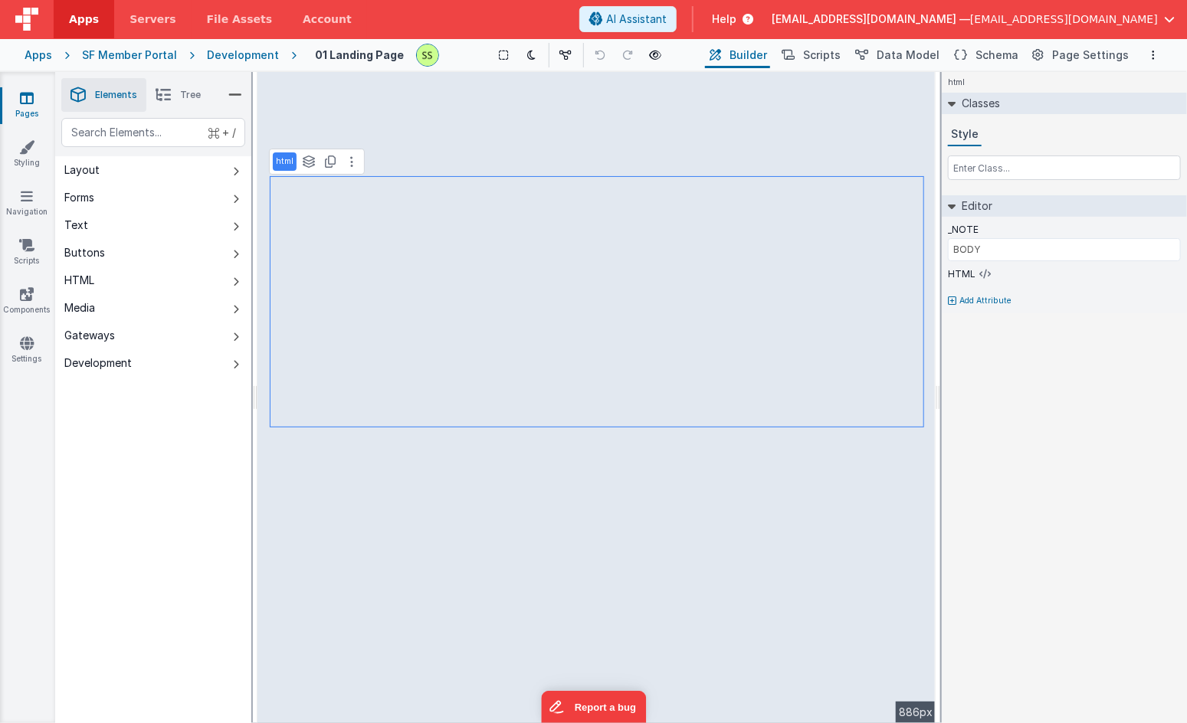
click at [283, 162] on p "html" at bounding box center [285, 162] width 18 height 12
click at [355, 165] on button at bounding box center [351, 161] width 18 height 18
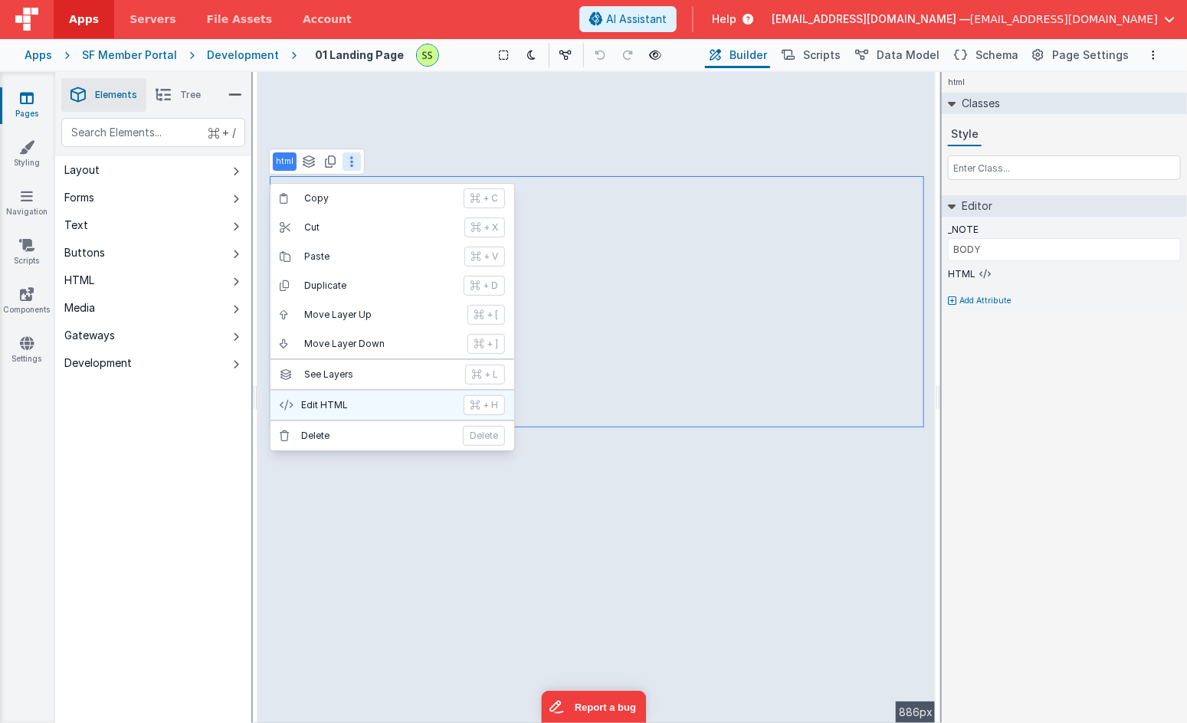
click at [350, 406] on p "Edit HTML" at bounding box center [377, 405] width 153 height 12
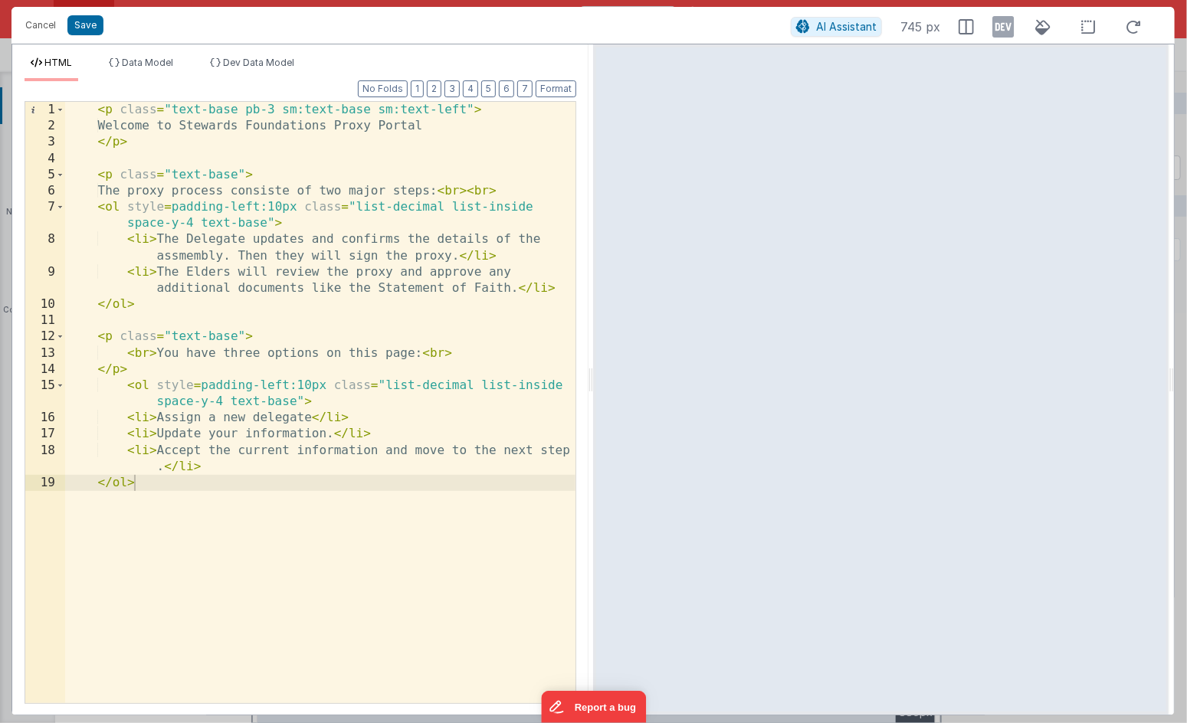
click at [186, 174] on div "< p class = "text-base pb-3 sm:text-base sm:text-left" > Welcome to Stewards Fo…" at bounding box center [320, 419] width 510 height 634
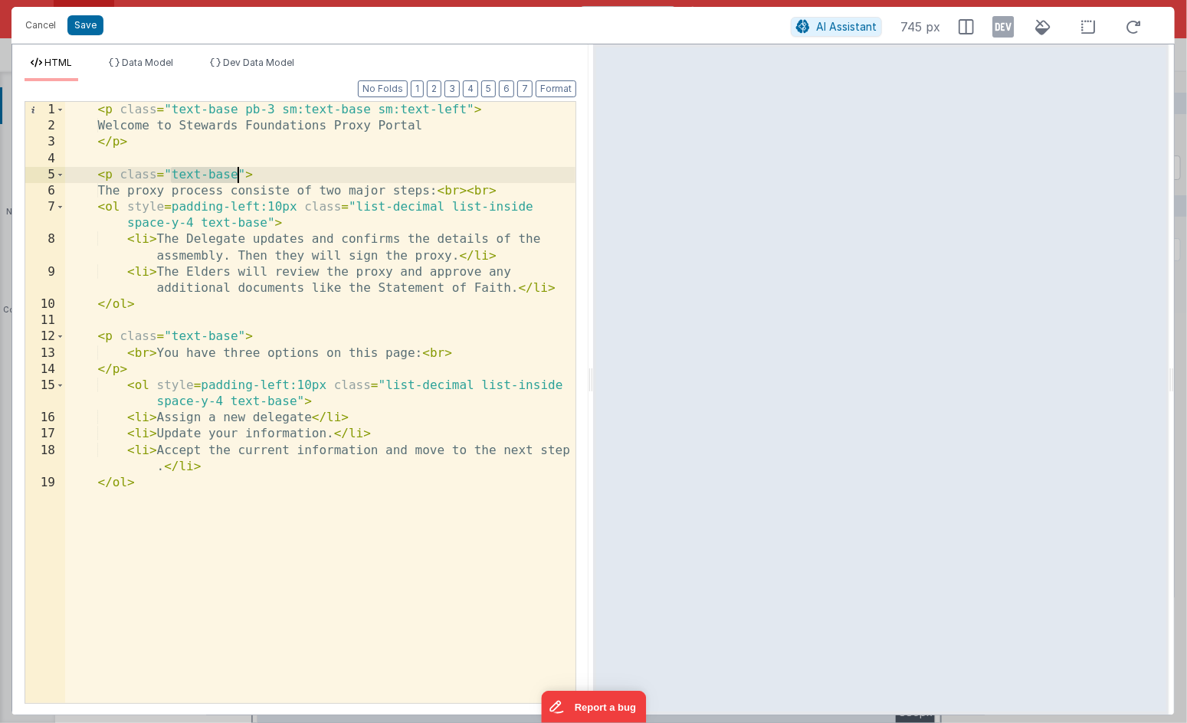
drag, startPoint x: 186, startPoint y: 174, endPoint x: 221, endPoint y: 172, distance: 35.3
click at [221, 172] on div "< p class = "text-base pb-3 sm:text-base sm:text-left" > Welcome to Stewards Fo…" at bounding box center [320, 419] width 510 height 634
click at [187, 110] on div "< p class = "text-base pb-3 sm:text-base sm:text-left" > Welcome to Stewards Fo…" at bounding box center [320, 419] width 510 height 634
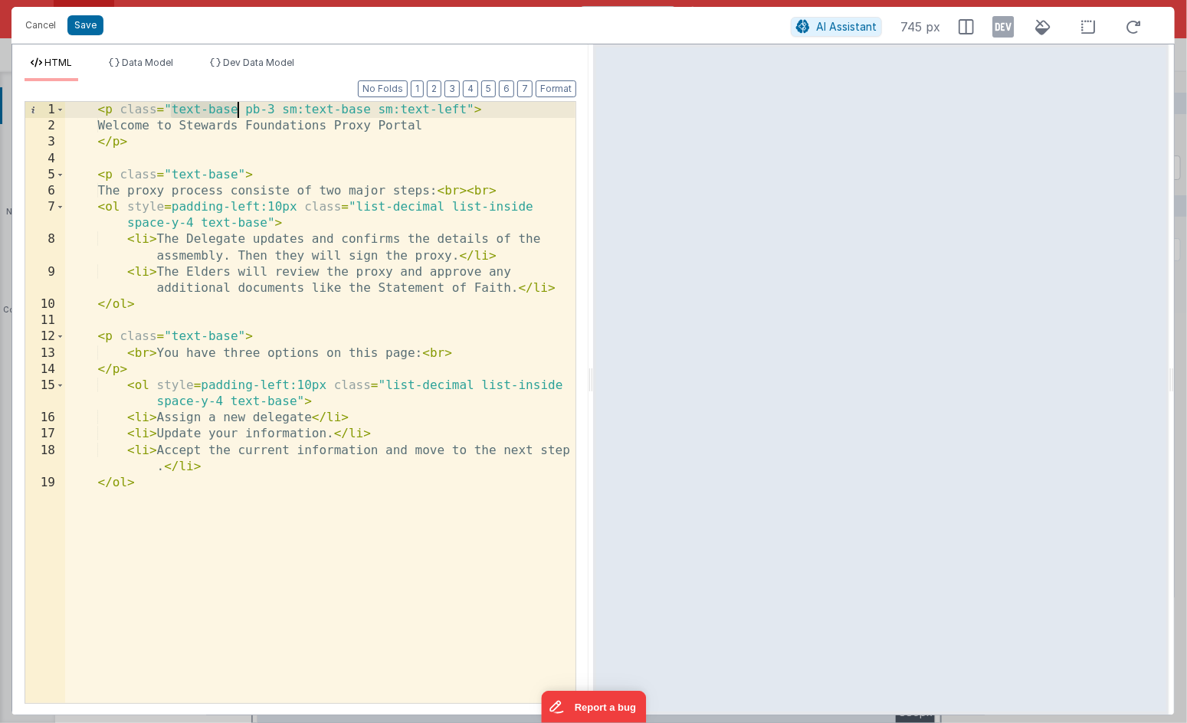
drag, startPoint x: 187, startPoint y: 110, endPoint x: 223, endPoint y: 106, distance: 36.1
click at [223, 106] on div "< p class = "text-base pb-3 sm:text-base sm:text-left" > Welcome to Stewards Fo…" at bounding box center [320, 419] width 510 height 634
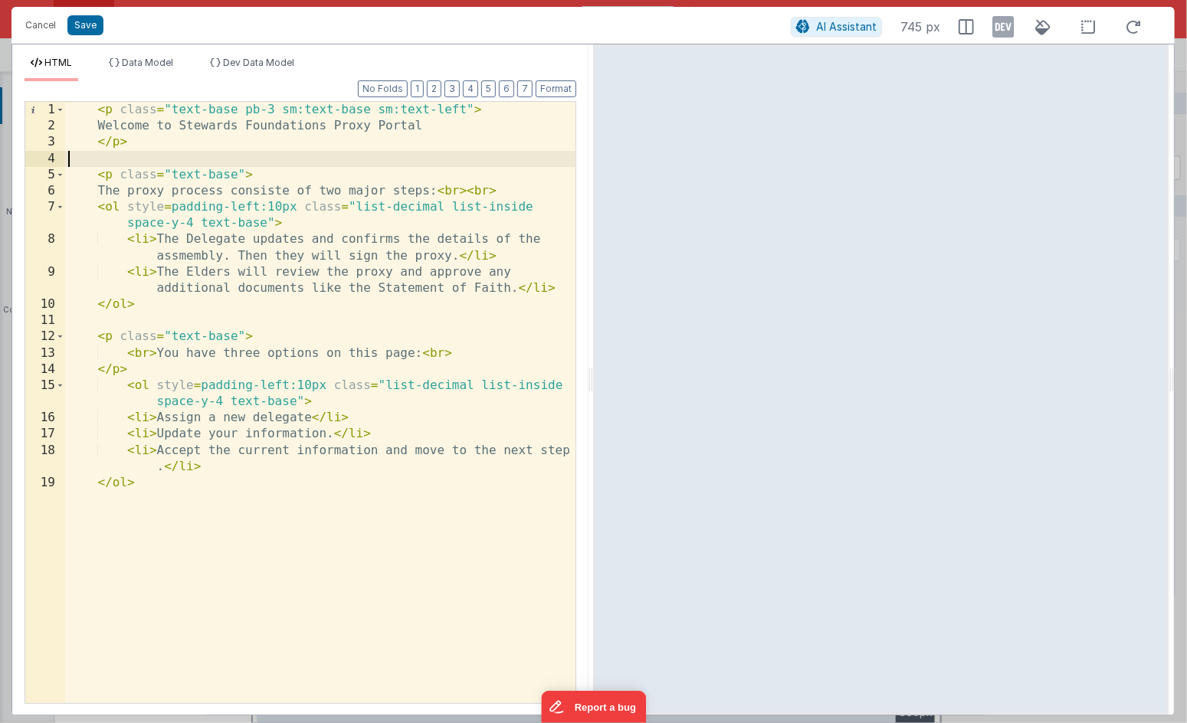
click at [177, 162] on div "< p class = "text-base pb-3 sm:text-base sm:text-left" > Welcome to Stewards Fo…" at bounding box center [320, 419] width 510 height 634
drag, startPoint x: 177, startPoint y: 162, endPoint x: 205, endPoint y: 165, distance: 27.8
click at [205, 165] on div "< p class = "text-base pb-3 sm:text-base sm:text-left" > Welcome to Stewards Fo…" at bounding box center [320, 419] width 510 height 634
click at [196, 172] on div "< p class = "text-base pb-3 sm:text-base sm:text-left" > Welcome to Stewards Fo…" at bounding box center [320, 419] width 510 height 634
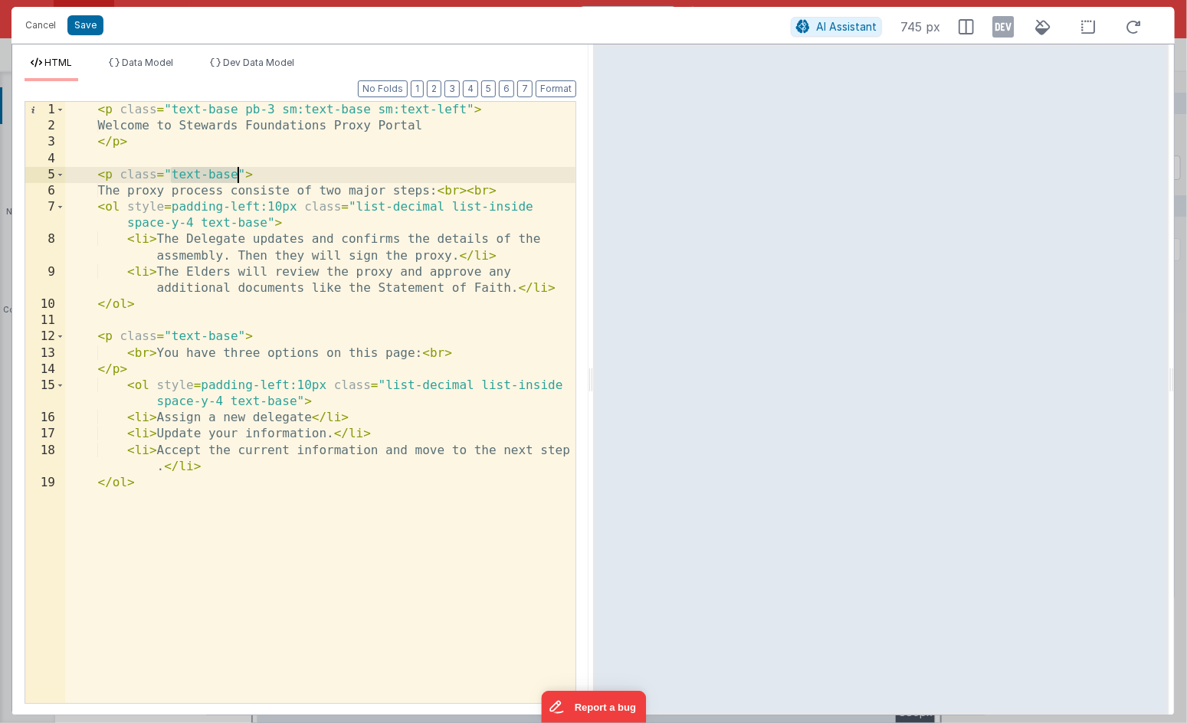
drag, startPoint x: 196, startPoint y: 172, endPoint x: 218, endPoint y: 172, distance: 21.5
click at [218, 172] on div "< p class = "text-base pb-3 sm:text-base sm:text-left" > Welcome to Stewards Fo…" at bounding box center [320, 419] width 510 height 634
click at [84, 23] on button "Save" at bounding box center [85, 25] width 36 height 20
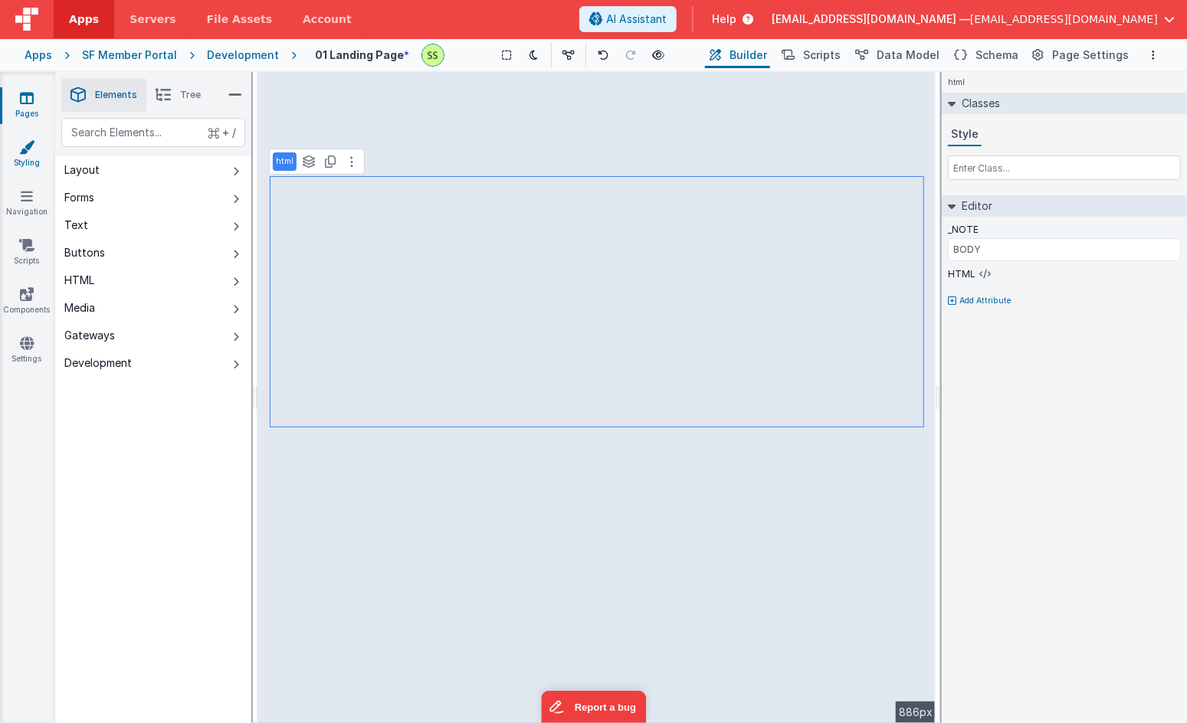
click at [29, 152] on icon at bounding box center [26, 146] width 15 height 15
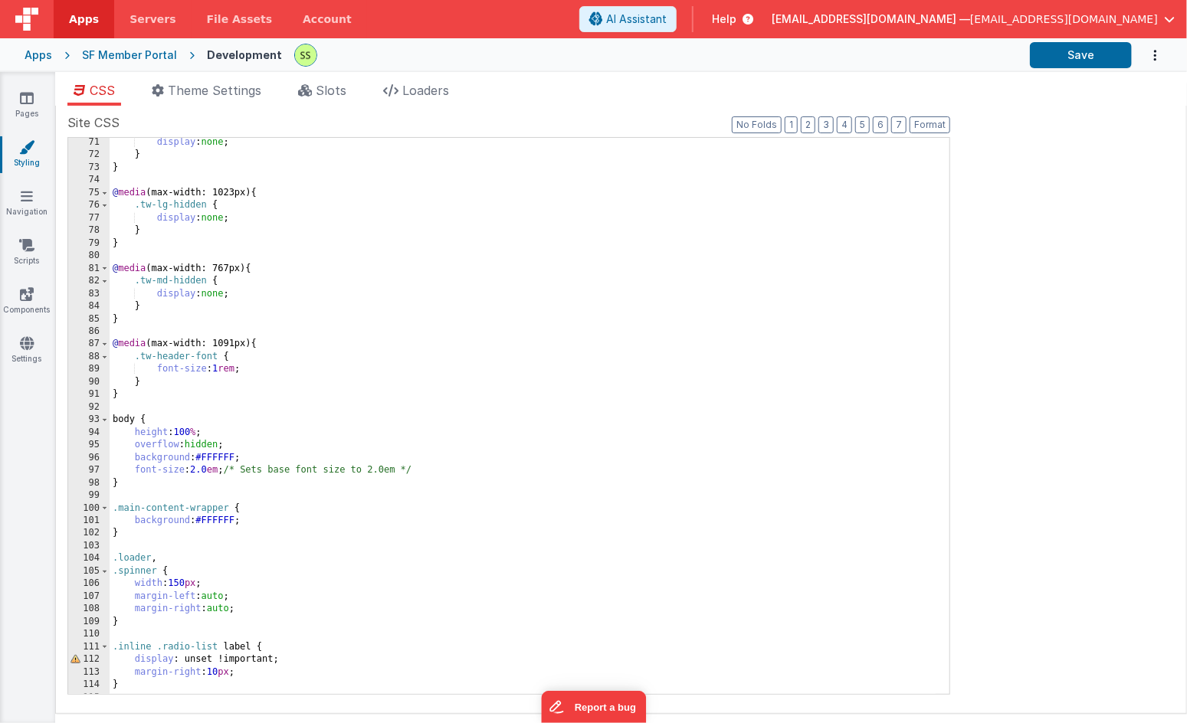
scroll to position [908, 0]
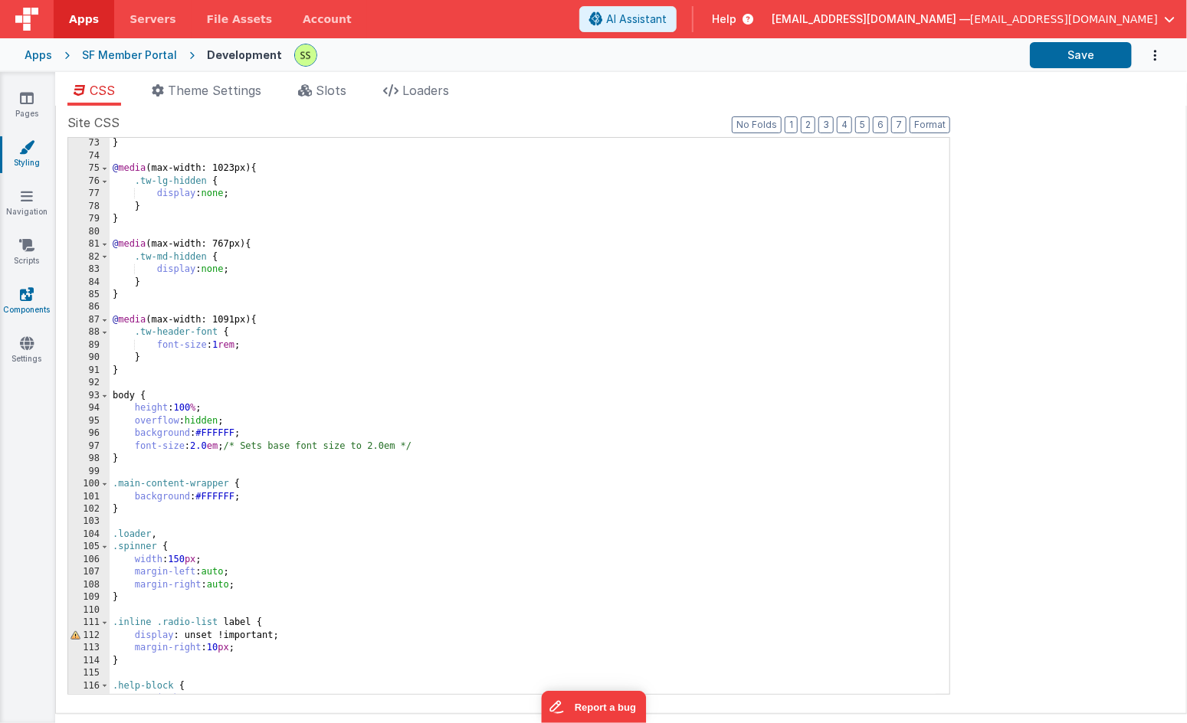
click at [34, 290] on link "Components" at bounding box center [26, 302] width 55 height 31
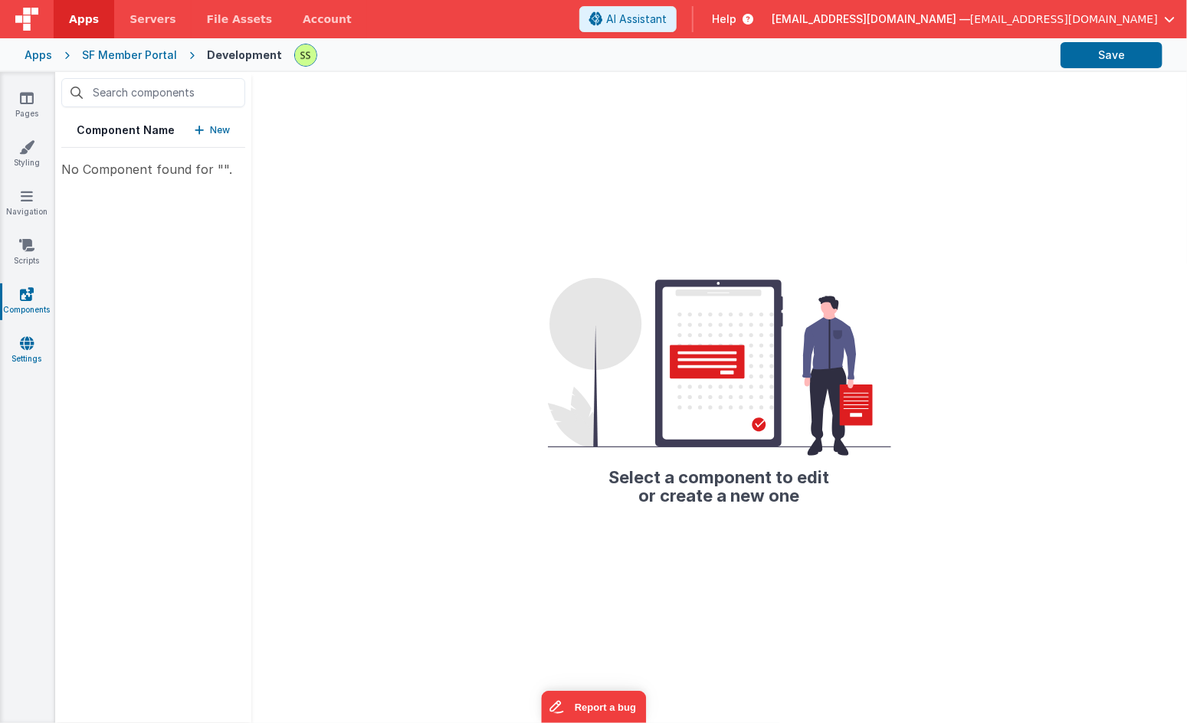
click at [28, 348] on icon at bounding box center [27, 343] width 14 height 15
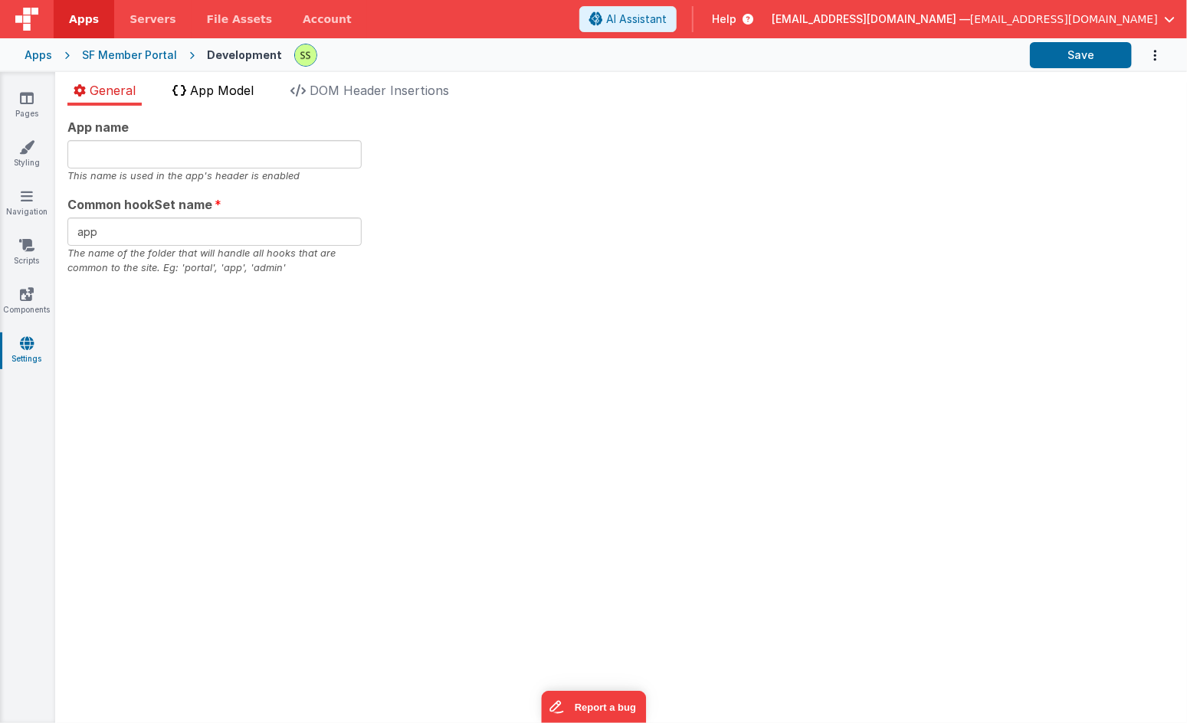
click at [237, 87] on span "App Model" at bounding box center [222, 90] width 64 height 15
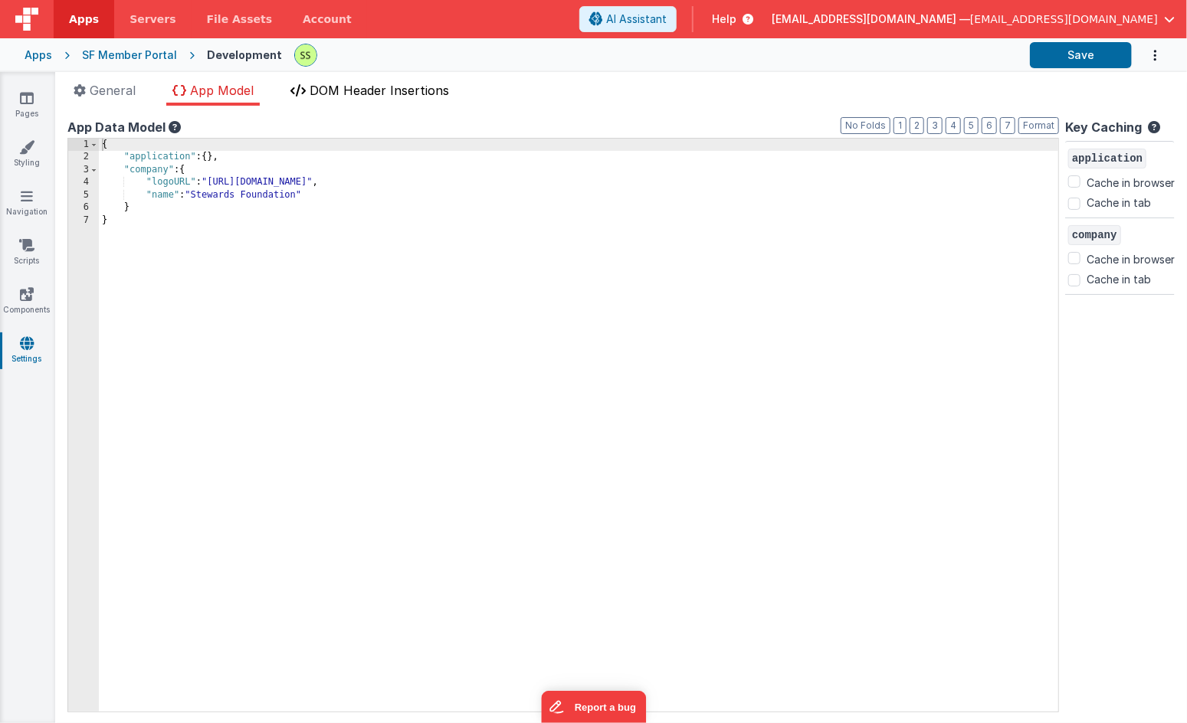
click at [369, 86] on span "DOM Header Insertions" at bounding box center [379, 90] width 139 height 15
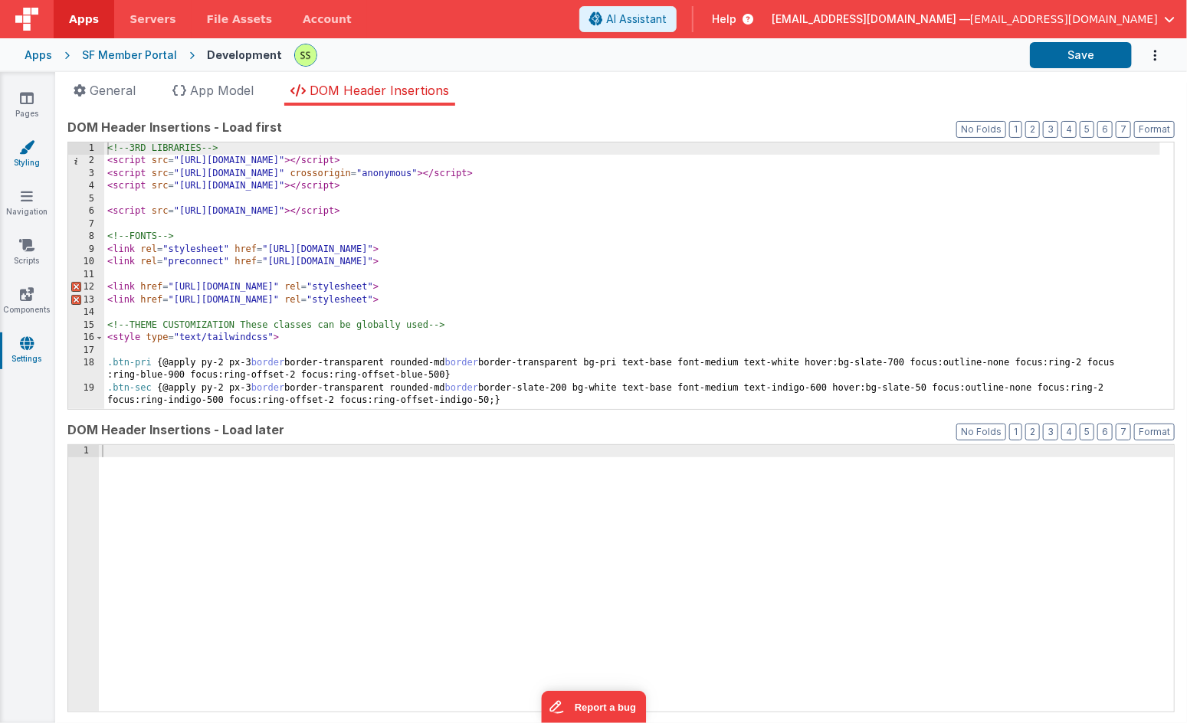
click at [31, 154] on link "Styling" at bounding box center [26, 154] width 55 height 31
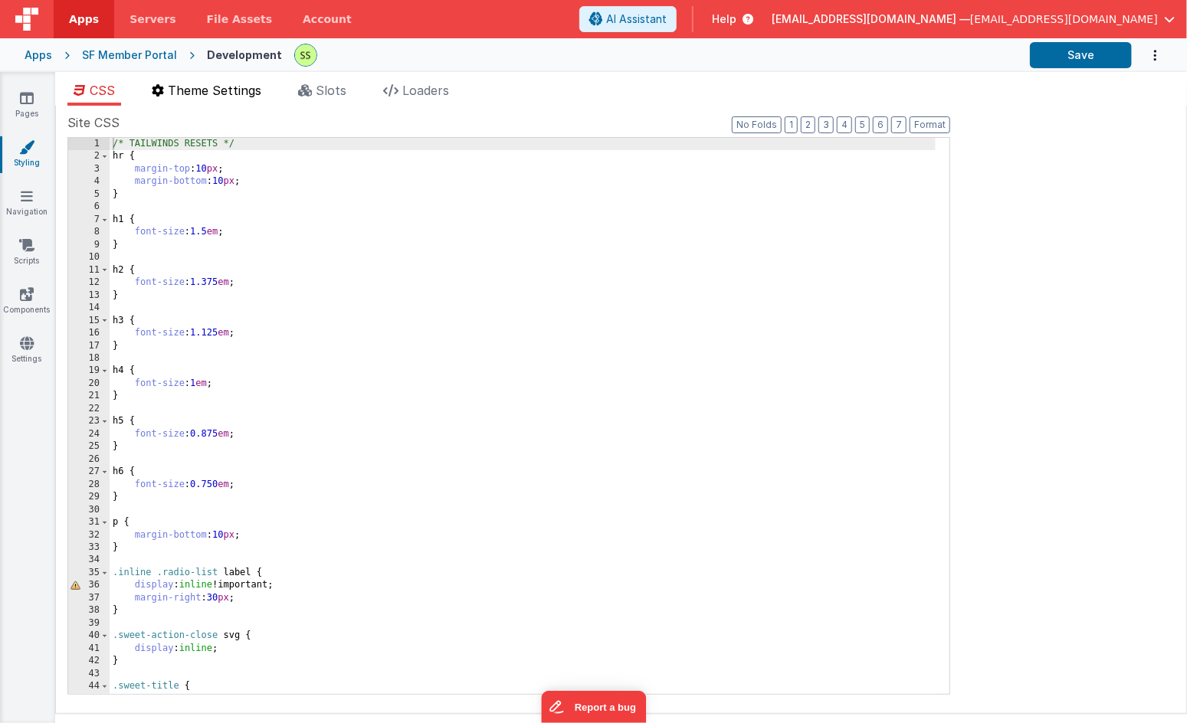
click at [206, 89] on span "Theme Settings" at bounding box center [214, 90] width 93 height 15
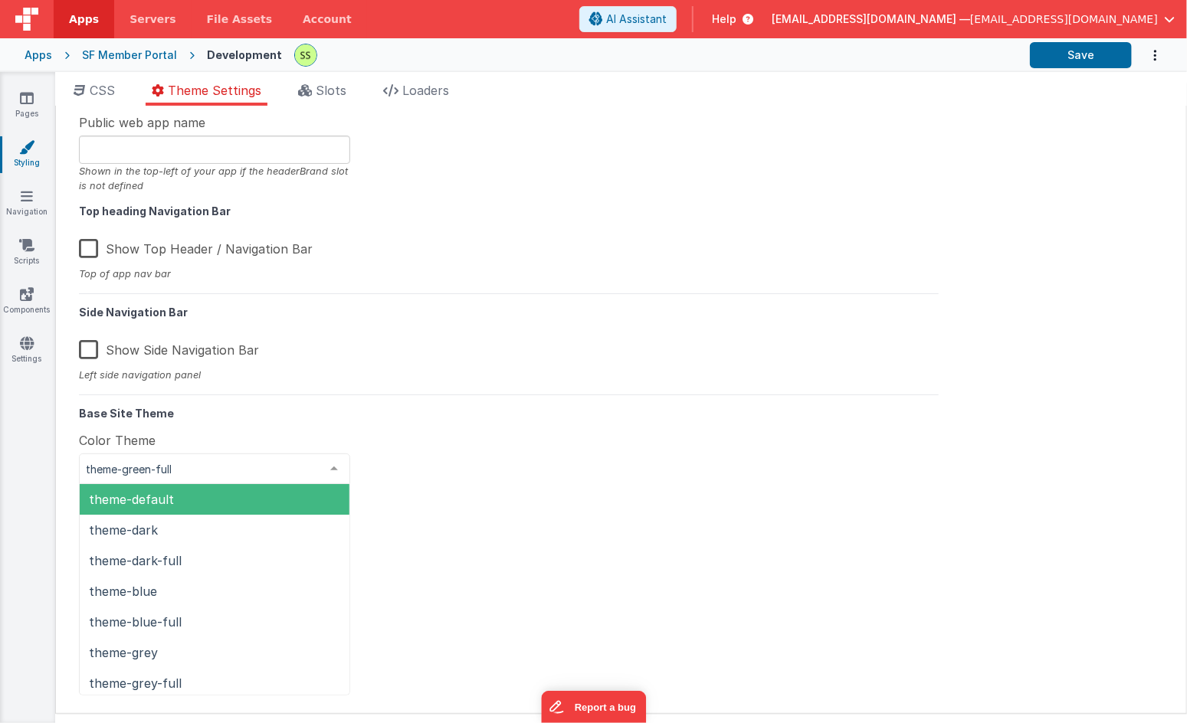
click at [335, 469] on div at bounding box center [334, 468] width 31 height 29
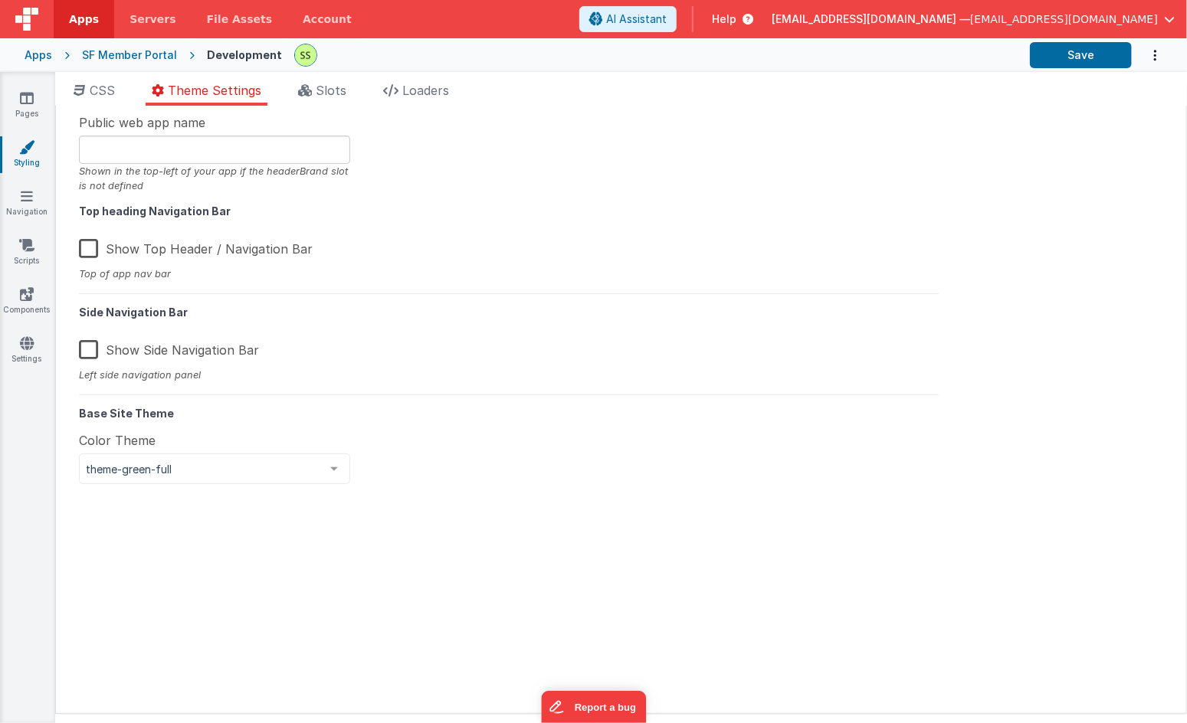
click at [463, 445] on div "Public web app name Shown in the top-left of your app if the headerBrand slot i…" at bounding box center [508, 409] width 883 height 592
click at [416, 90] on span "Loaders" at bounding box center [425, 90] width 47 height 15
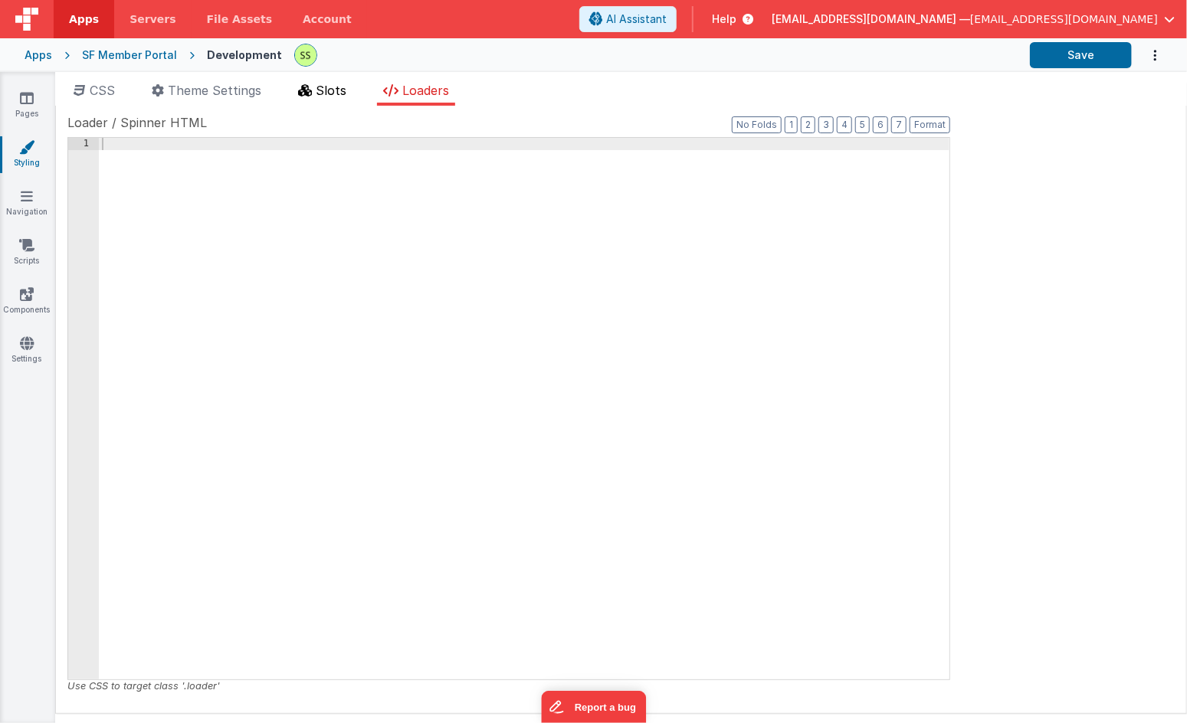
click at [318, 90] on span "Slots" at bounding box center [331, 90] width 31 height 15
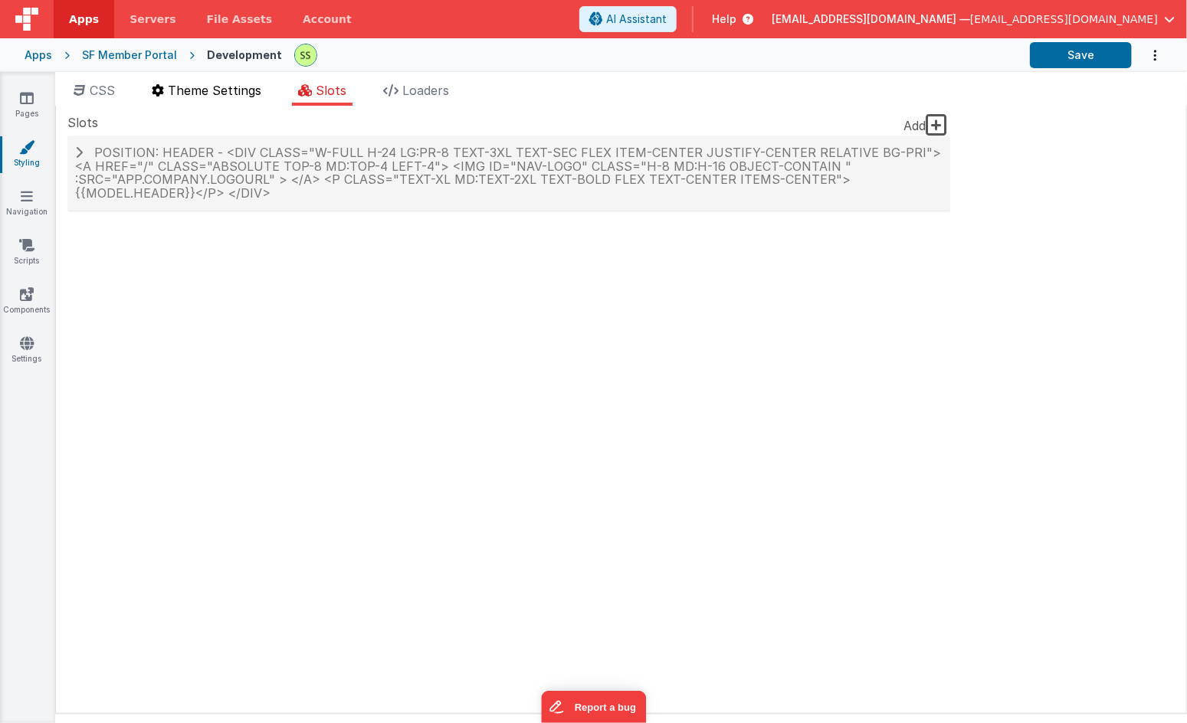
click at [229, 83] on span "Theme Settings" at bounding box center [214, 90] width 93 height 15
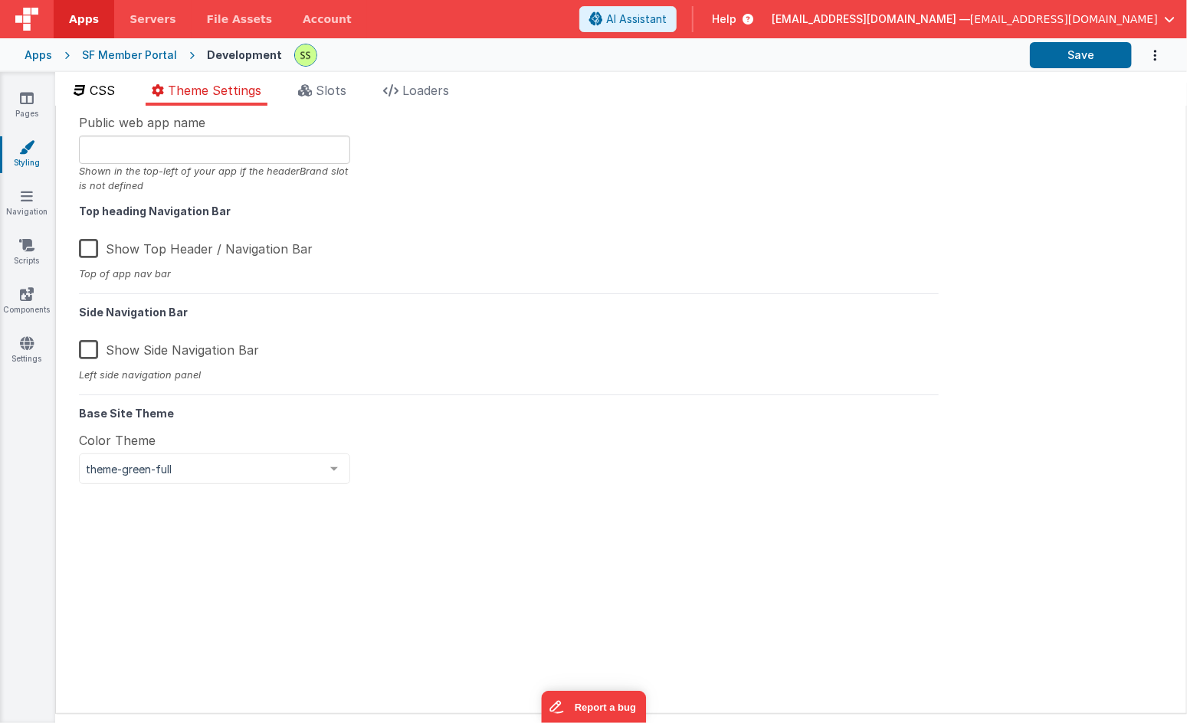
click at [108, 94] on span "CSS" at bounding box center [102, 90] width 25 height 15
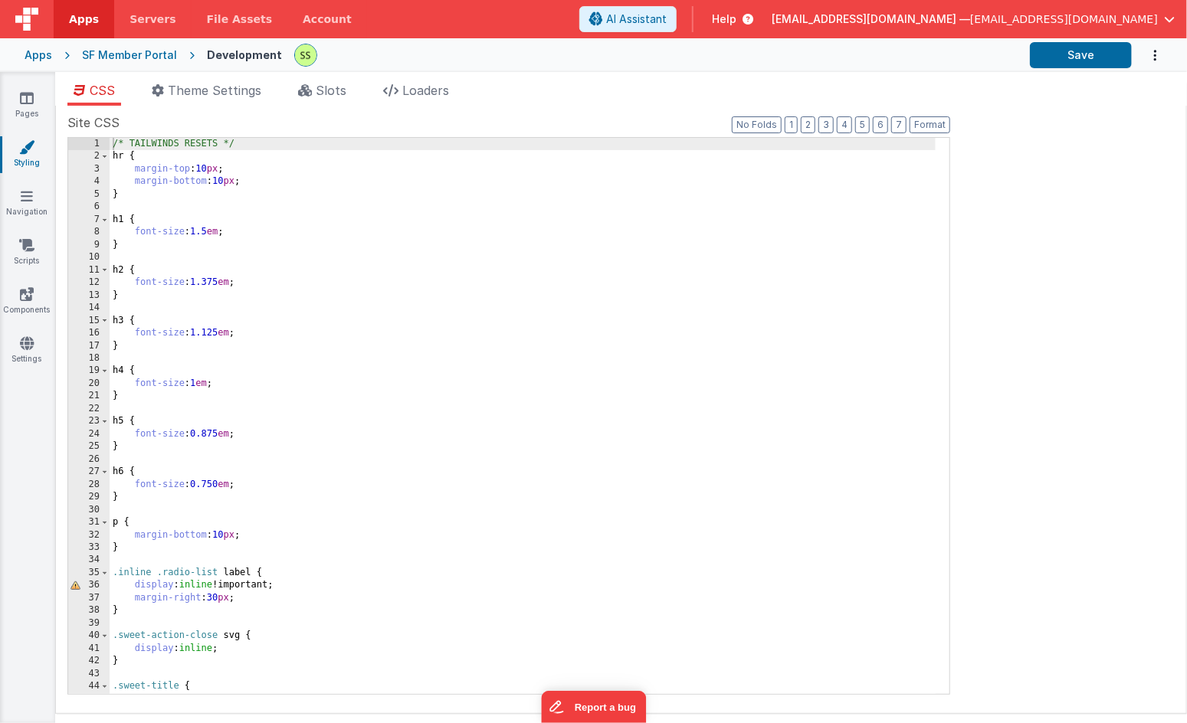
scroll to position [27, 0]
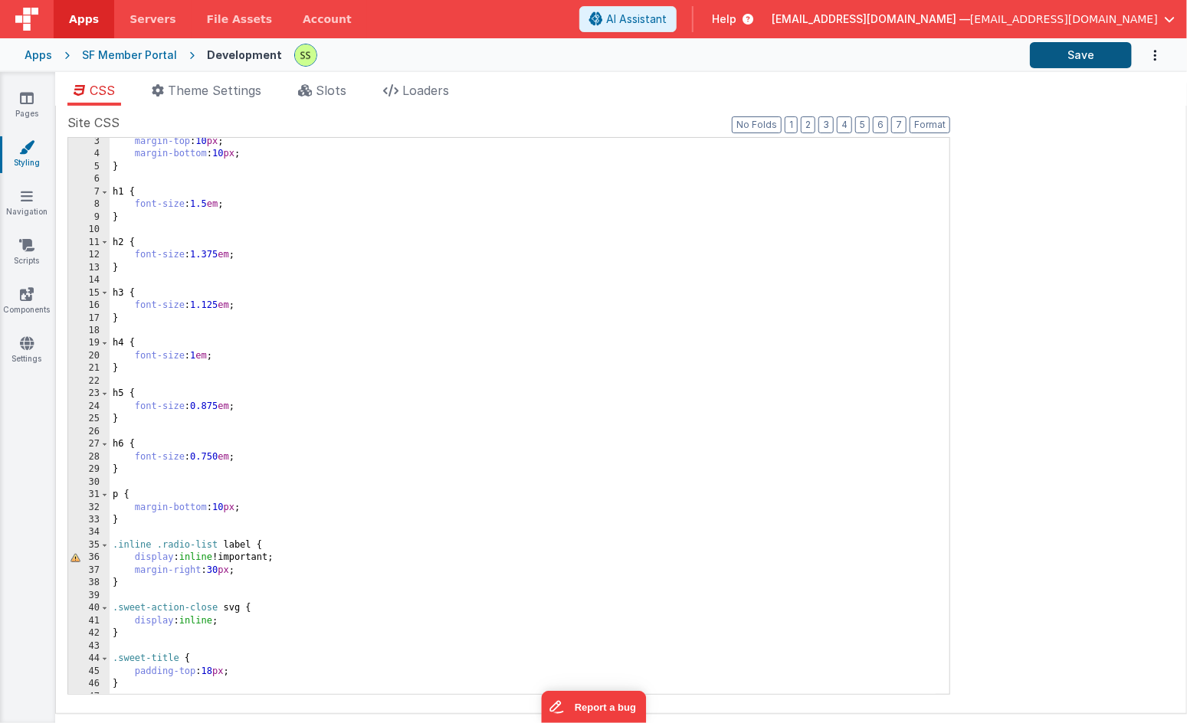
click at [1065, 49] on button "Save" at bounding box center [1081, 55] width 102 height 26
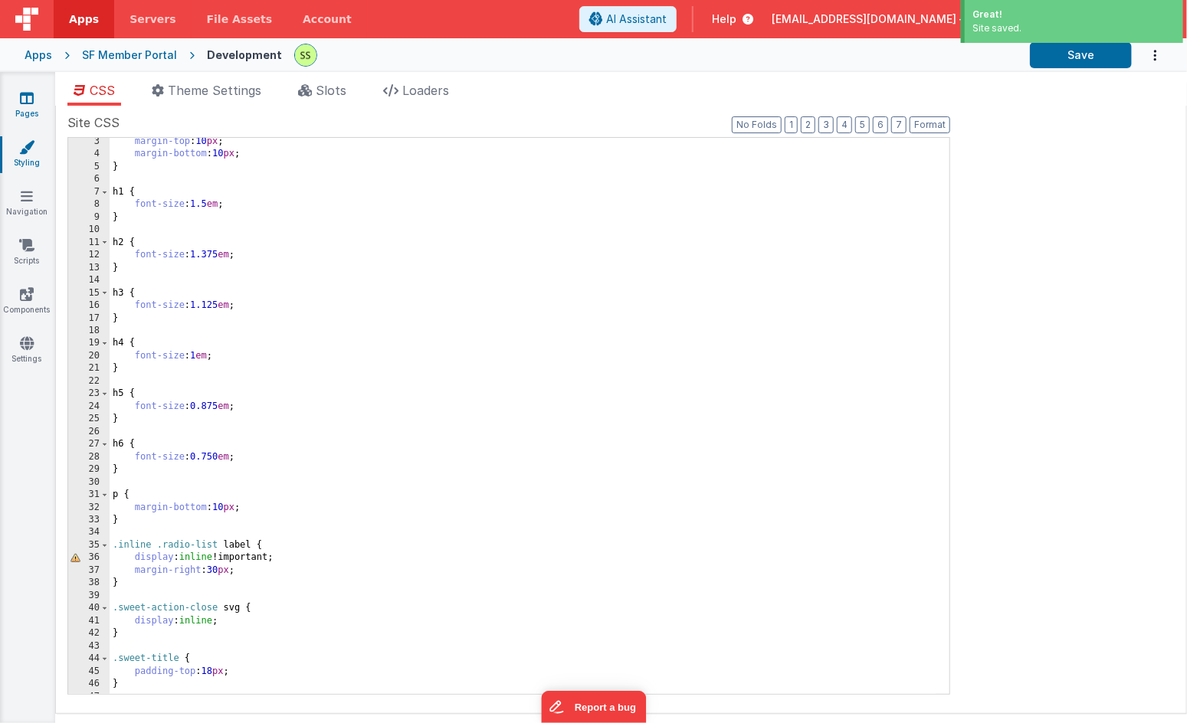
click at [29, 106] on link "Pages" at bounding box center [26, 105] width 55 height 31
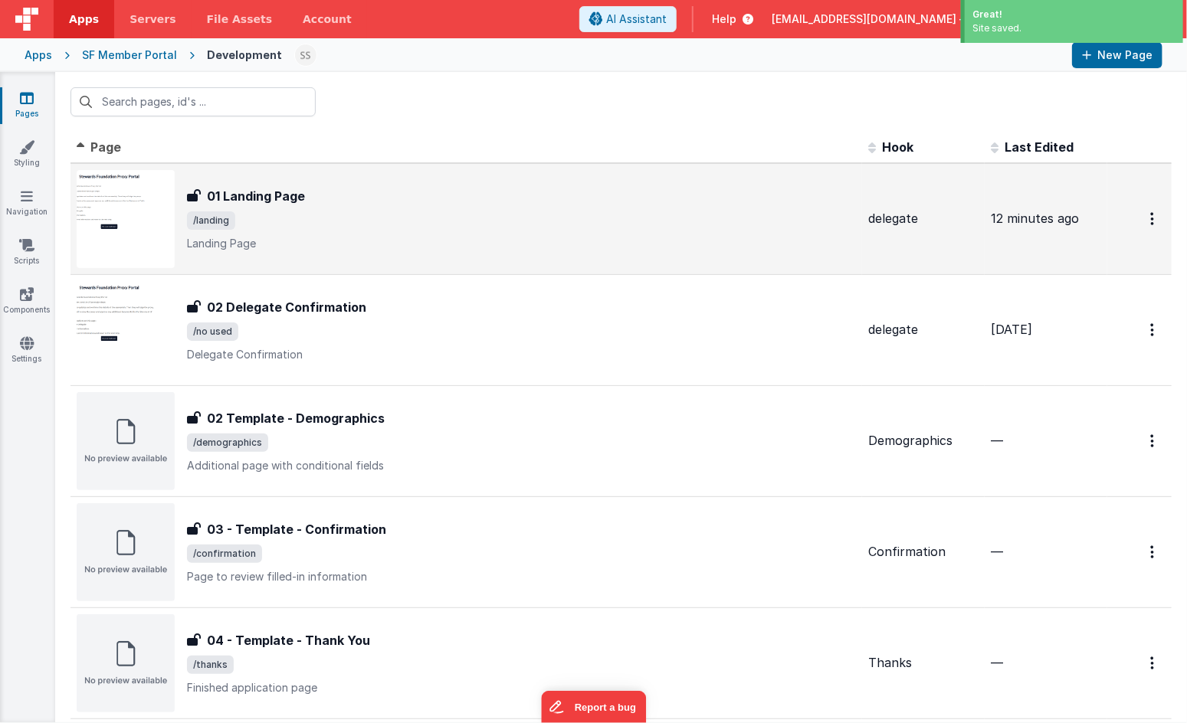
click at [300, 195] on h3 "01 Landing Page" at bounding box center [256, 196] width 98 height 18
